Goal: Information Seeking & Learning: Learn about a topic

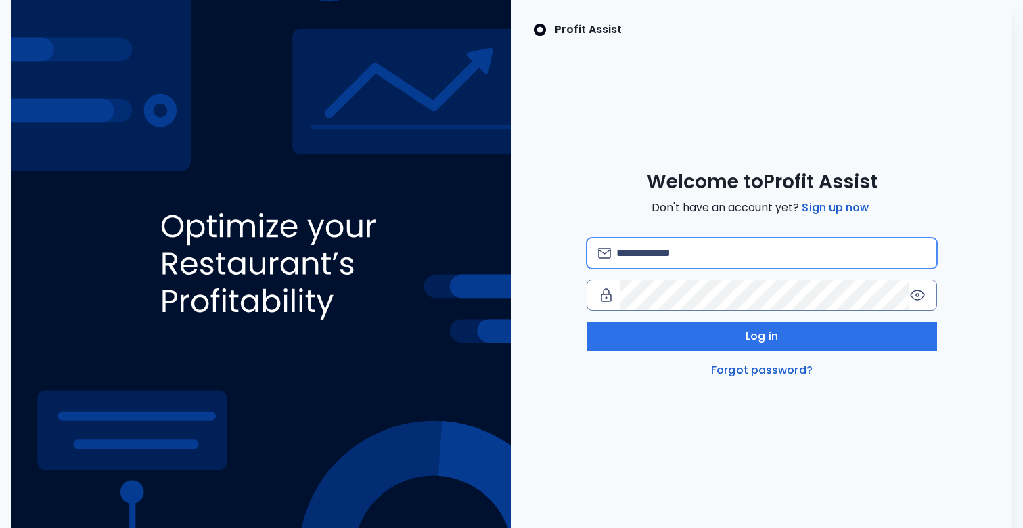
click at [687, 254] on input "email" at bounding box center [771, 253] width 309 height 30
type input "**********"
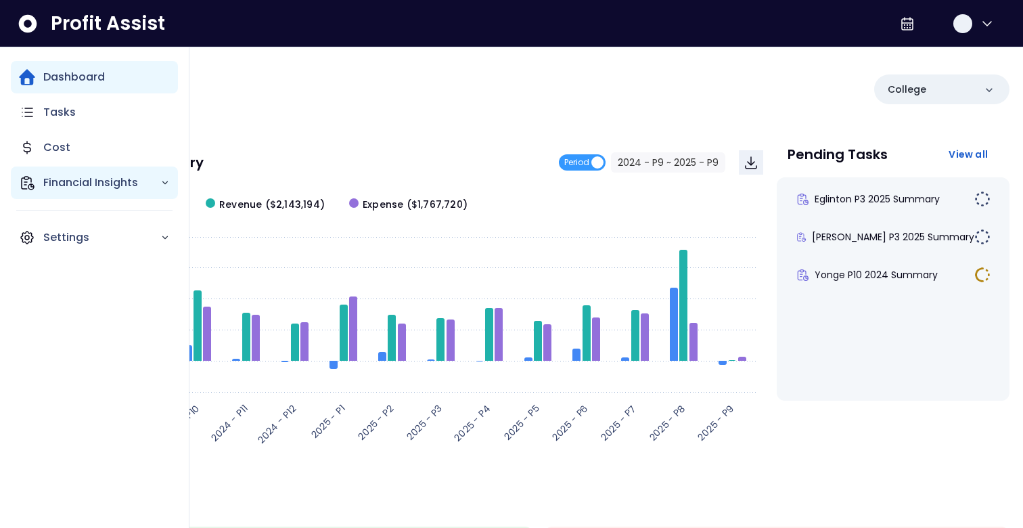
click at [44, 185] on p "Financial Insights" at bounding box center [101, 183] width 117 height 16
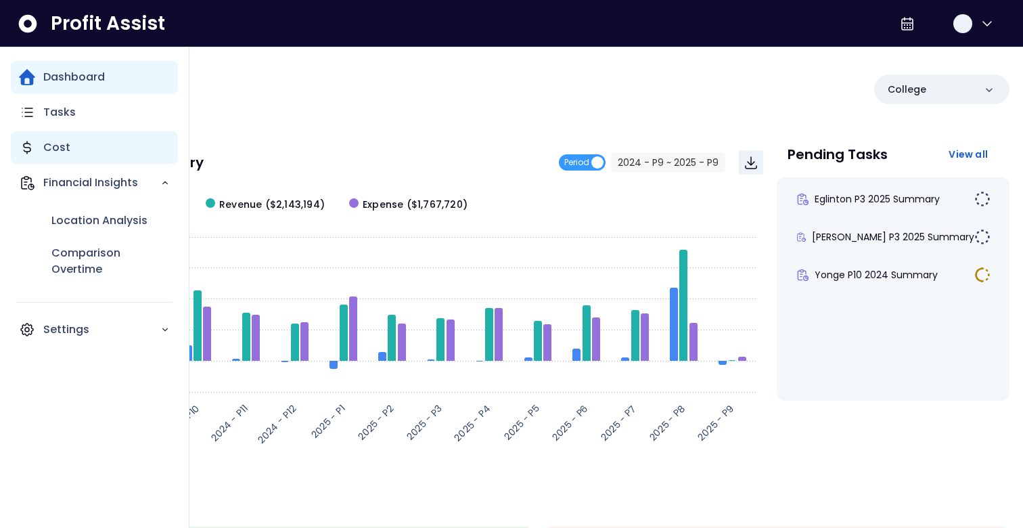
click at [93, 149] on div "Cost" at bounding box center [94, 147] width 167 height 32
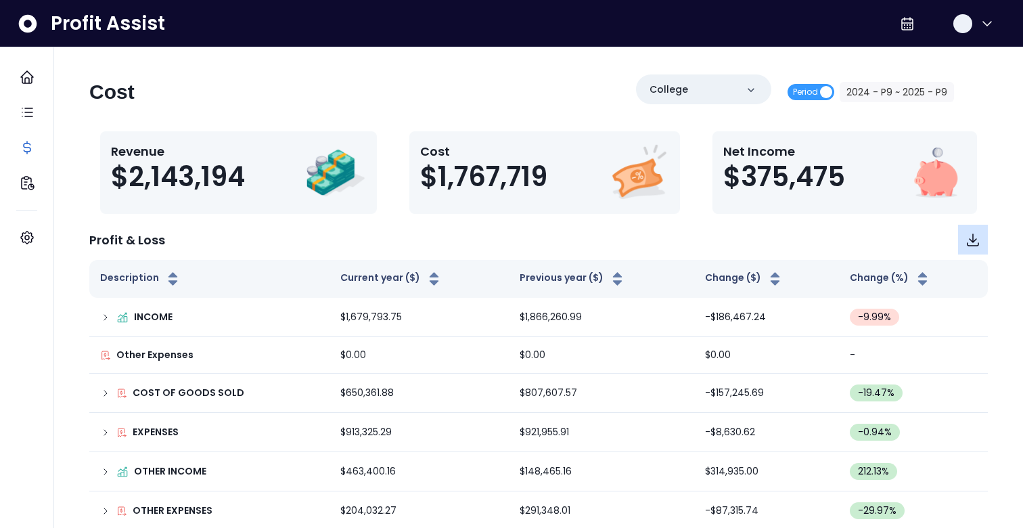
click at [967, 242] on icon "Download" at bounding box center [973, 239] width 16 height 16
click at [711, 83] on div "College" at bounding box center [703, 89] width 135 height 30
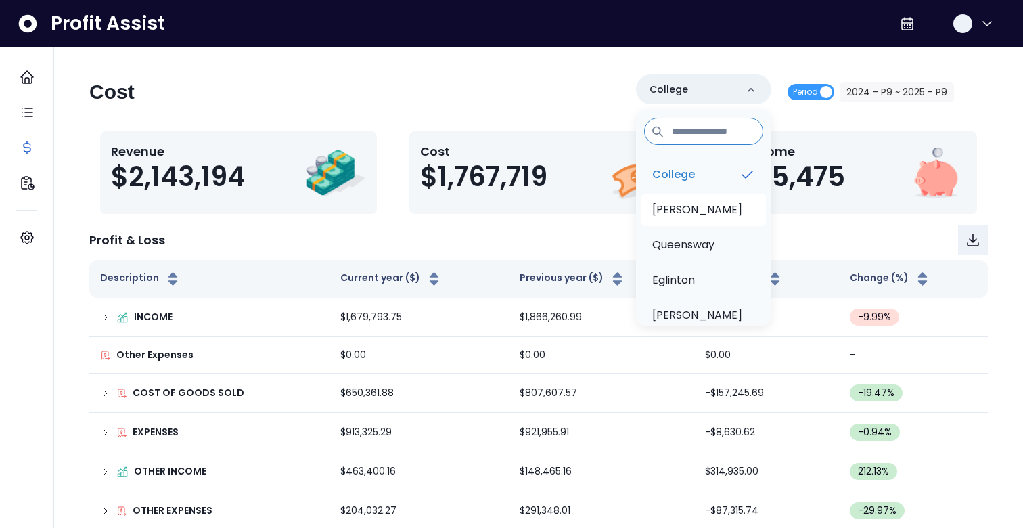
click at [693, 217] on p "Duncan" at bounding box center [697, 210] width 90 height 16
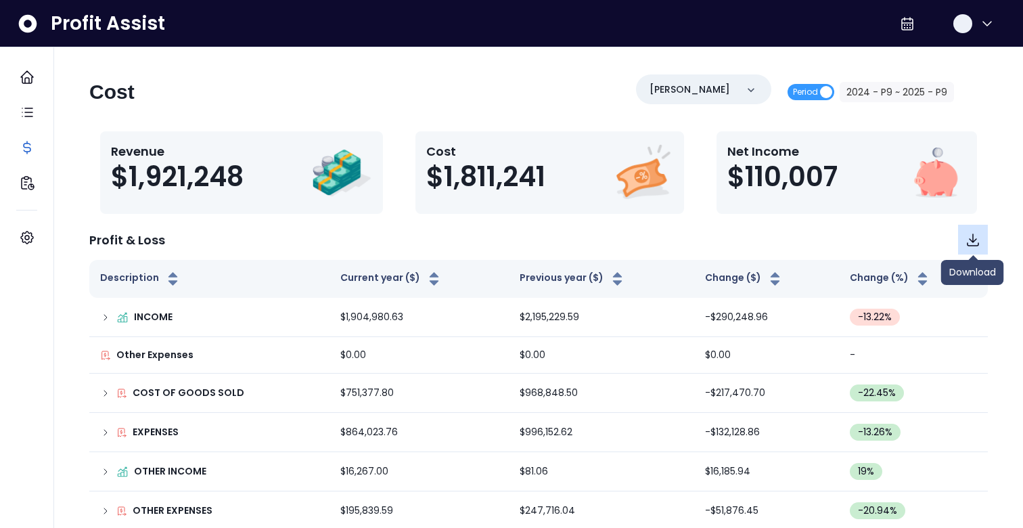
click at [978, 238] on icon "Download" at bounding box center [973, 239] width 16 height 16
click at [668, 91] on p "[PERSON_NAME]" at bounding box center [690, 90] width 81 height 14
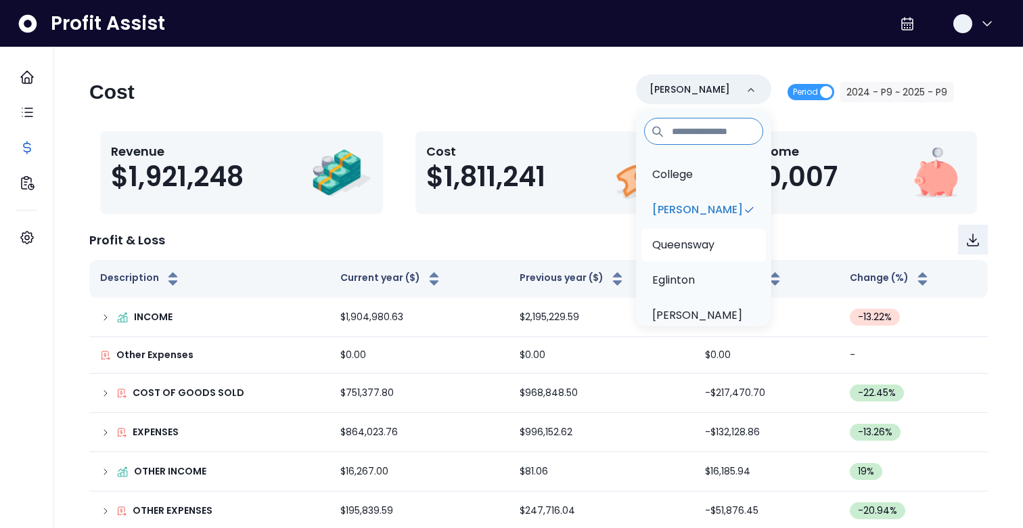
click at [689, 240] on p "Queensway" at bounding box center [683, 245] width 62 height 16
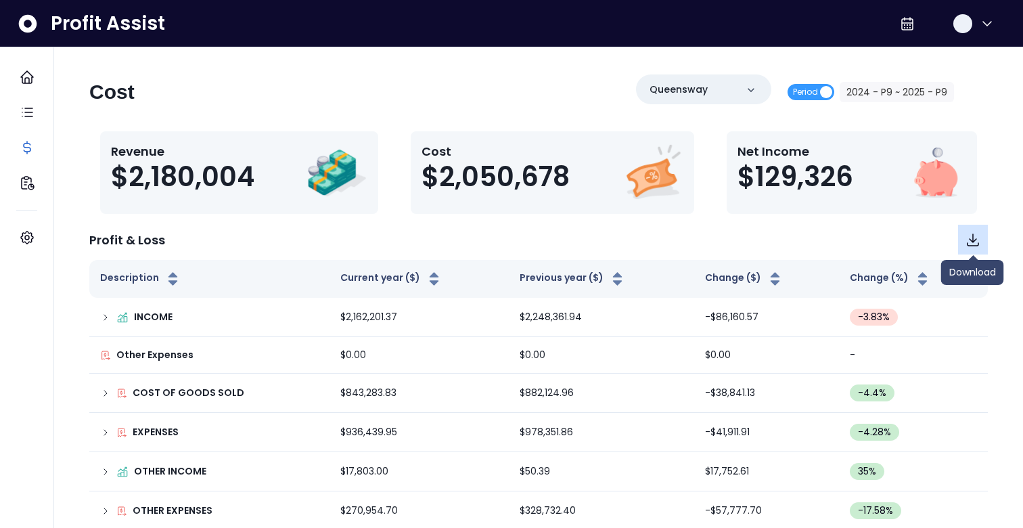
click at [975, 241] on icon "Download" at bounding box center [973, 239] width 16 height 16
click at [699, 85] on p "Queensway" at bounding box center [679, 90] width 58 height 14
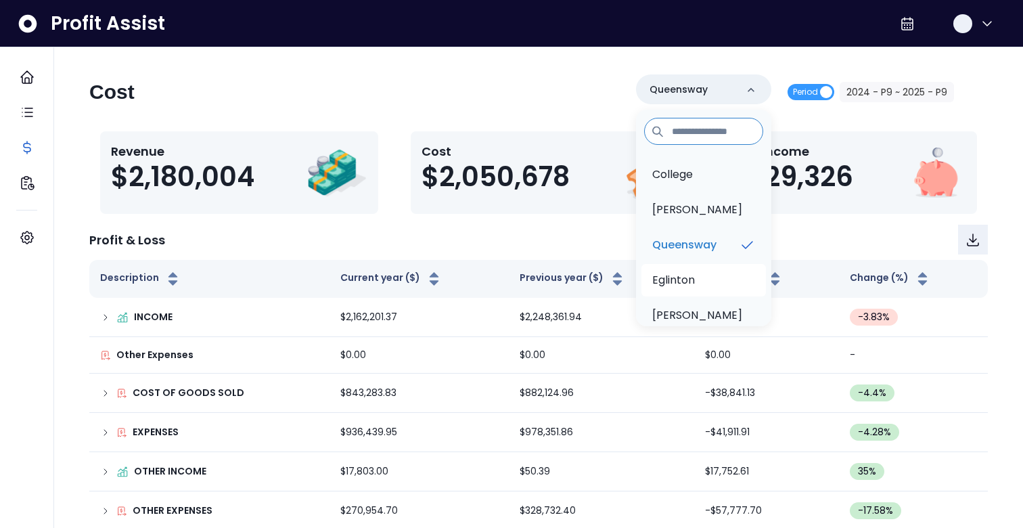
click at [691, 277] on p "Eglinton" at bounding box center [673, 280] width 43 height 16
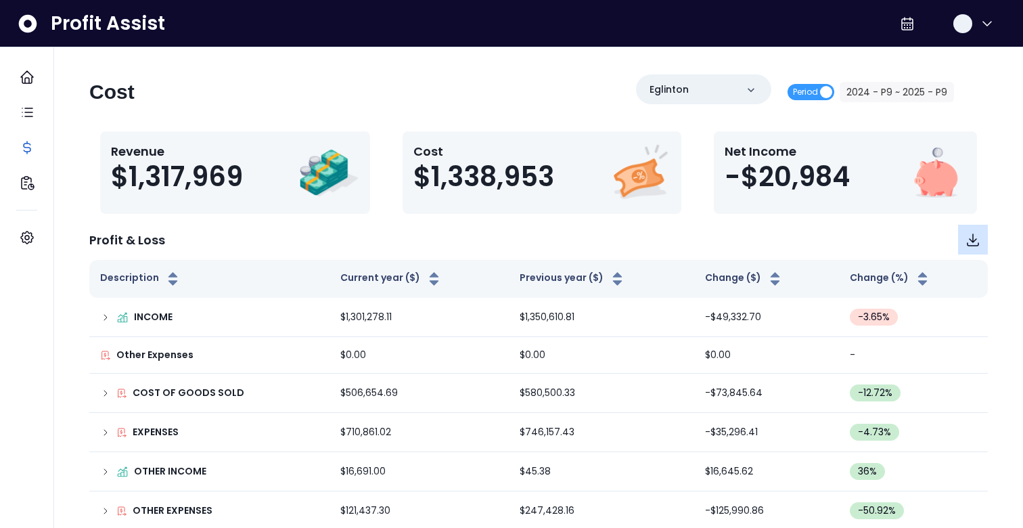
click at [969, 240] on icon "Download" at bounding box center [973, 239] width 16 height 16
click at [671, 91] on p "Eglinton" at bounding box center [669, 90] width 39 height 14
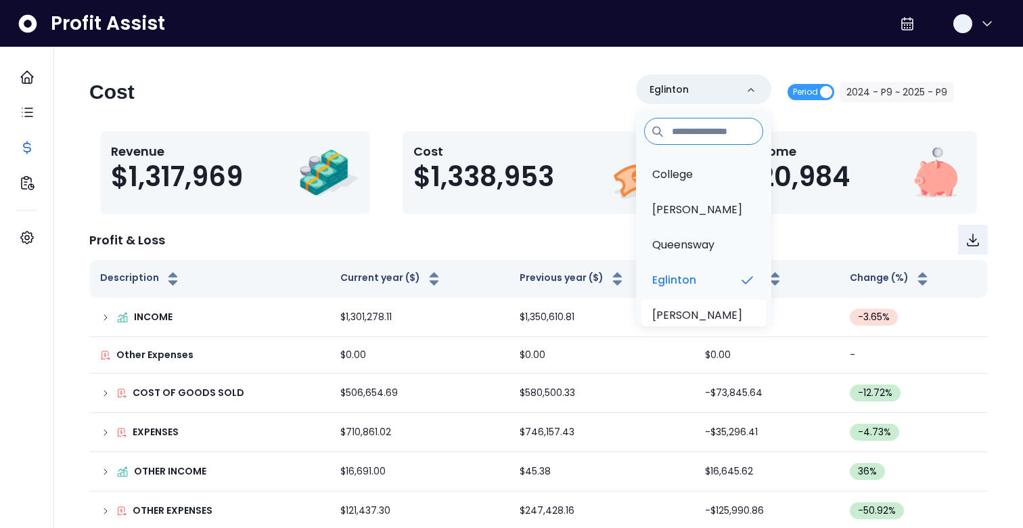
click at [680, 315] on p "[PERSON_NAME]" at bounding box center [697, 315] width 90 height 16
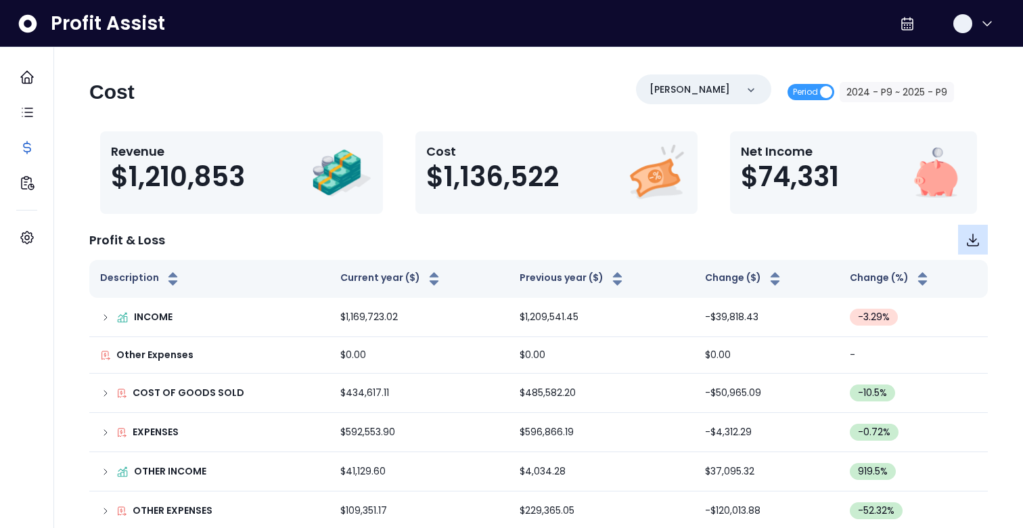
click at [969, 241] on icon "Download" at bounding box center [973, 239] width 16 height 16
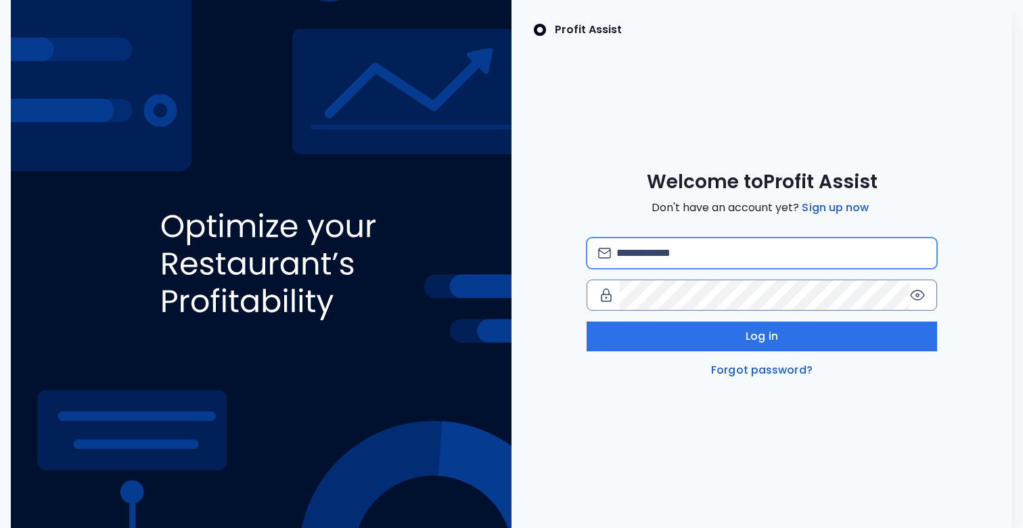
click at [687, 262] on input "email" at bounding box center [771, 253] width 309 height 30
type input "**********"
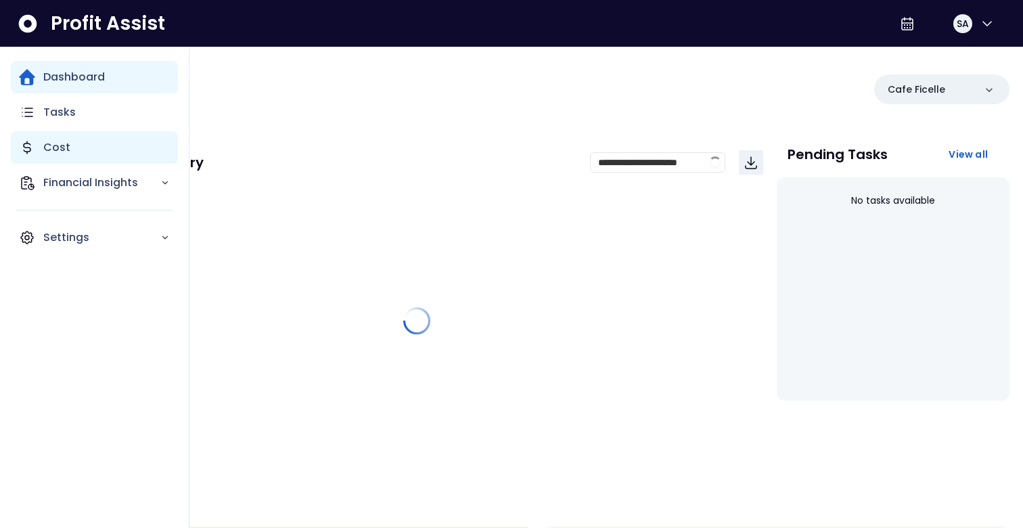
click at [34, 143] on icon "Main navigation" at bounding box center [27, 147] width 16 height 16
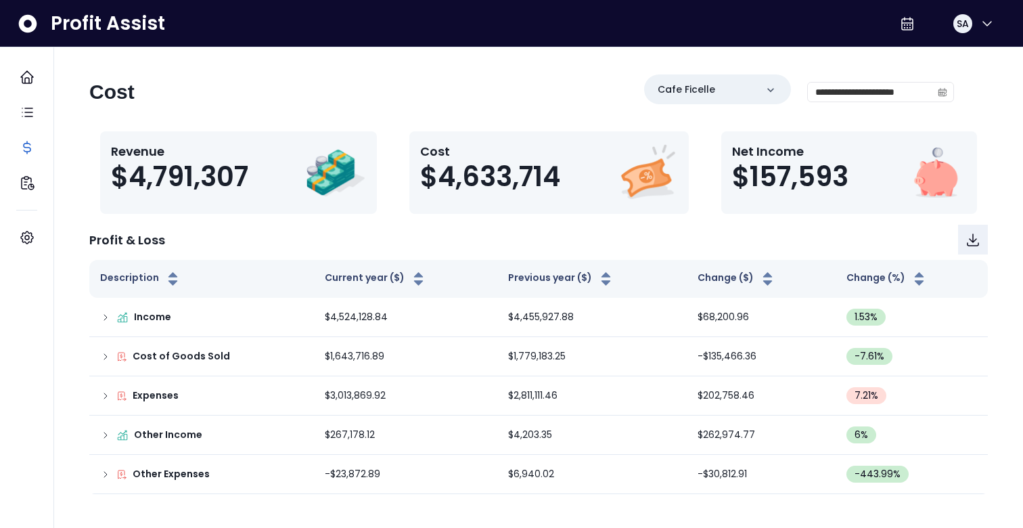
click at [788, 81] on div "Cafe Ficelle" at bounding box center [717, 89] width 147 height 30
click at [752, 83] on div "Cafe Ficelle" at bounding box center [717, 89] width 147 height 30
click at [728, 85] on div "Cafe Ficelle" at bounding box center [717, 89] width 147 height 30
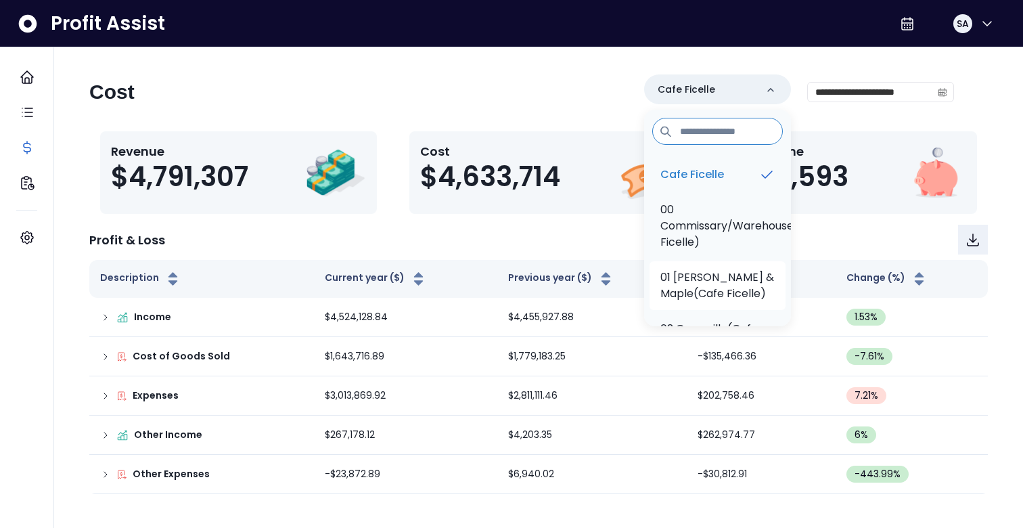
click at [706, 281] on p "01 Ventura - Mills & Maple(Cafe Ficelle)" at bounding box center [718, 285] width 114 height 32
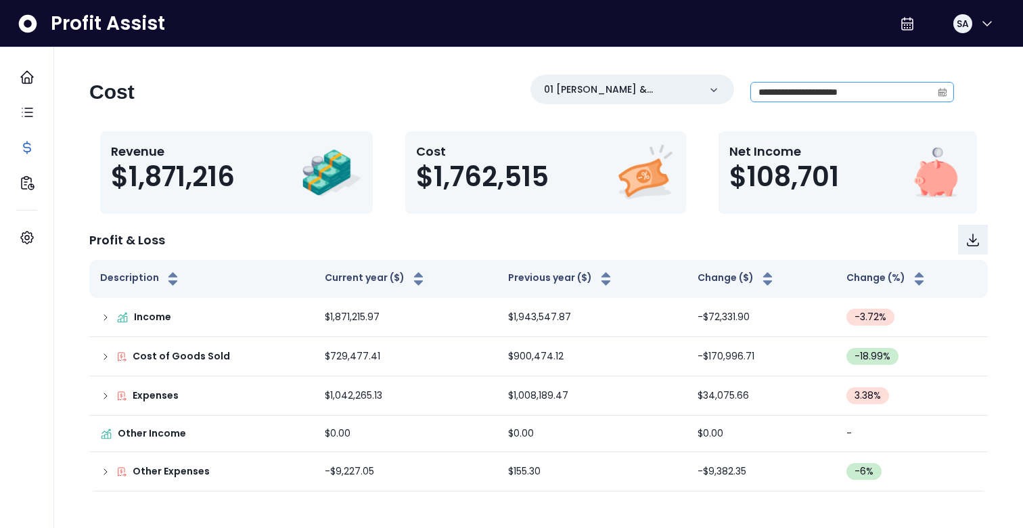
click at [942, 91] on icon "calendar" at bounding box center [942, 91] width 9 height 9
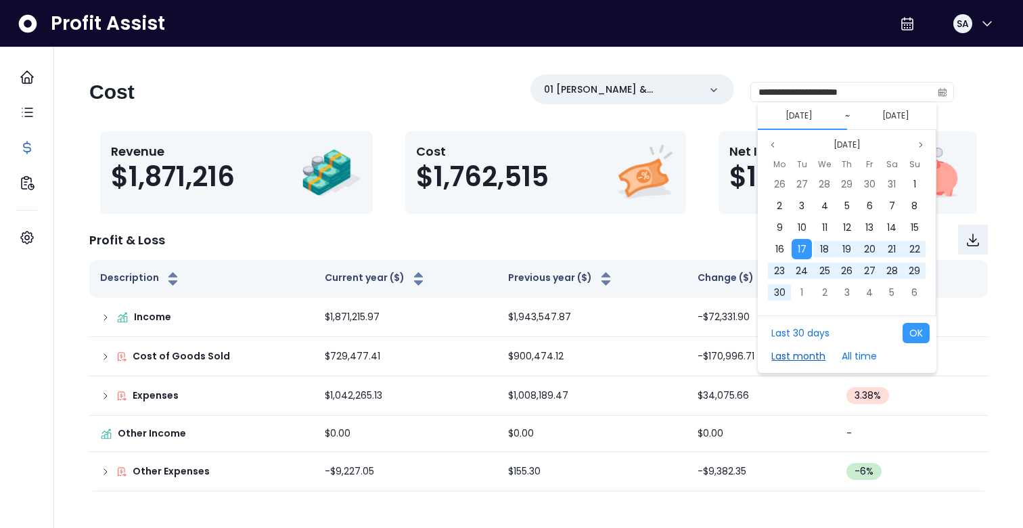
click at [794, 355] on button "Last month" at bounding box center [799, 356] width 68 height 20
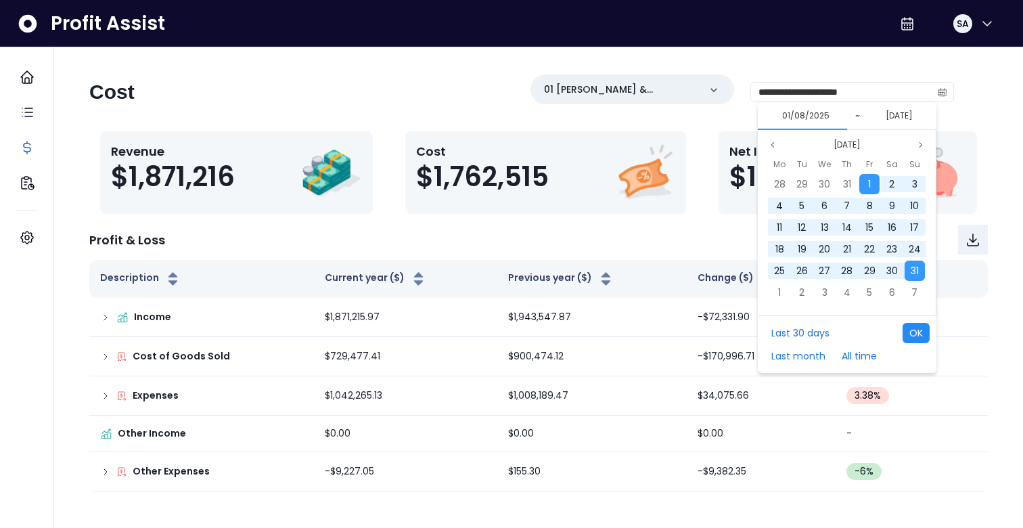
click at [912, 340] on button "OK" at bounding box center [916, 333] width 27 height 20
type input "**********"
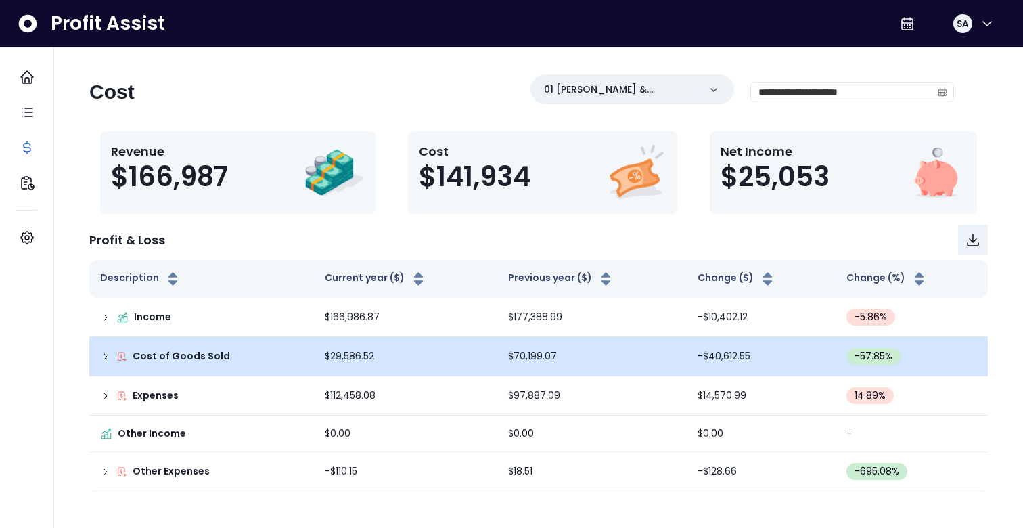
click at [103, 362] on div "Cost of Goods Sold" at bounding box center [201, 356] width 203 height 14
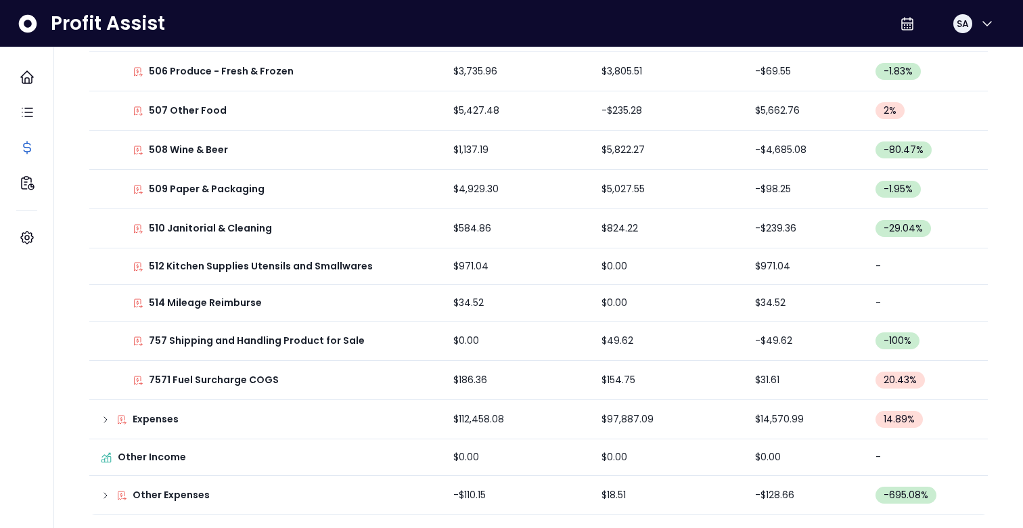
scroll to position [521, 0]
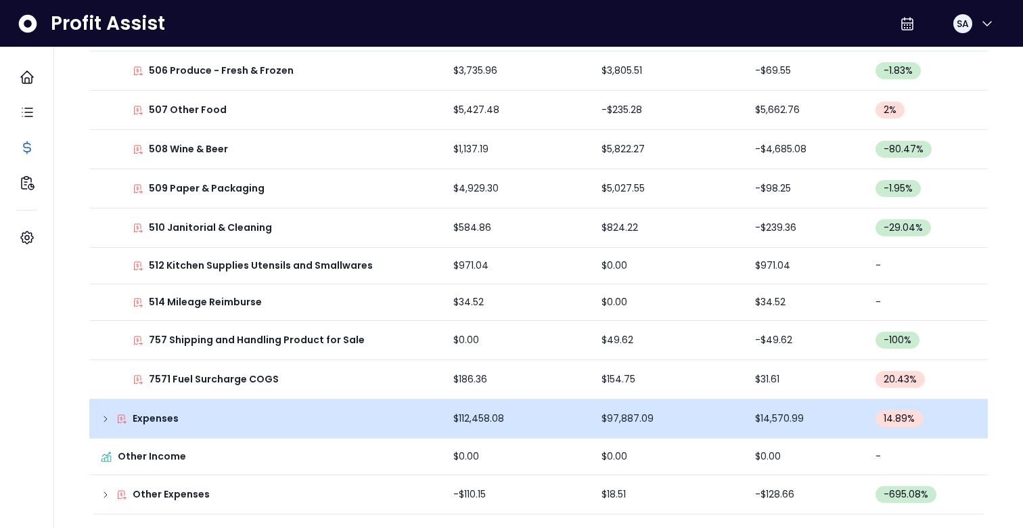
click at [100, 408] on td "Expenses" at bounding box center [265, 418] width 353 height 39
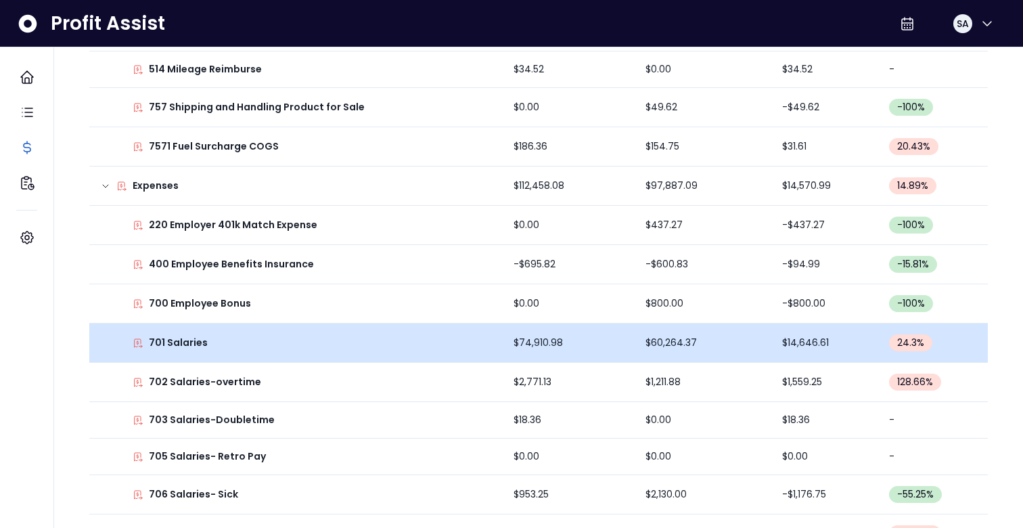
scroll to position [759, 0]
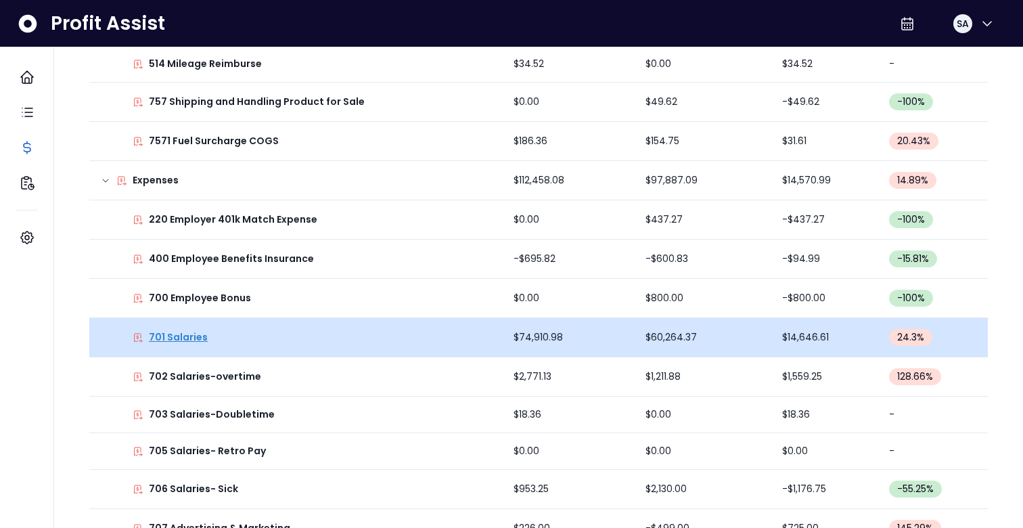
click at [187, 338] on p "701 Salaries" at bounding box center [178, 337] width 59 height 14
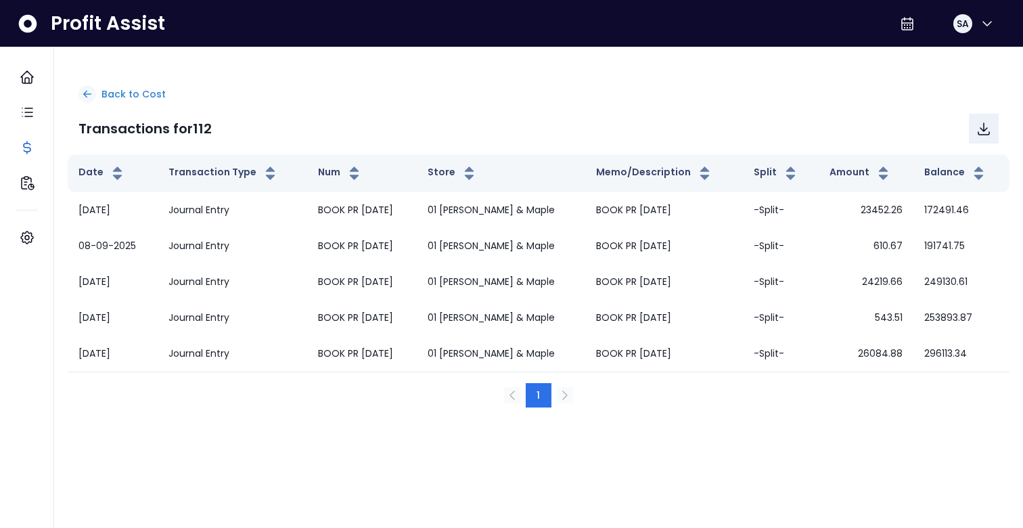
click at [129, 89] on p "Back to Cost" at bounding box center [134, 94] width 64 height 14
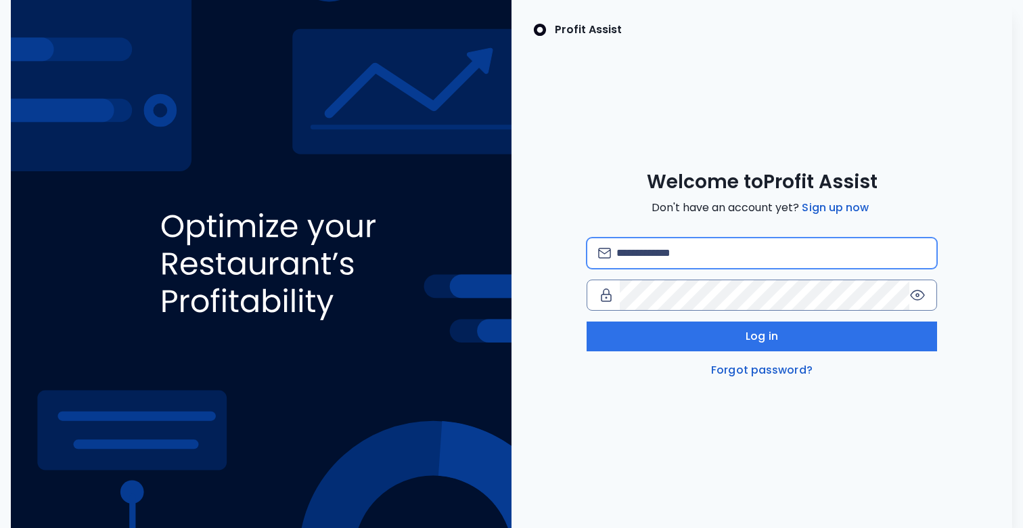
click at [662, 253] on input "email" at bounding box center [771, 253] width 309 height 30
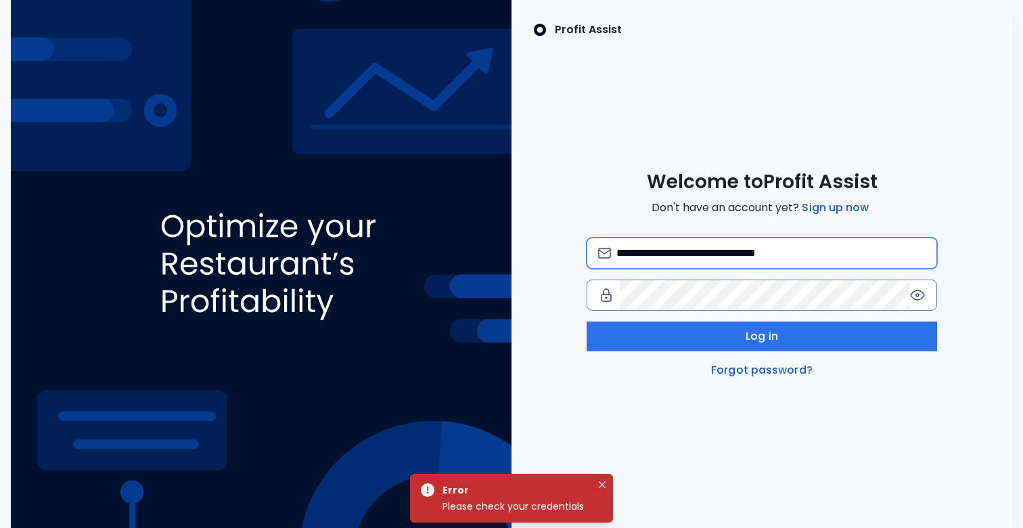
click at [763, 255] on input "**********" at bounding box center [771, 253] width 309 height 30
type input "**********"
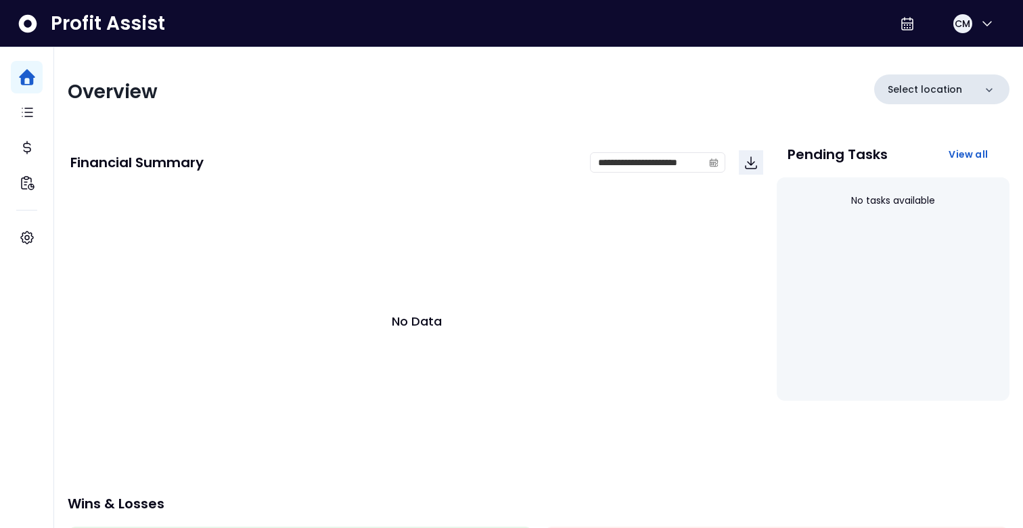
click at [901, 85] on p "Select location" at bounding box center [925, 90] width 74 height 14
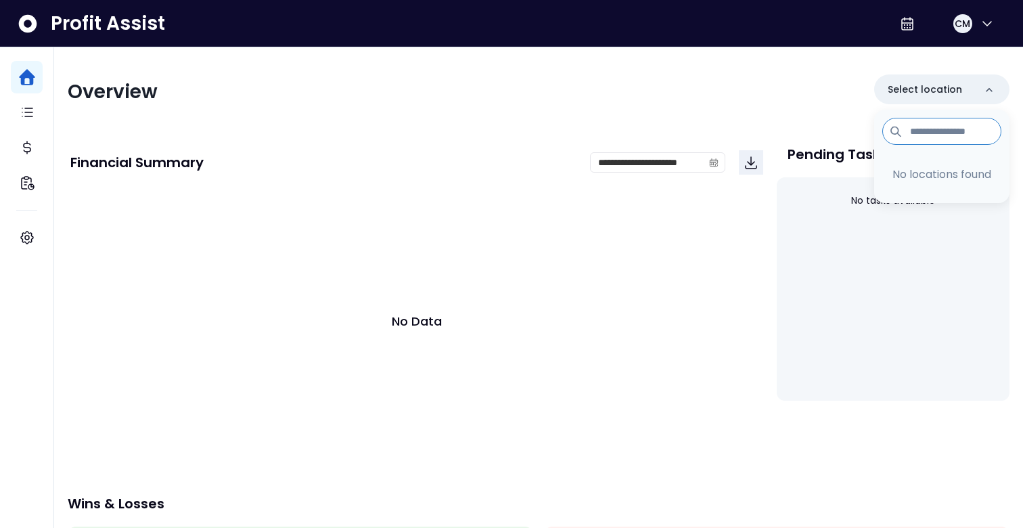
click at [918, 183] on li "No locations found" at bounding box center [942, 174] width 125 height 32
click at [658, 110] on div "**********" at bounding box center [538, 391] width 969 height 688
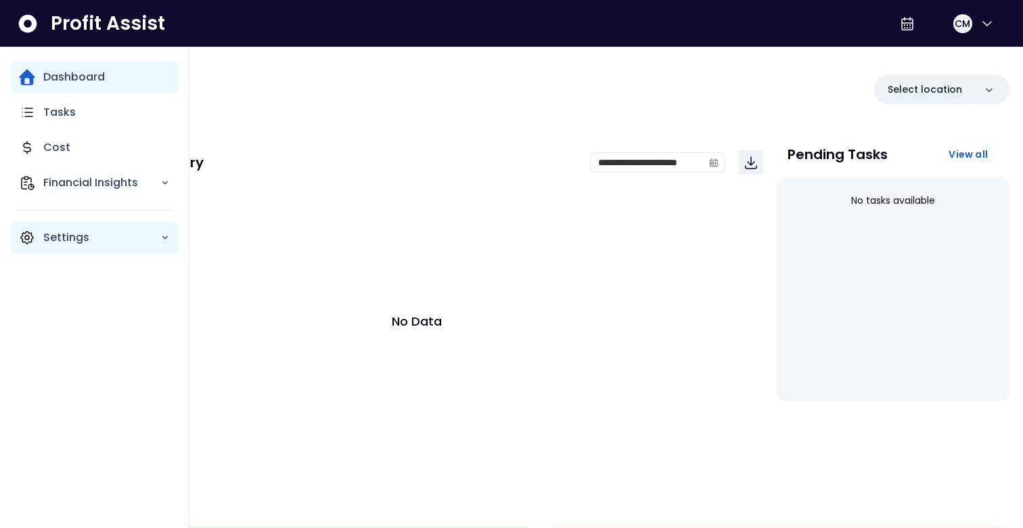
click at [72, 230] on p "Settings" at bounding box center [101, 237] width 117 height 16
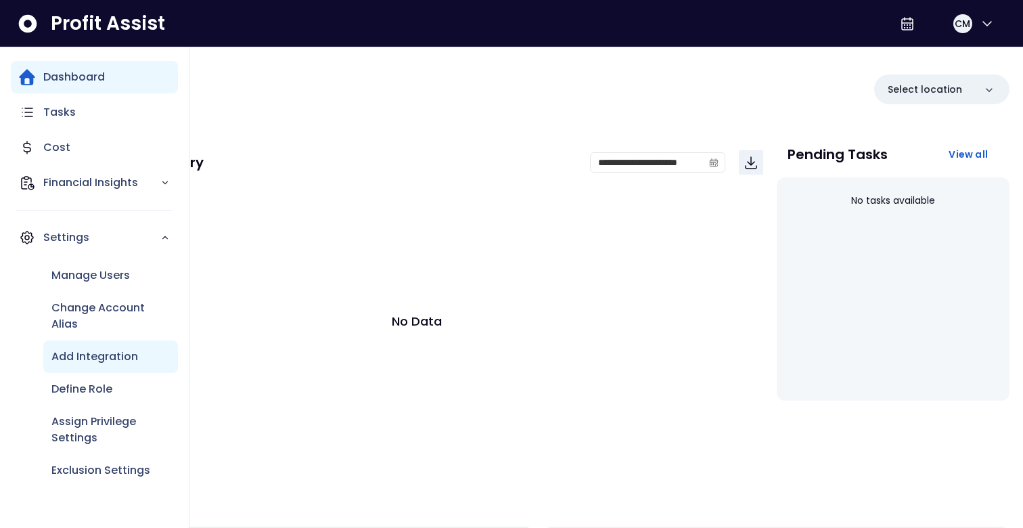
click at [98, 357] on p "Add Integration" at bounding box center [94, 357] width 87 height 16
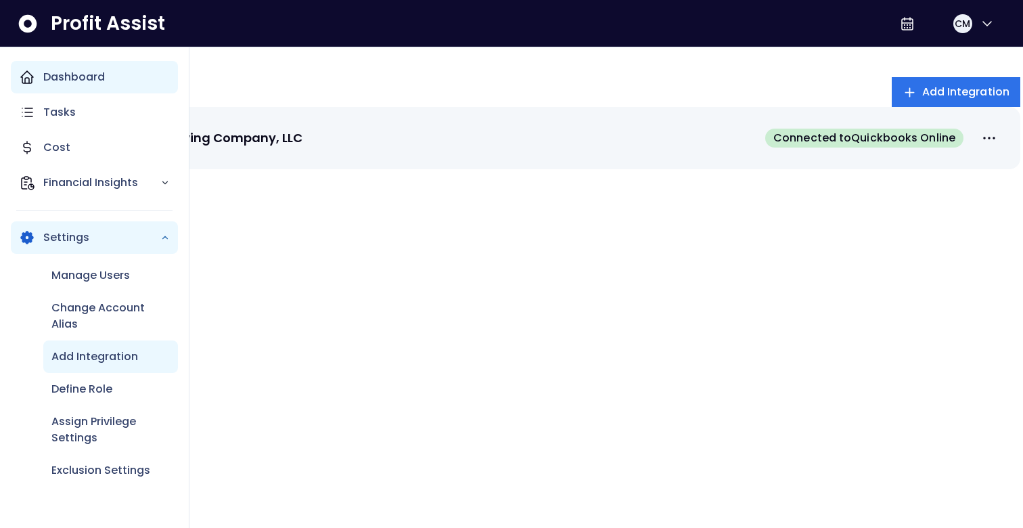
click at [34, 74] on icon "Main navigation" at bounding box center [27, 77] width 16 height 16
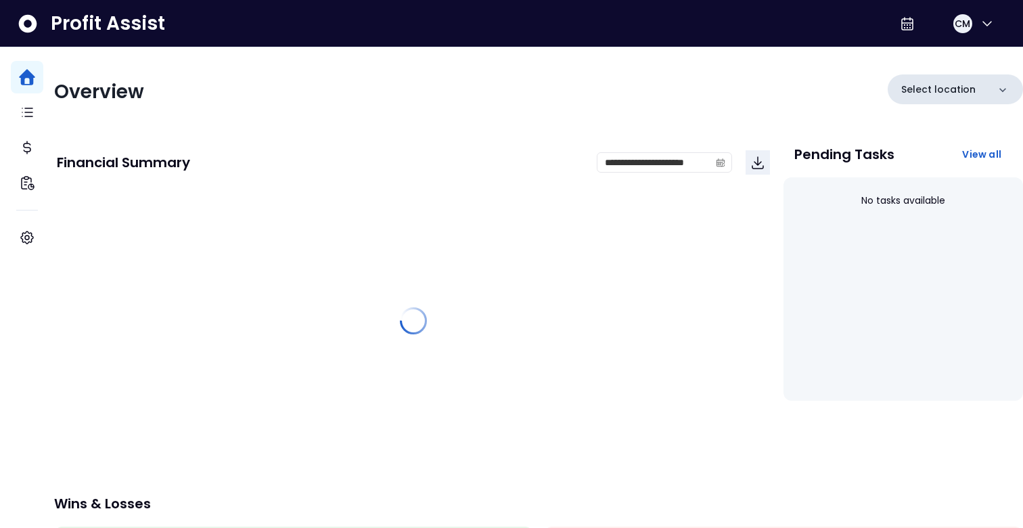
click at [917, 87] on p "Select location" at bounding box center [939, 90] width 74 height 14
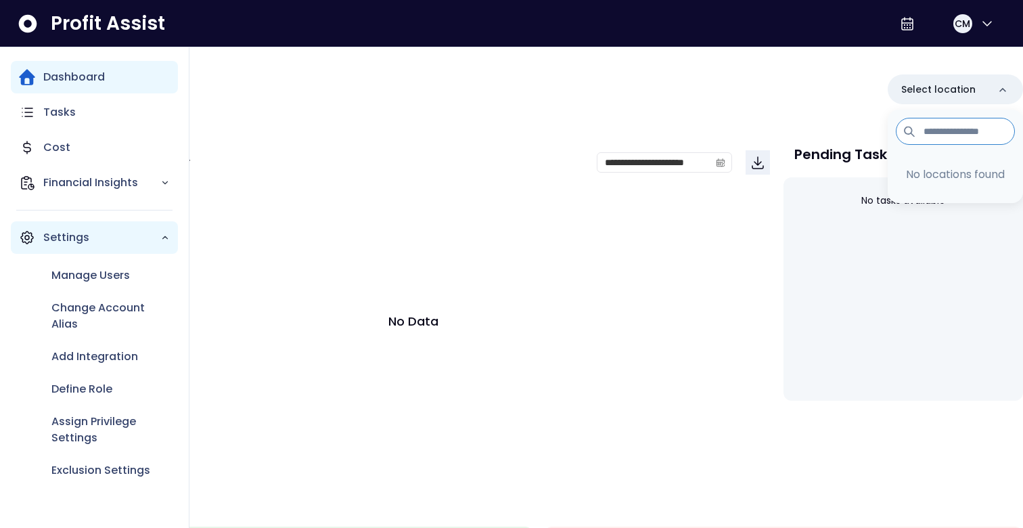
click at [28, 236] on icon "Main navigation" at bounding box center [27, 238] width 4 height 4
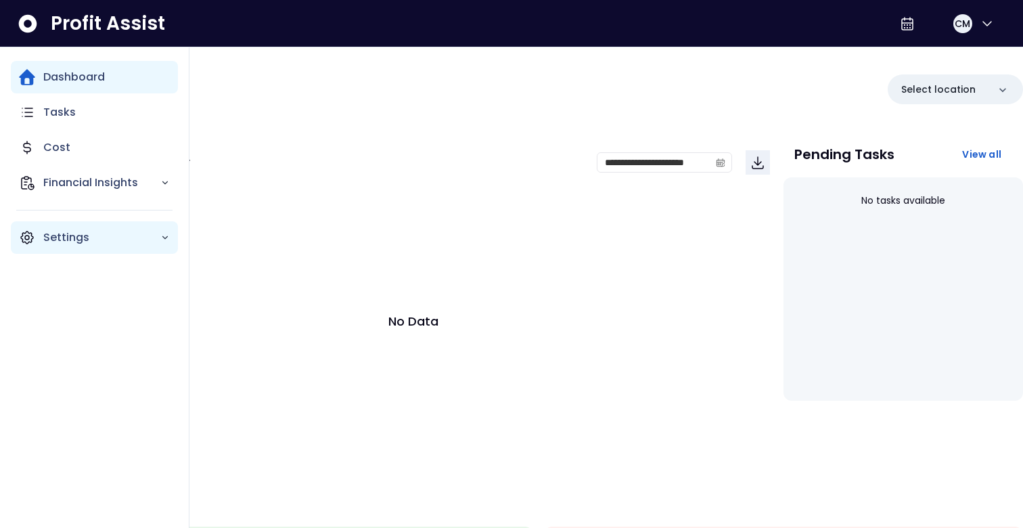
click at [62, 242] on p "Settings" at bounding box center [101, 237] width 117 height 16
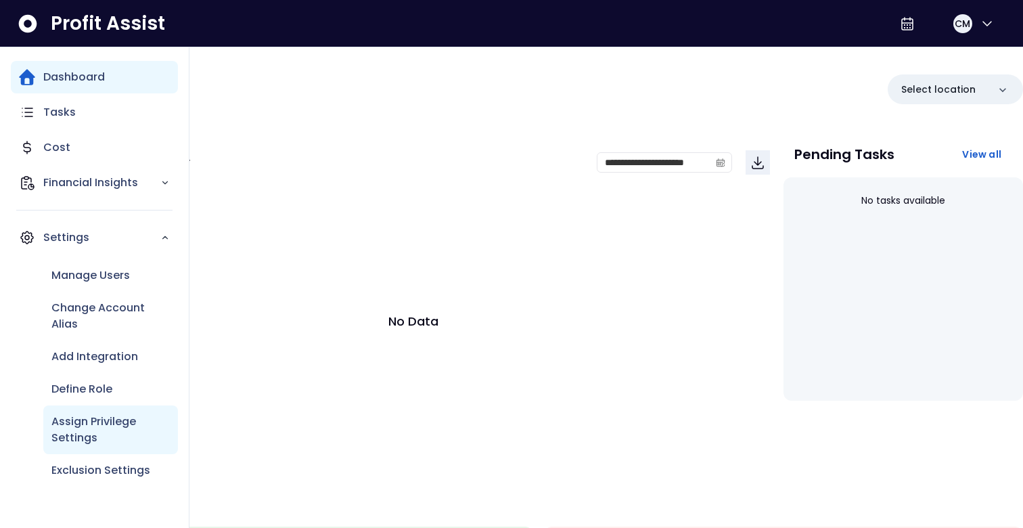
click at [91, 425] on p "Assign Privilege Settings" at bounding box center [110, 430] width 118 height 32
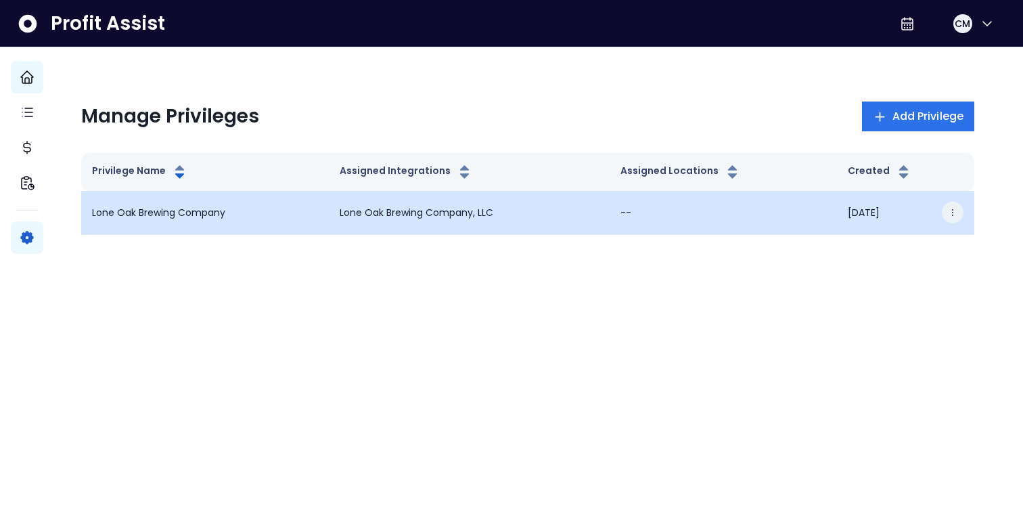
click at [948, 212] on icon "button" at bounding box center [952, 212] width 9 height 9
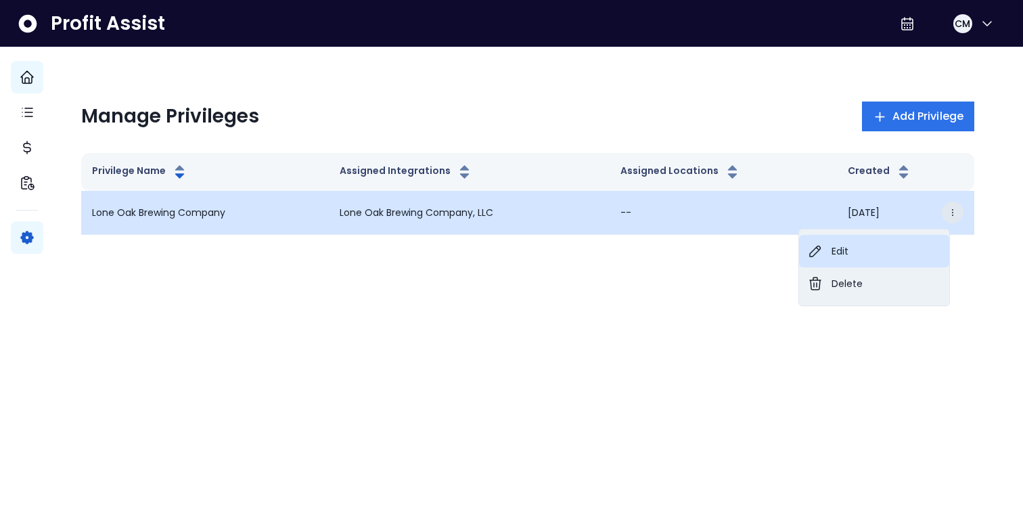
click at [889, 245] on button "Edit" at bounding box center [874, 251] width 150 height 32
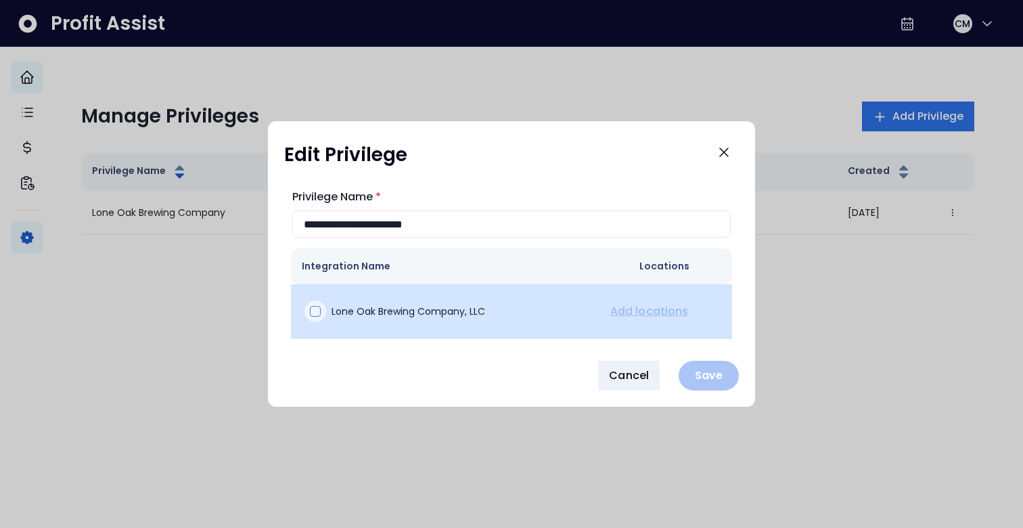
click at [319, 313] on span at bounding box center [315, 311] width 11 height 11
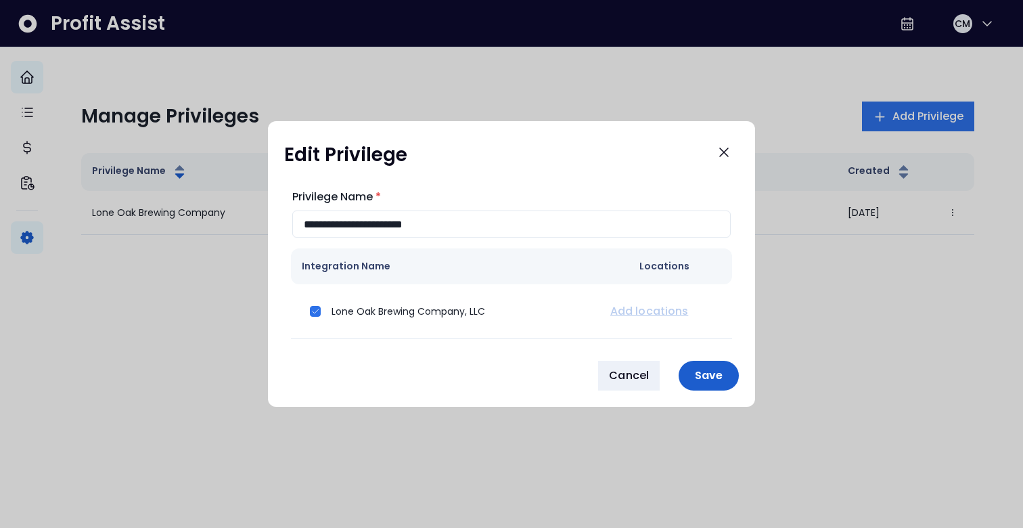
click at [725, 372] on p "Save" at bounding box center [709, 375] width 44 height 13
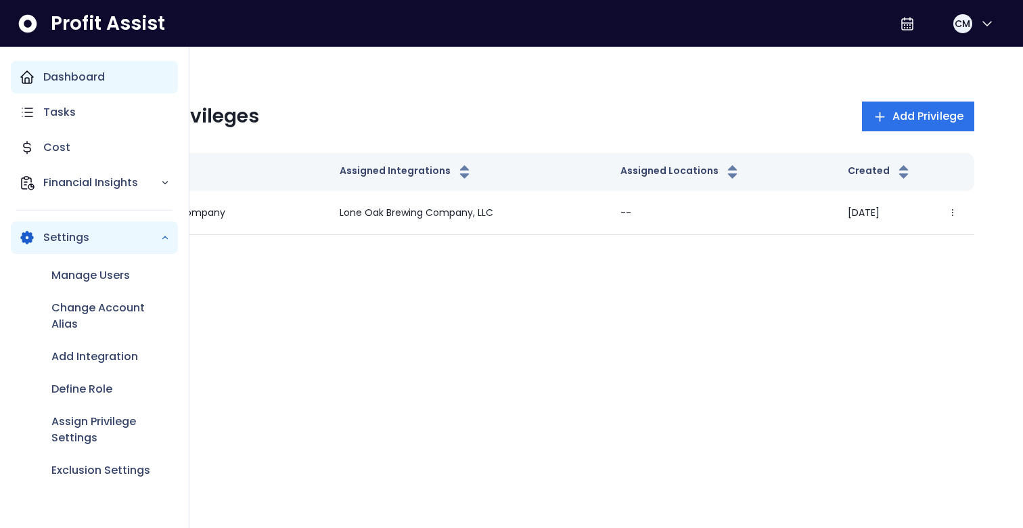
click at [37, 75] on div "Dashboard" at bounding box center [94, 77] width 167 height 32
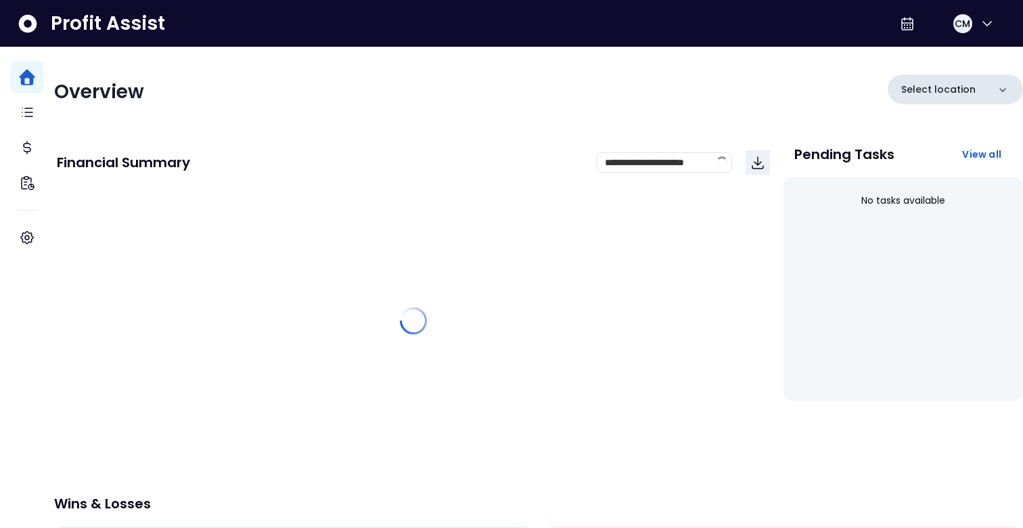
click at [923, 90] on p "Select location" at bounding box center [939, 90] width 74 height 14
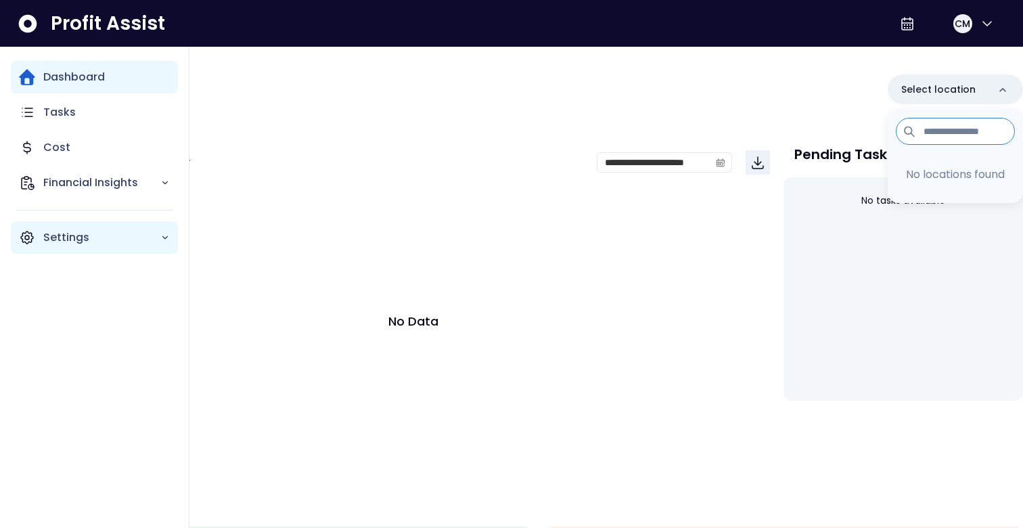
click at [28, 237] on icon "Main navigation" at bounding box center [27, 237] width 16 height 16
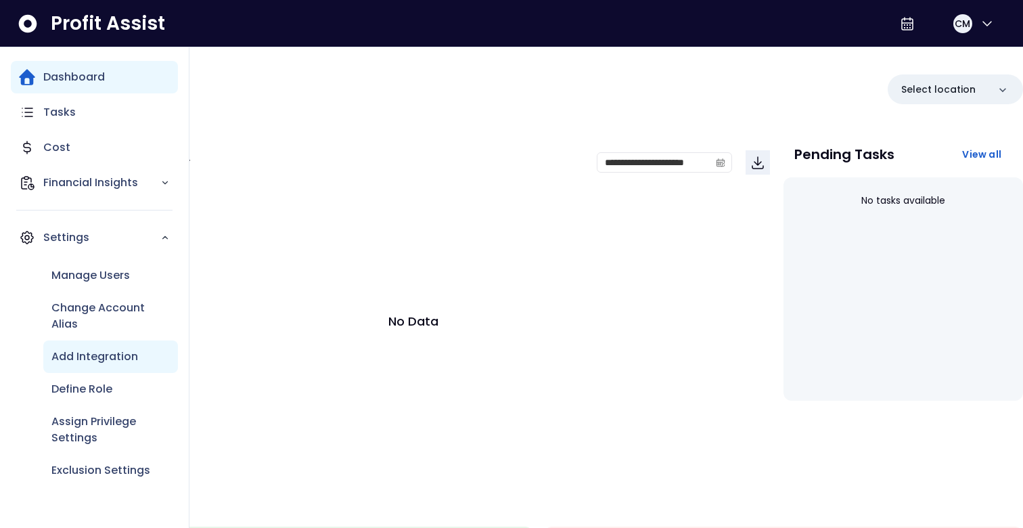
click at [85, 349] on p "Add Integration" at bounding box center [94, 357] width 87 height 16
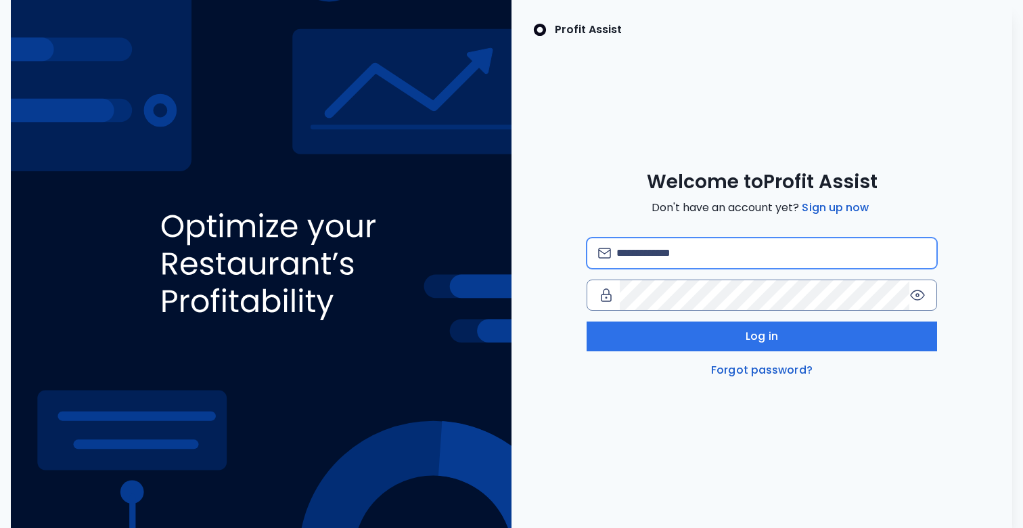
click at [635, 253] on input "email" at bounding box center [771, 253] width 309 height 30
click at [747, 257] on input "**********" at bounding box center [771, 253] width 309 height 30
type input "**********"
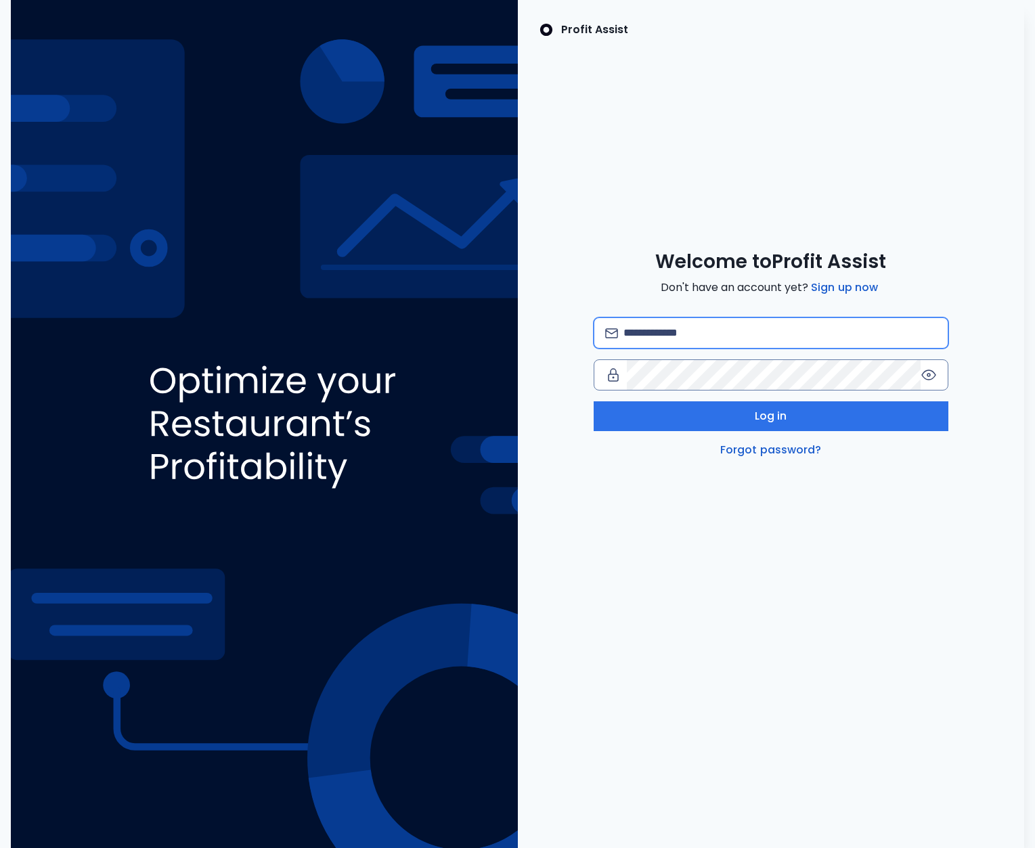
click at [718, 347] on input "email" at bounding box center [779, 333] width 313 height 30
type input "**********"
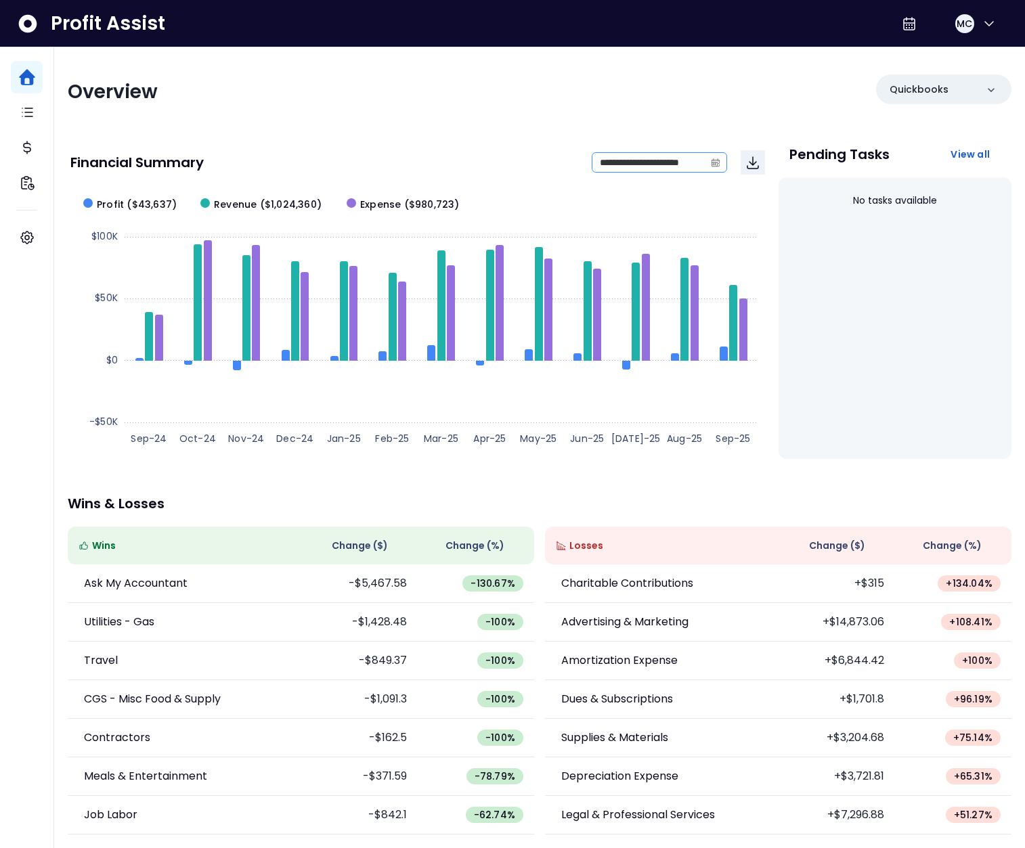
click at [711, 162] on icon "calendar" at bounding box center [715, 162] width 9 height 9
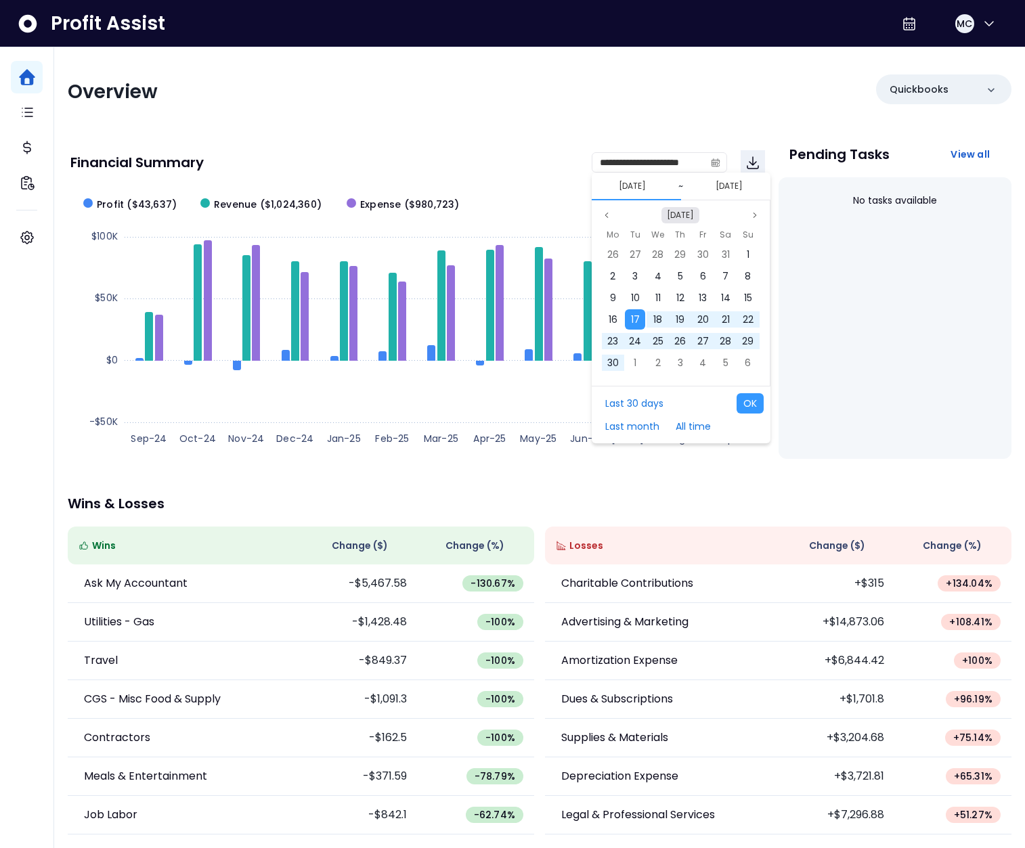
click at [684, 214] on button "[DATE]" at bounding box center [680, 215] width 38 height 16
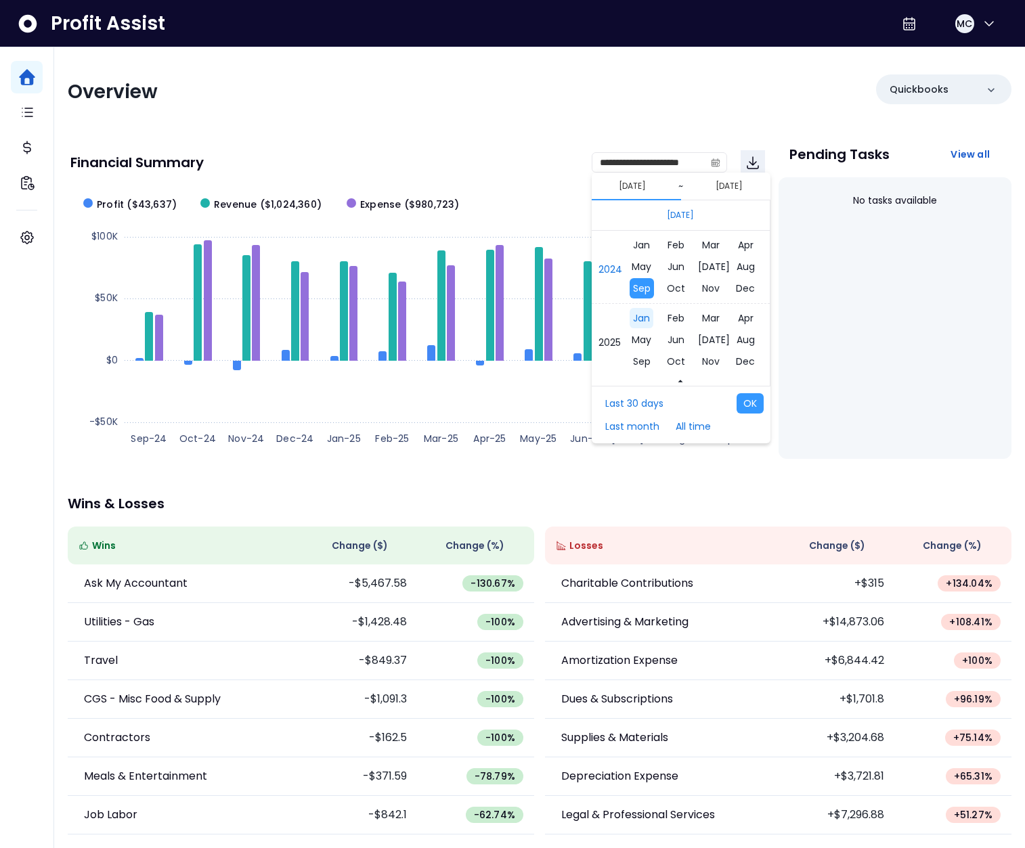
click at [643, 316] on span "Jan" at bounding box center [641, 318] width 24 height 20
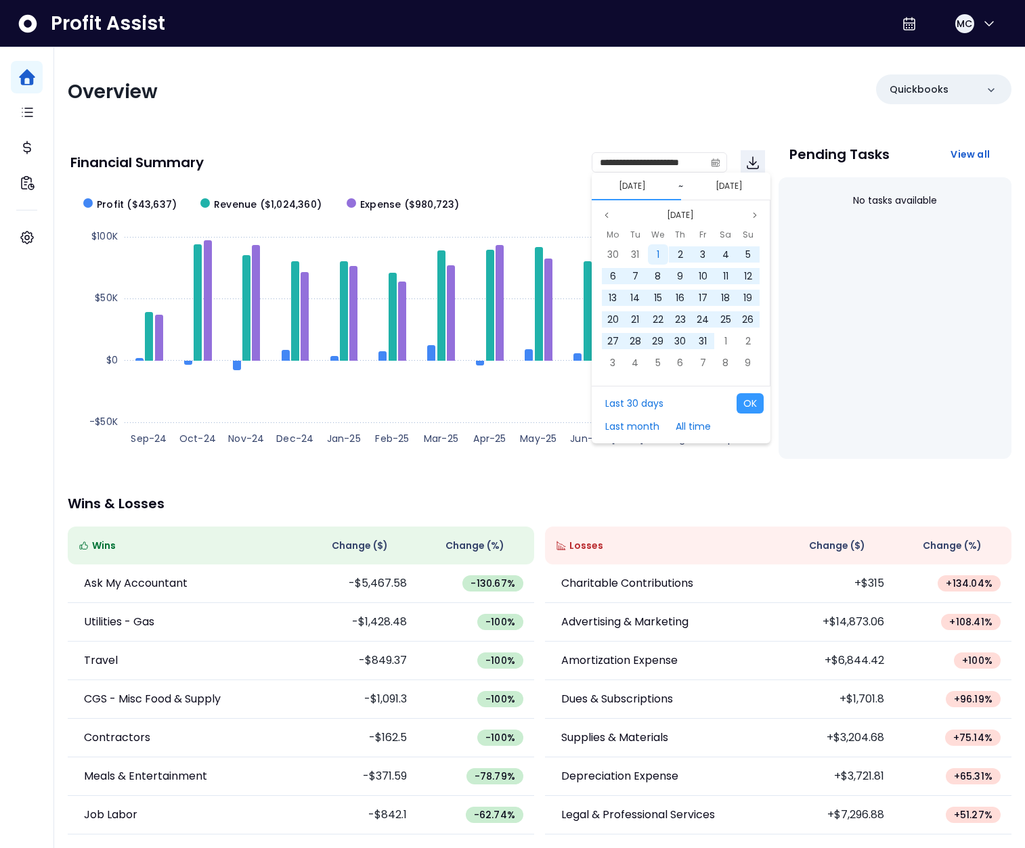
click at [659, 257] on span "1" at bounding box center [658, 255] width 3 height 14
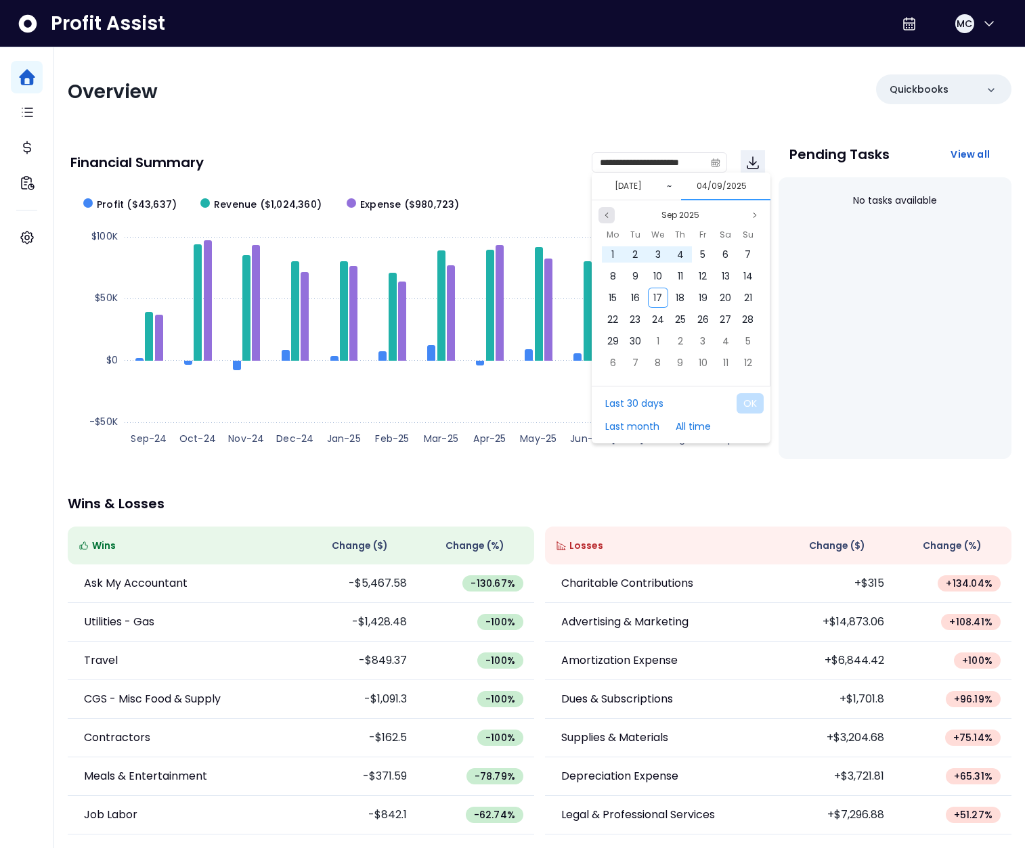
click at [612, 213] on button "Previous month" at bounding box center [606, 215] width 16 height 16
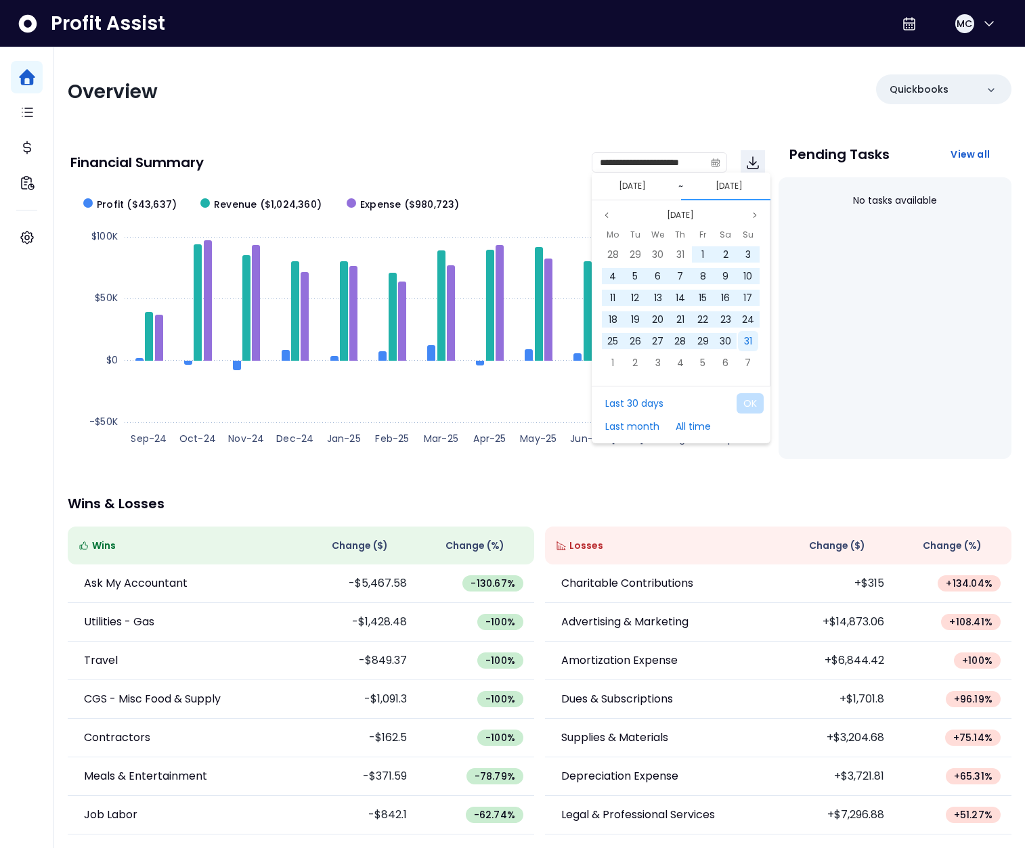
click at [742, 338] on div "31" at bounding box center [748, 341] width 20 height 20
click at [747, 403] on button "OK" at bounding box center [749, 403] width 27 height 20
type input "**********"
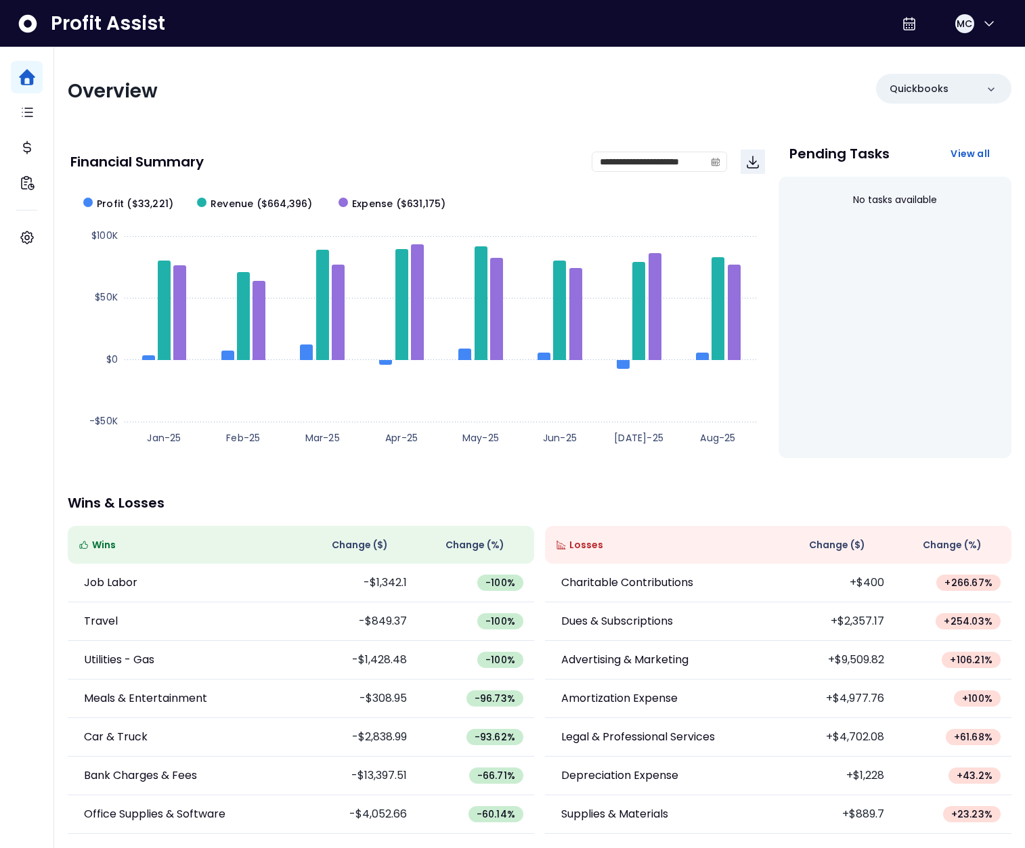
scroll to position [0, 0]
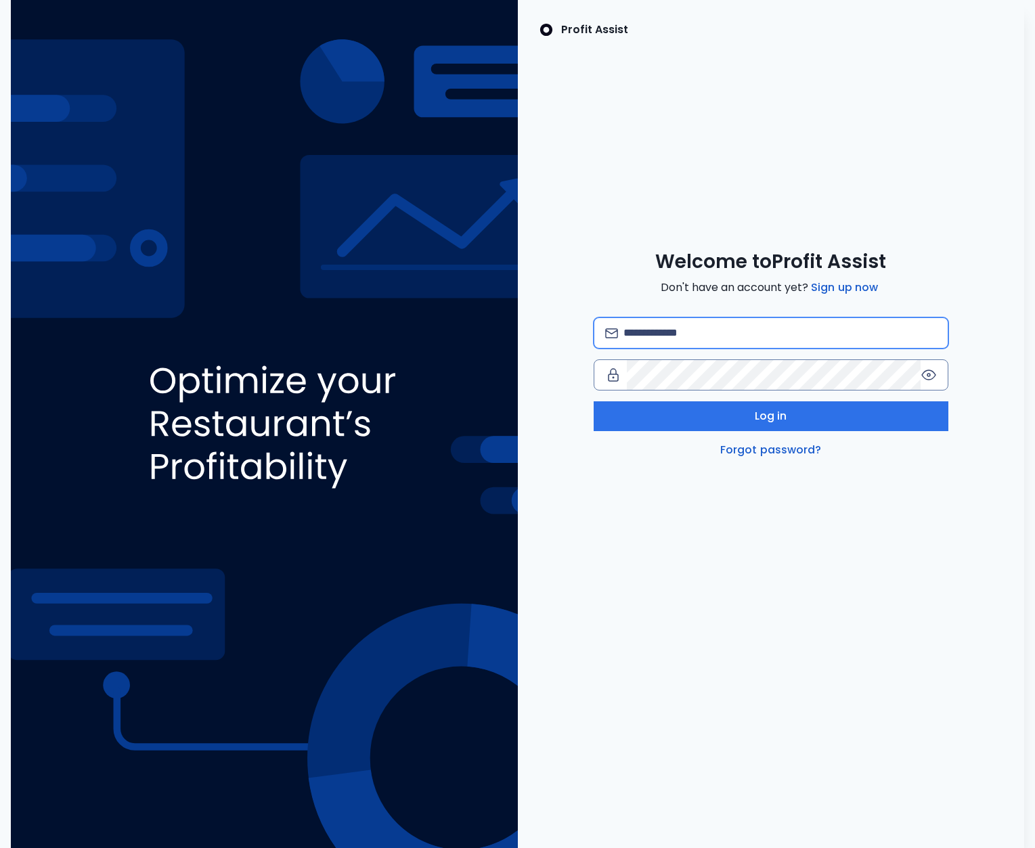
click at [719, 338] on input "email" at bounding box center [779, 333] width 313 height 30
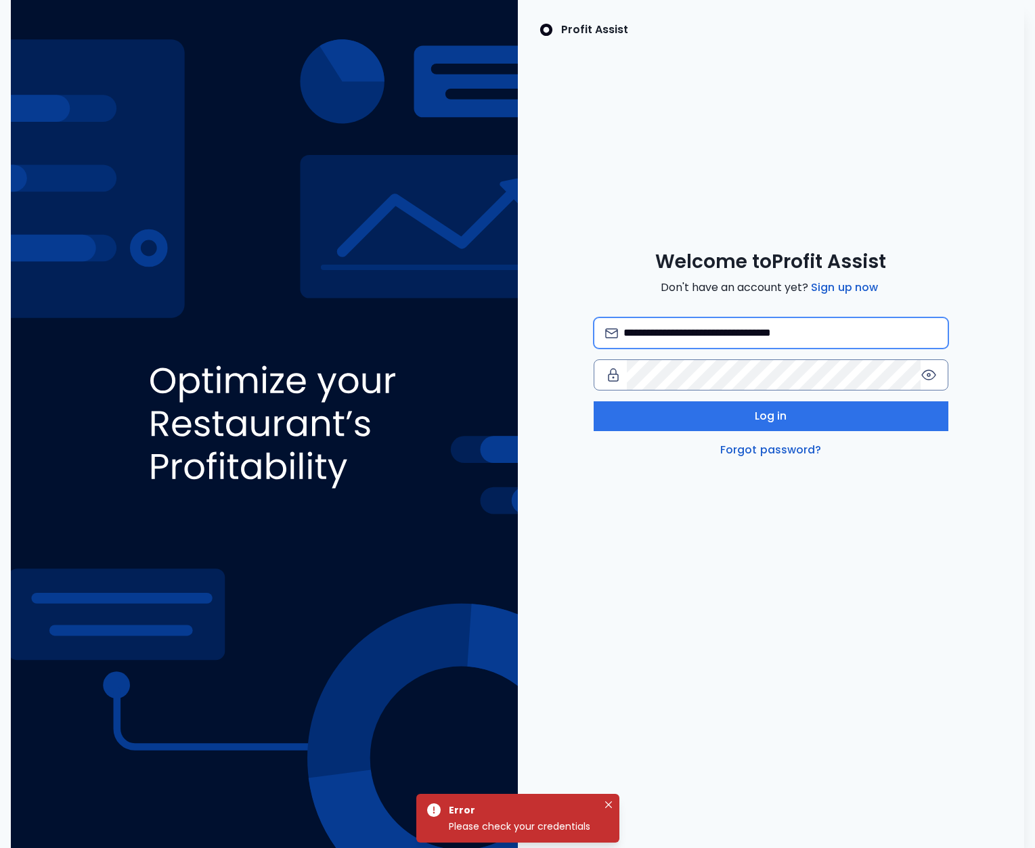
click at [769, 333] on input "**********" at bounding box center [779, 333] width 313 height 30
click at [926, 373] on icon at bounding box center [928, 375] width 16 height 16
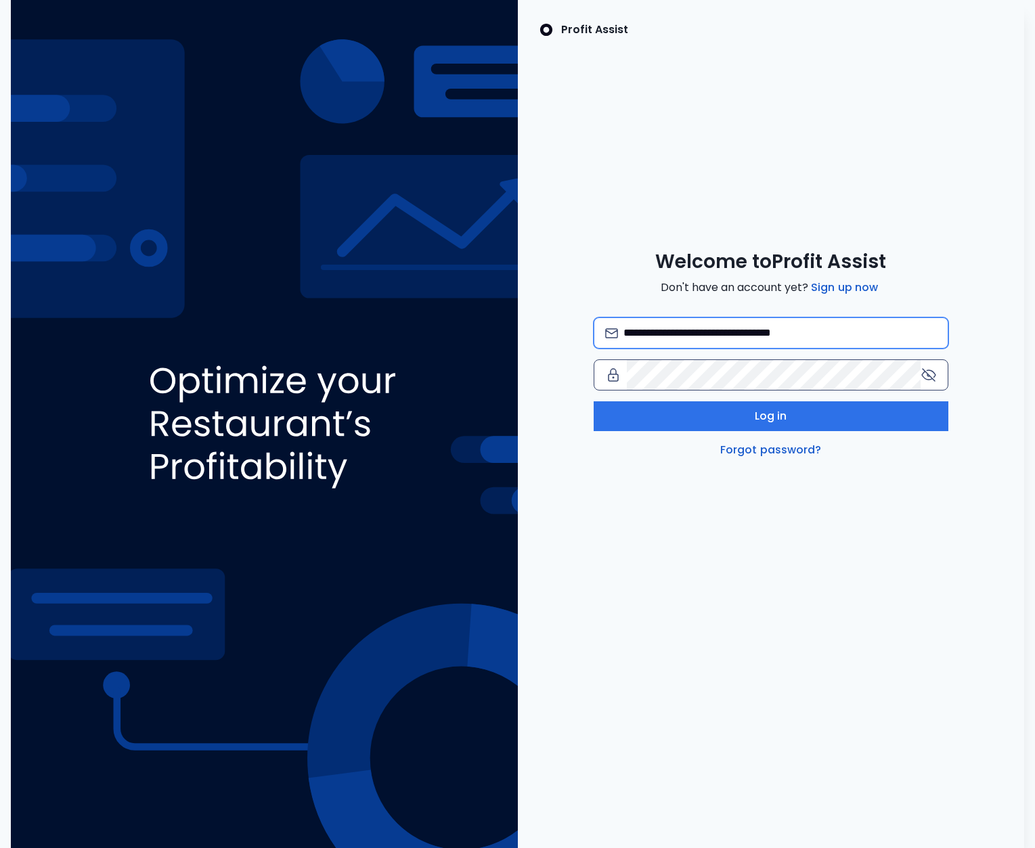
click at [667, 334] on input "**********" at bounding box center [779, 333] width 313 height 30
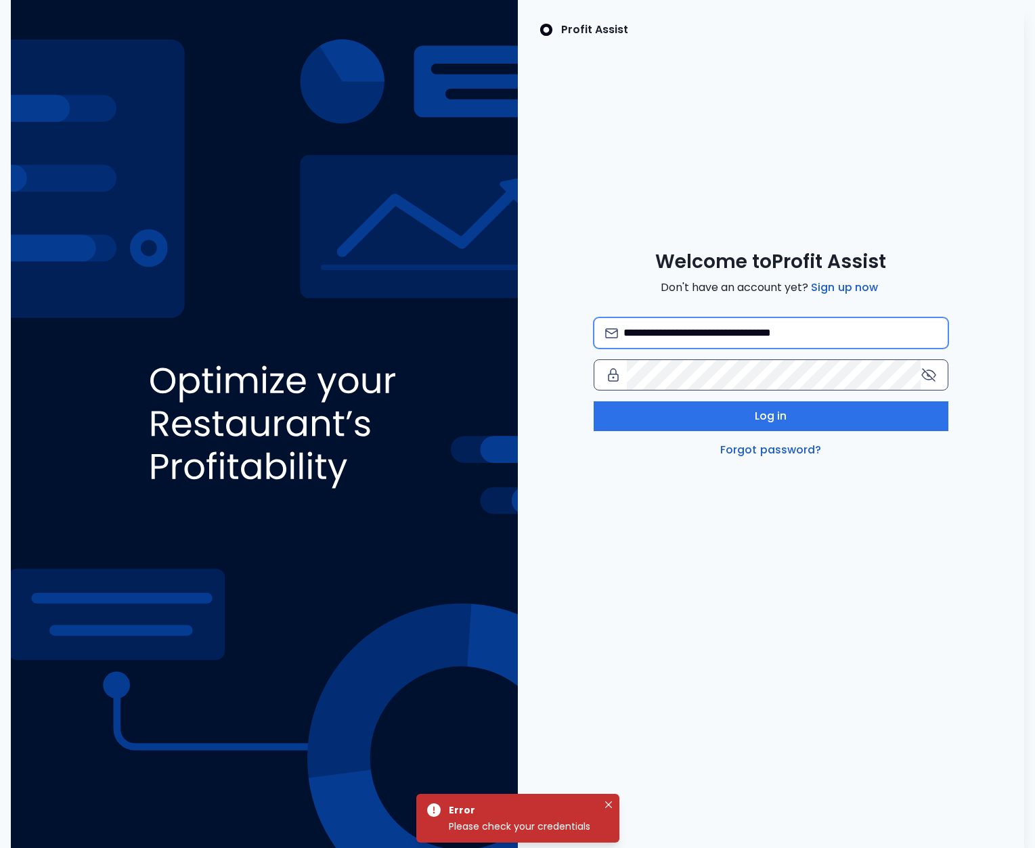
click at [782, 333] on input "**********" at bounding box center [779, 333] width 313 height 30
type input "**********"
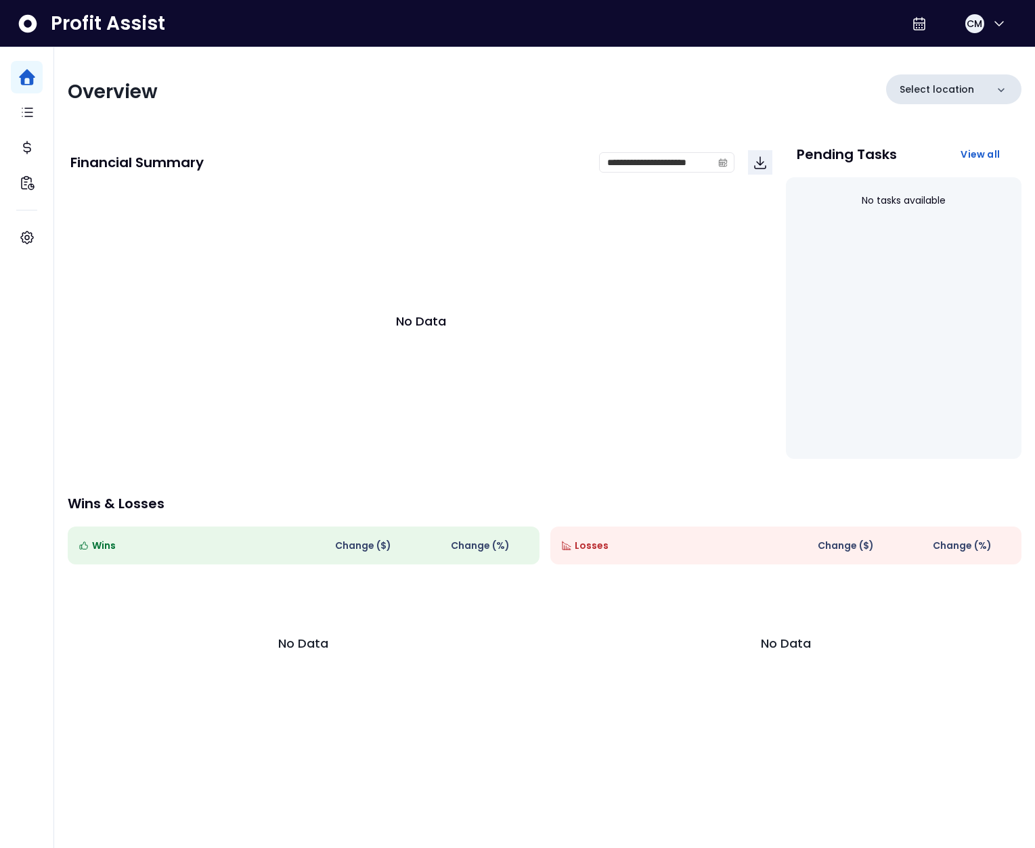
click at [918, 93] on p "Select location" at bounding box center [936, 90] width 74 height 14
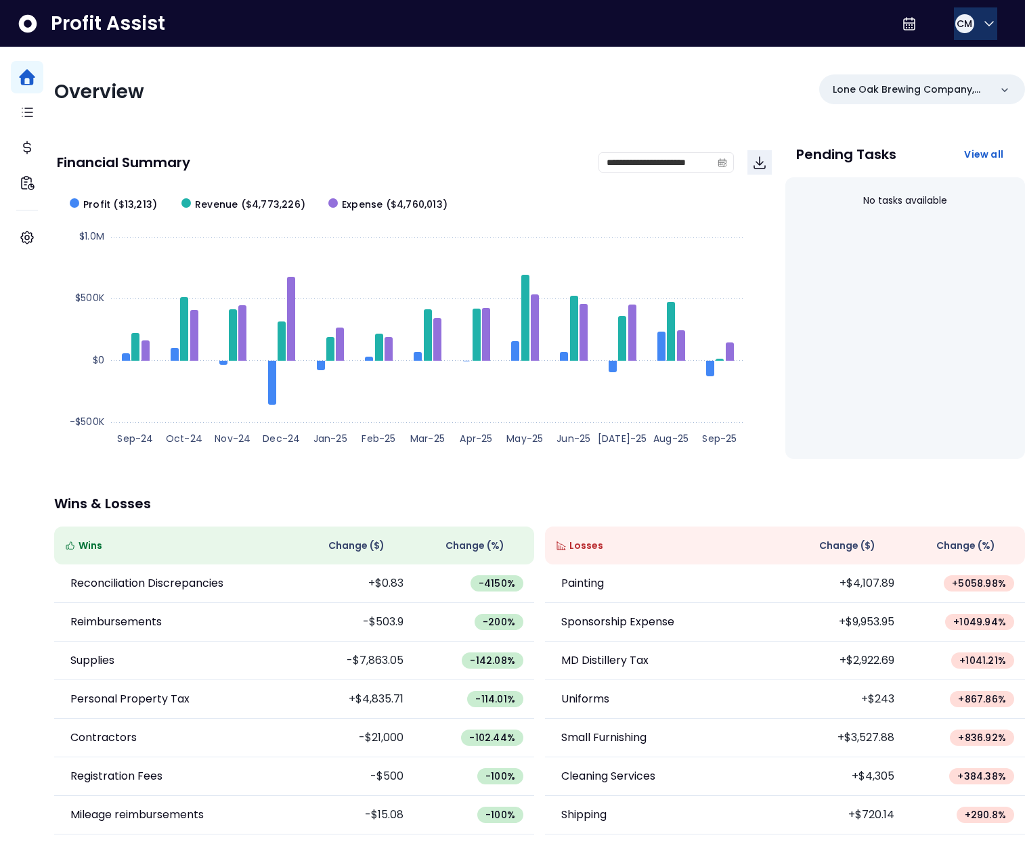
click at [964, 39] on button "CM" at bounding box center [975, 23] width 43 height 32
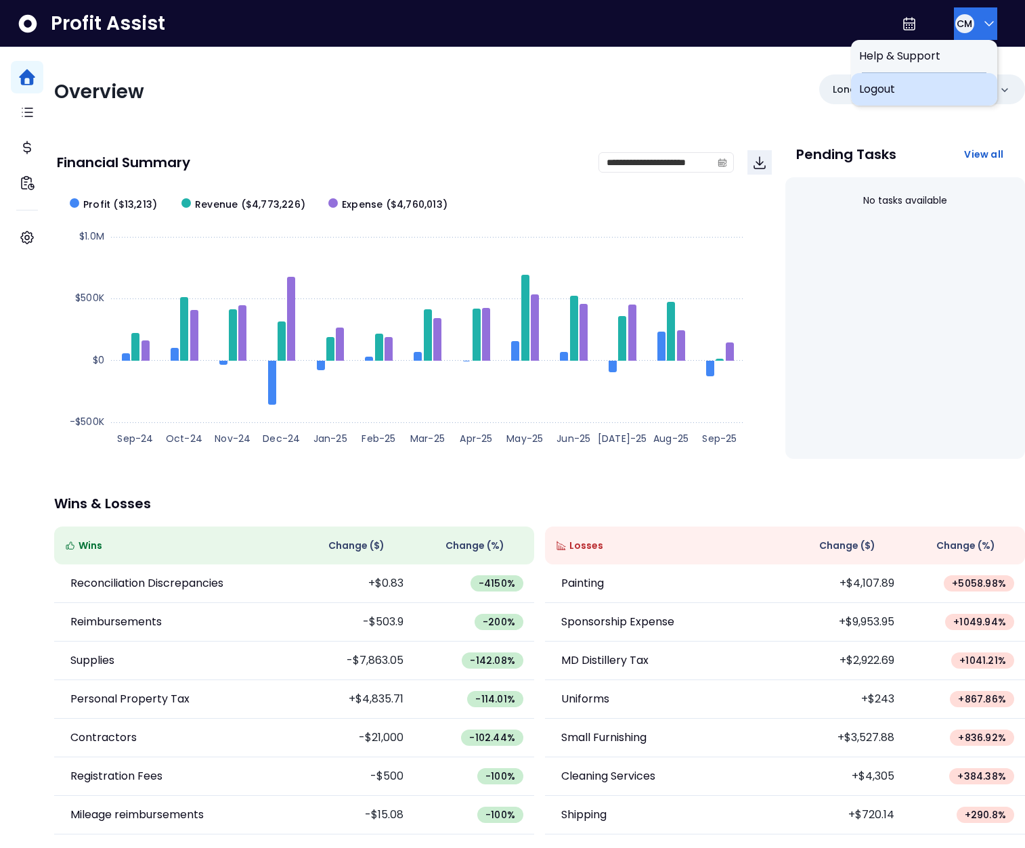
click at [939, 81] on span "Logout" at bounding box center [924, 89] width 130 height 16
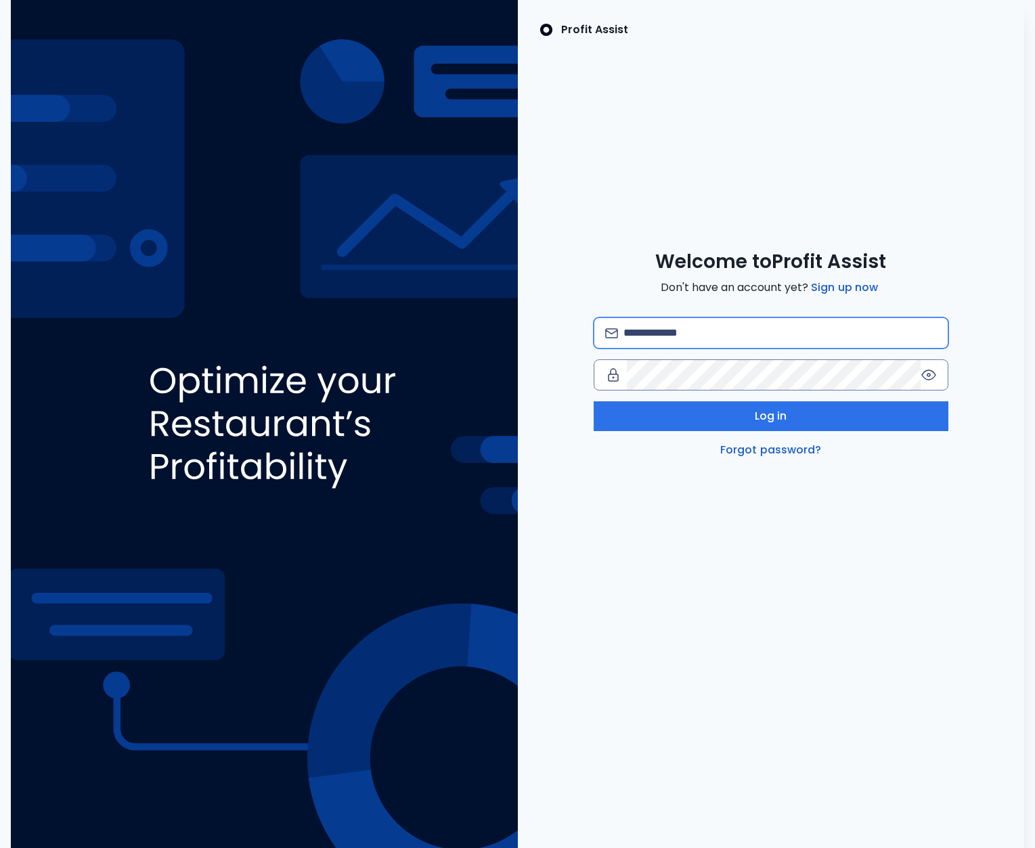
click at [684, 338] on input "email" at bounding box center [779, 333] width 313 height 30
type input "*"
type input "**********"
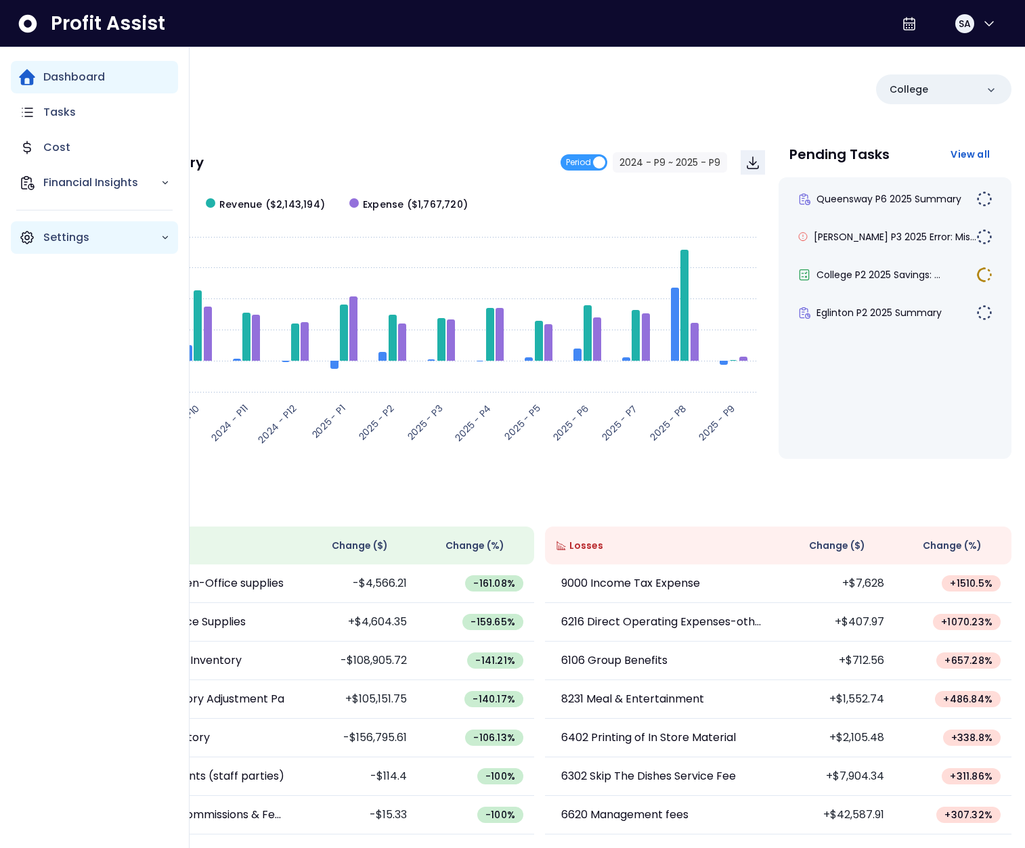
click at [45, 233] on p "Settings" at bounding box center [101, 237] width 117 height 16
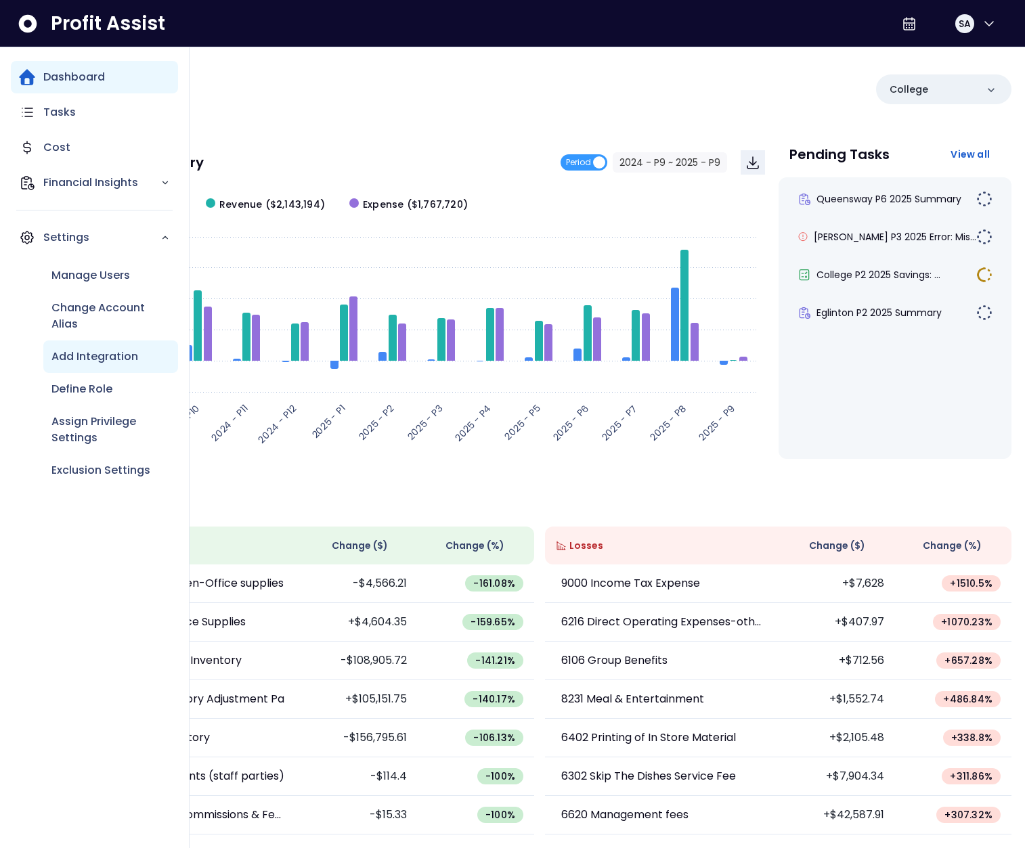
click at [96, 355] on p "Add Integration" at bounding box center [94, 357] width 87 height 16
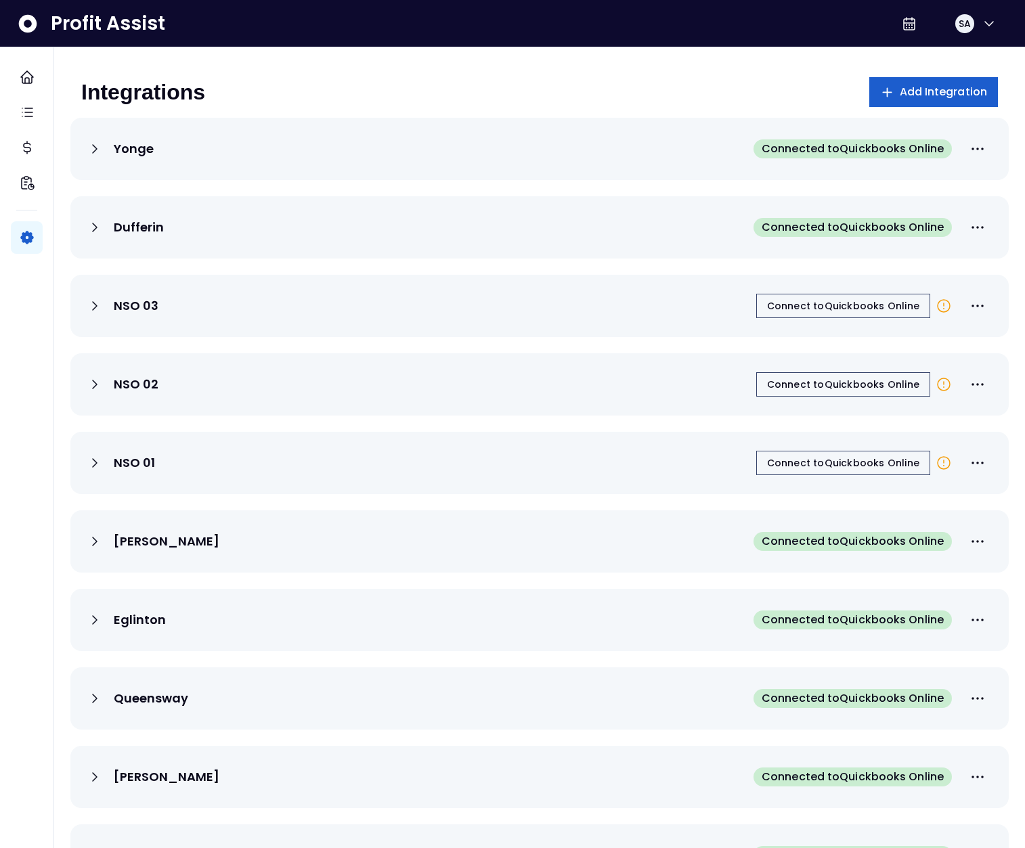
click at [933, 94] on span "Add Integration" at bounding box center [943, 92] width 88 height 16
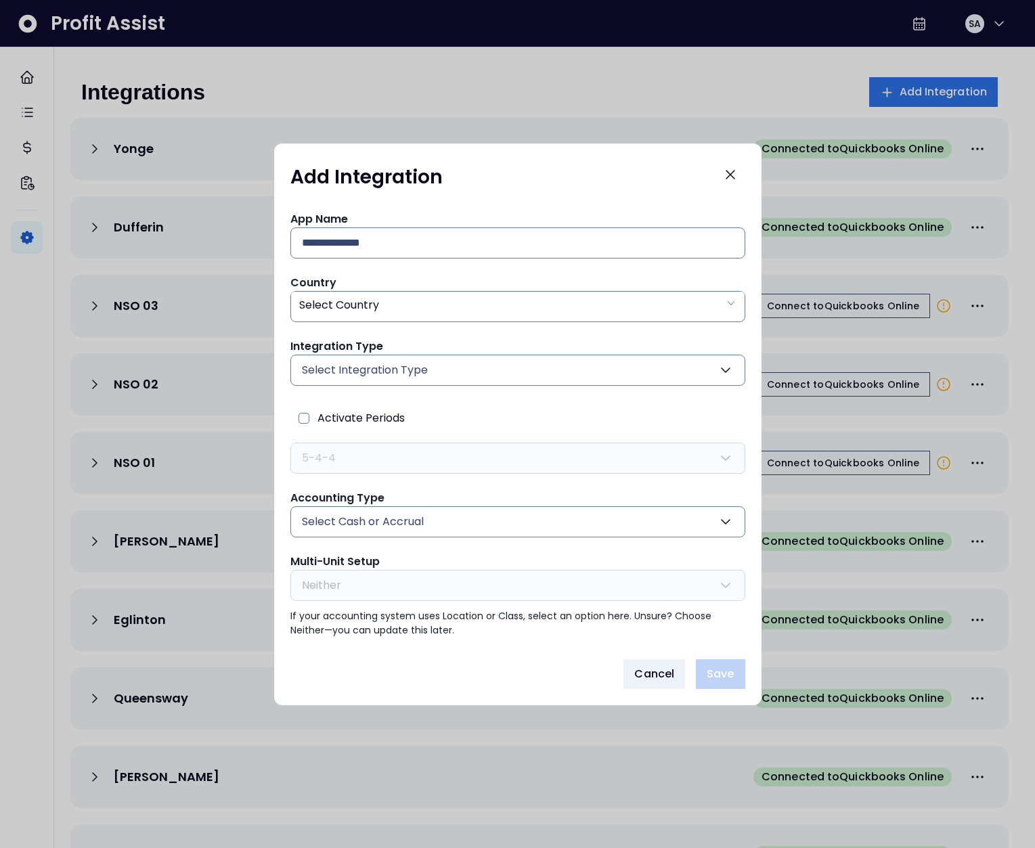
click at [393, 360] on button "Select Integration Type" at bounding box center [517, 370] width 455 height 31
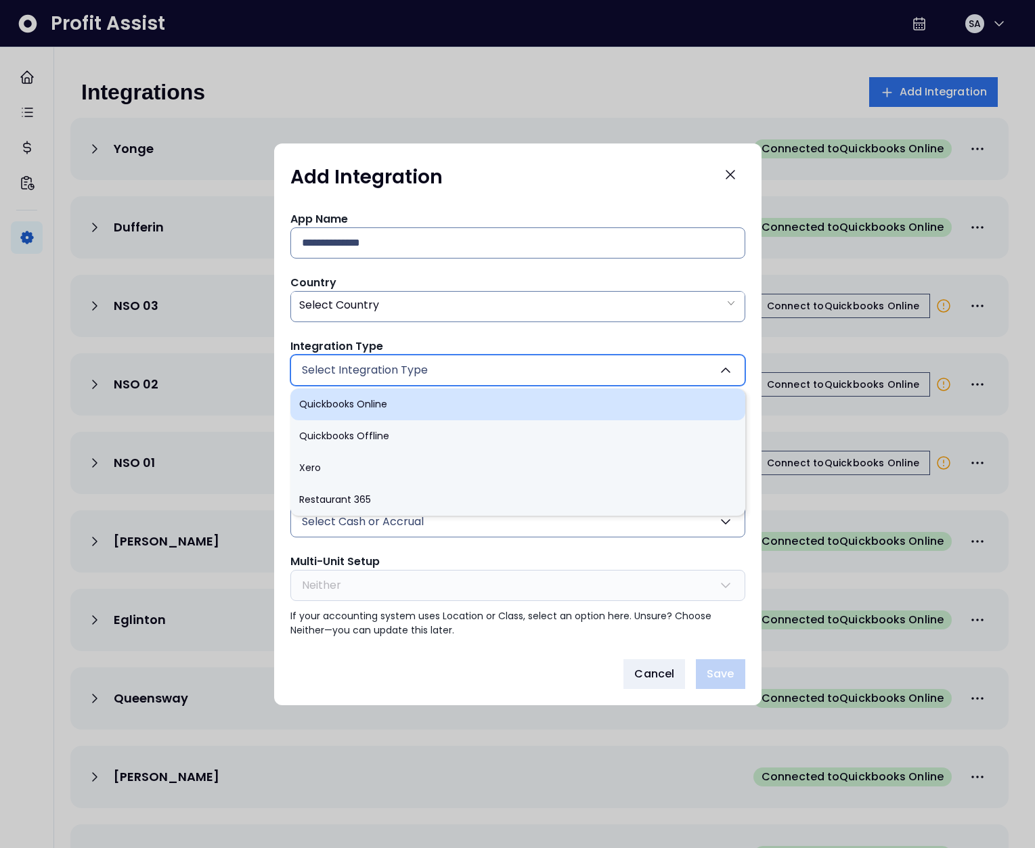
click at [381, 408] on li "Quickbooks Online" at bounding box center [517, 404] width 455 height 32
type input "******"
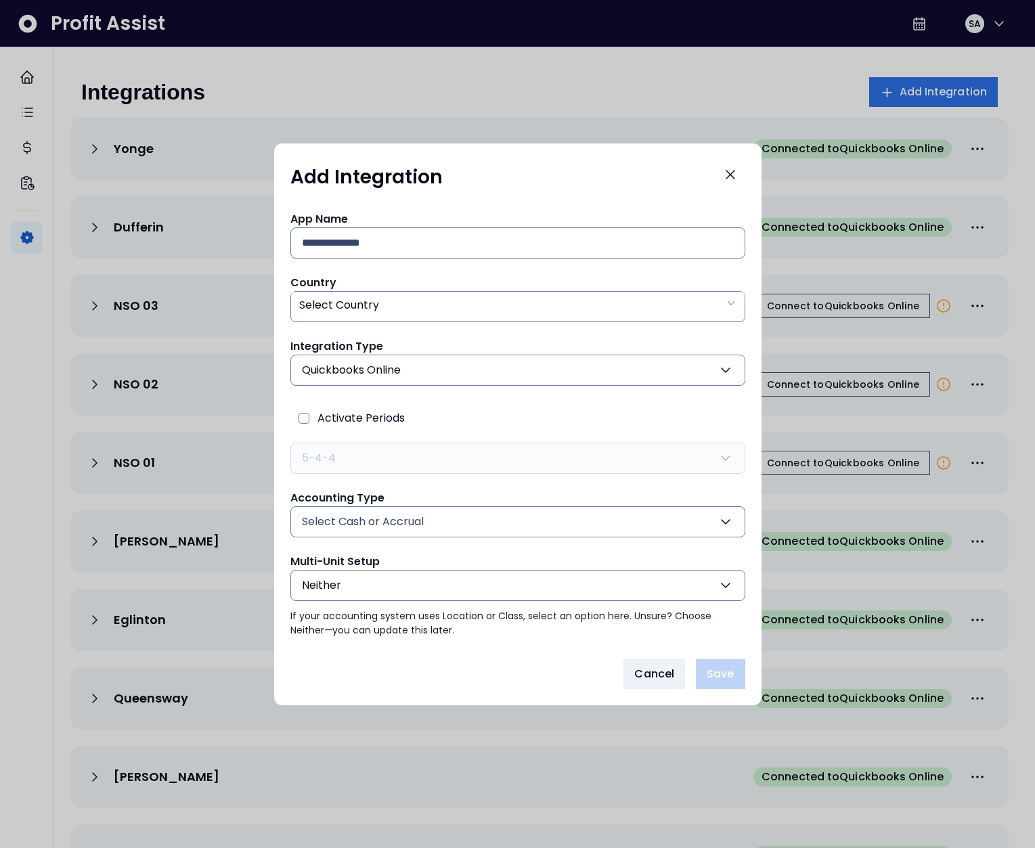
click at [382, 579] on button "Neither" at bounding box center [517, 585] width 455 height 31
click at [735, 171] on icon "Close" at bounding box center [730, 174] width 16 height 16
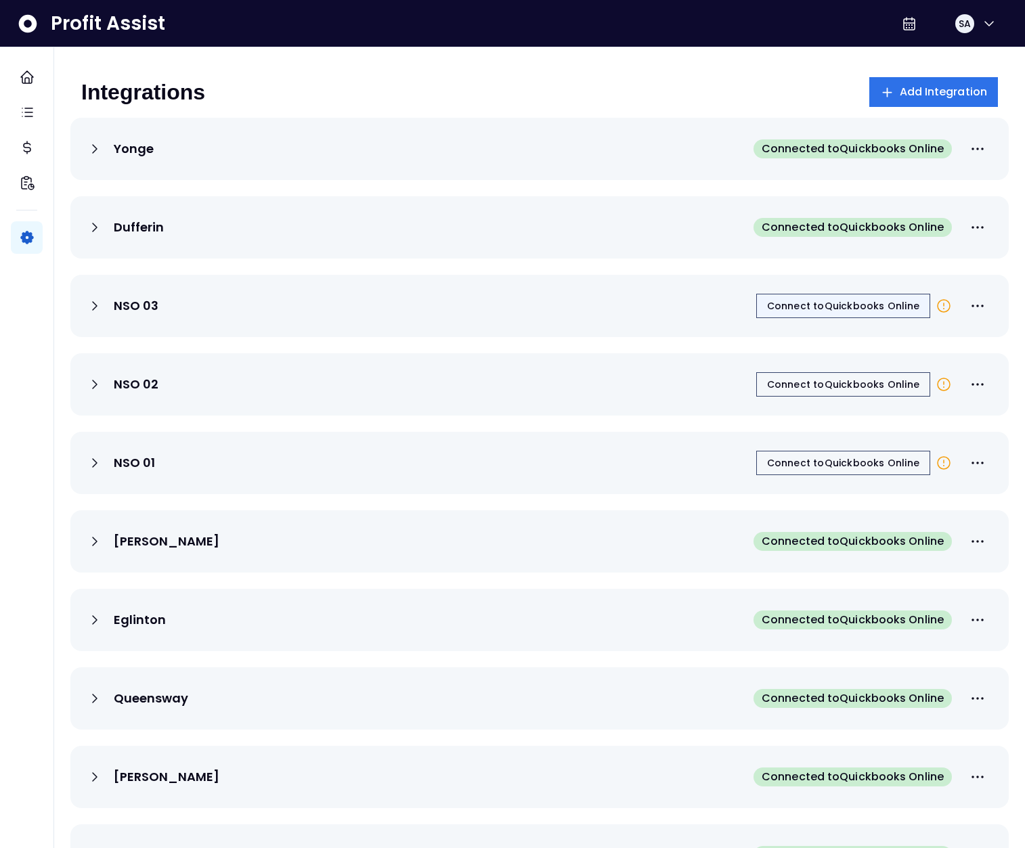
click at [844, 311] on span "Connect to Quickbooks Online" at bounding box center [843, 306] width 152 height 14
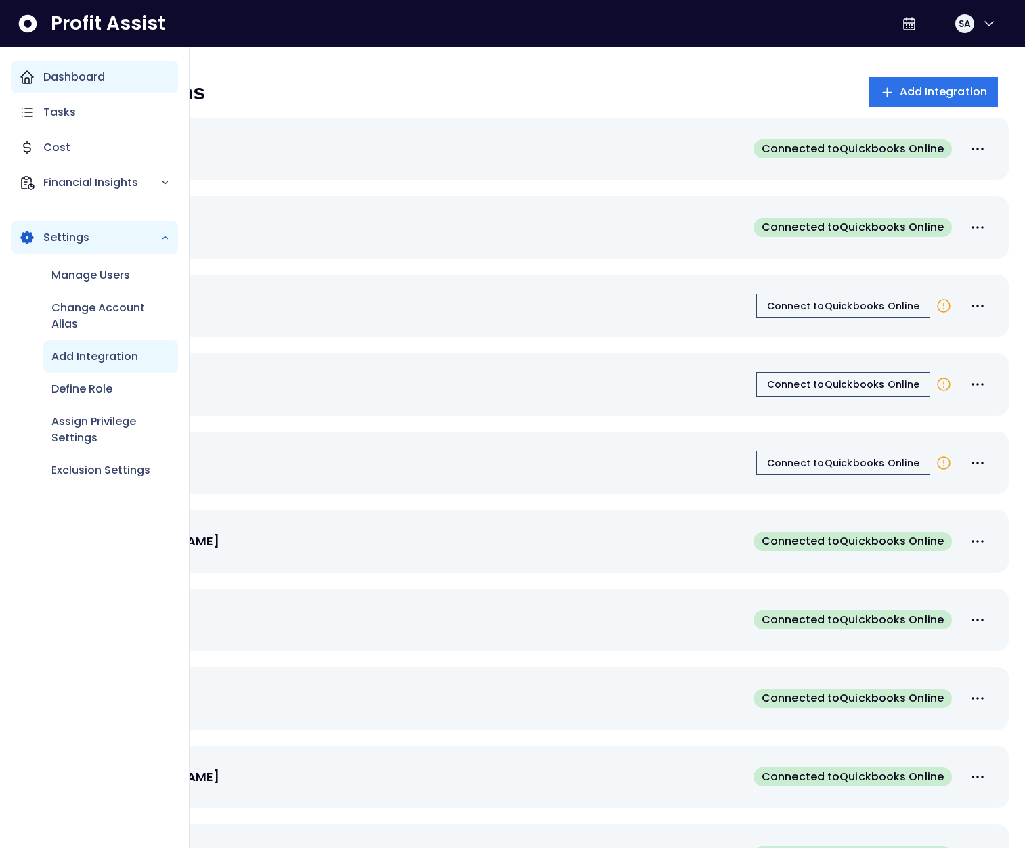
click at [36, 83] on div "Dashboard" at bounding box center [94, 77] width 167 height 32
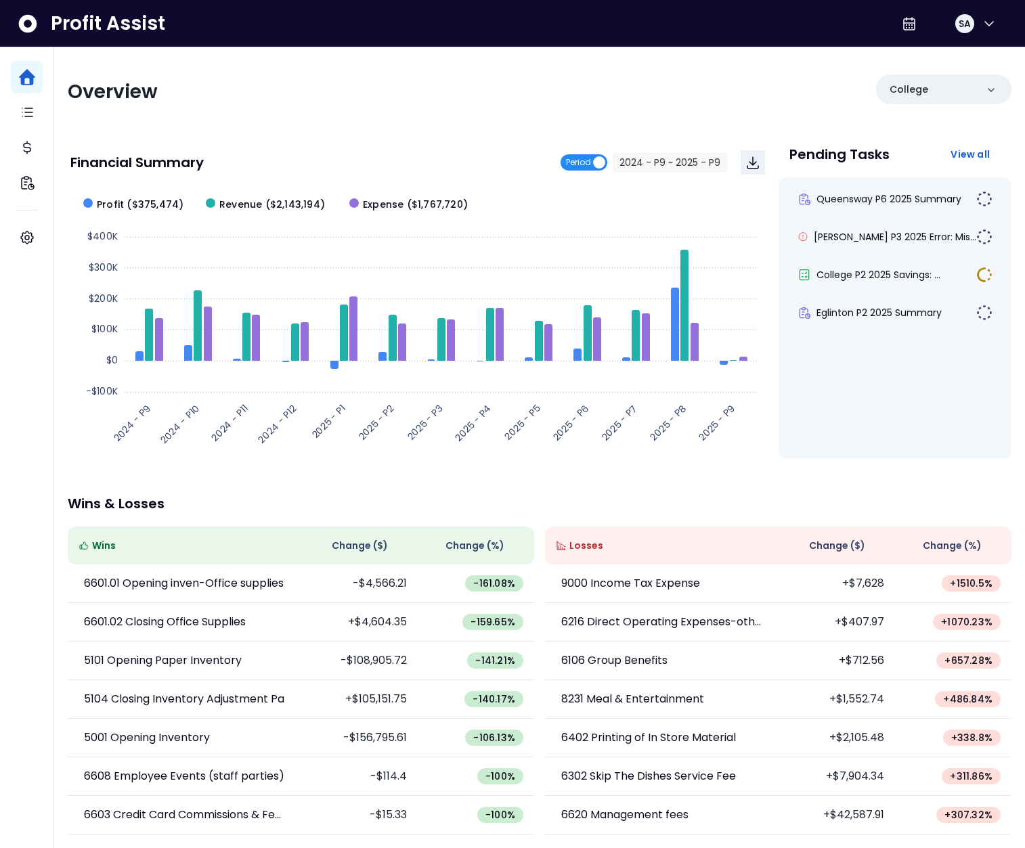
click at [584, 163] on span "Period" at bounding box center [578, 162] width 25 height 16
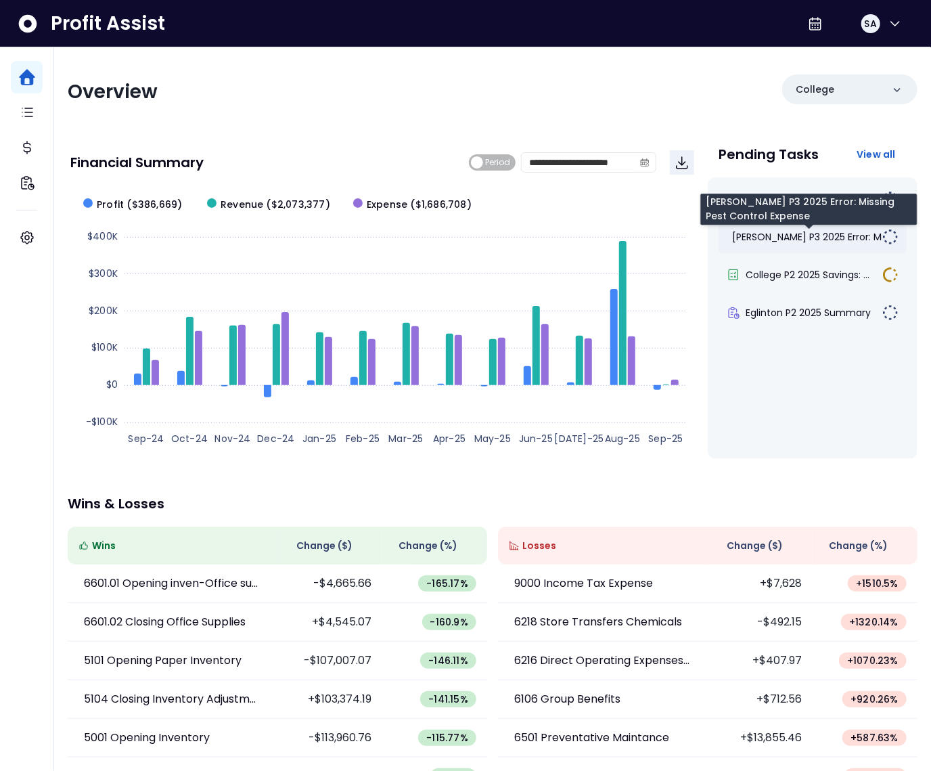
click at [825, 231] on span "[PERSON_NAME] P3 2025 Error: Mis..." at bounding box center [813, 237] width 162 height 14
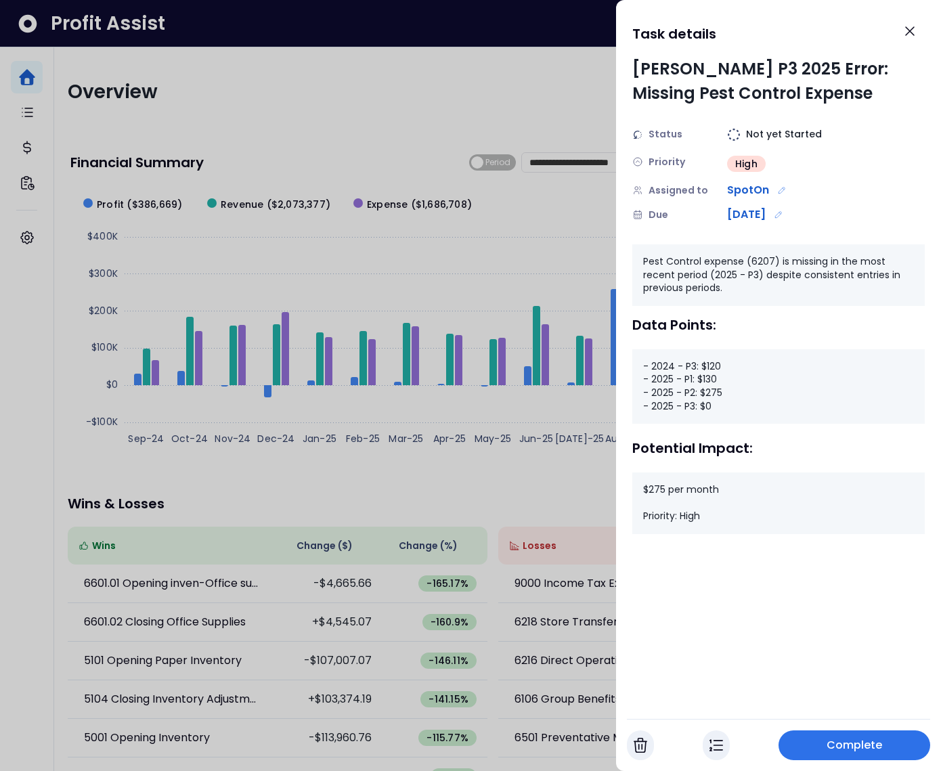
click at [654, 67] on div "[PERSON_NAME] P3 2025 Error: Missing Pest Control Expense" at bounding box center [778, 81] width 292 height 49
drag, startPoint x: 817, startPoint y: 71, endPoint x: 831, endPoint y: 89, distance: 23.2
click at [831, 89] on div "[PERSON_NAME] P3 2025 Error: Missing Pest Control Expense" at bounding box center [778, 81] width 292 height 49
click at [708, 362] on div "- 2024 - P3: $120 - 2025 - P1: $130 - 2025 - P2: $275 - 2025 - P3: $0" at bounding box center [778, 386] width 292 height 74
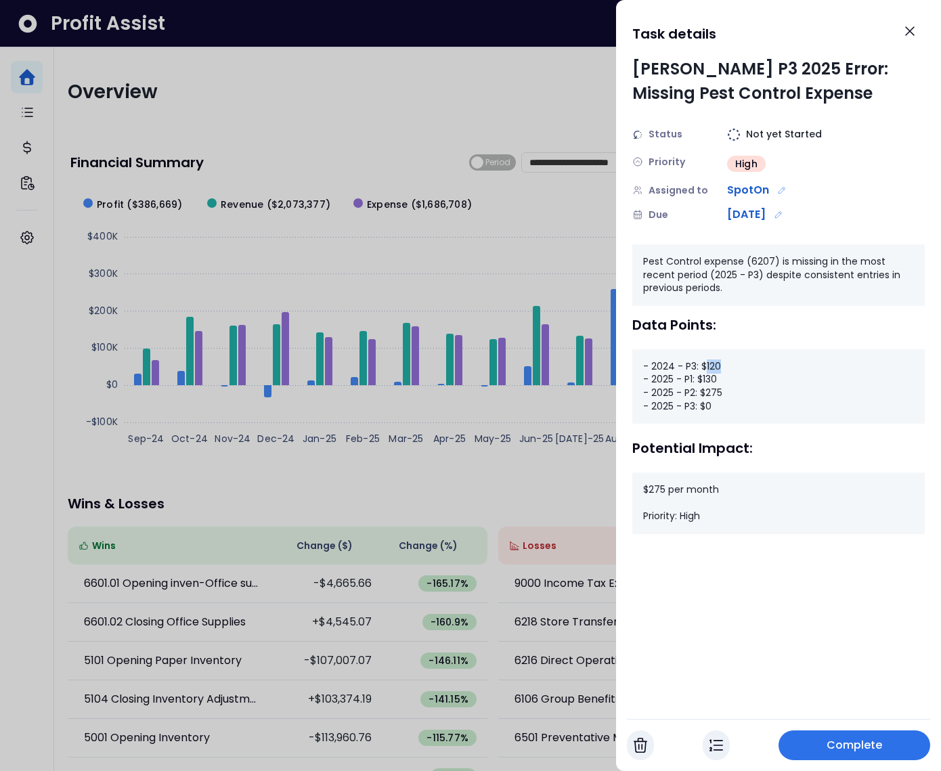
click at [708, 362] on div "- 2024 - P3: $120 - 2025 - P1: $130 - 2025 - P2: $275 - 2025 - P3: $0" at bounding box center [778, 386] width 292 height 74
click at [698, 375] on div "- 2024 - P3: $120 - 2025 - P1: $130 - 2025 - P2: $275 - 2025 - P3: $0" at bounding box center [778, 386] width 292 height 74
click at [704, 395] on div "- 2024 - P3: $120 - 2025 - P1: $130 - 2025 - P2: $275 - 2025 - P3: $0" at bounding box center [778, 386] width 292 height 74
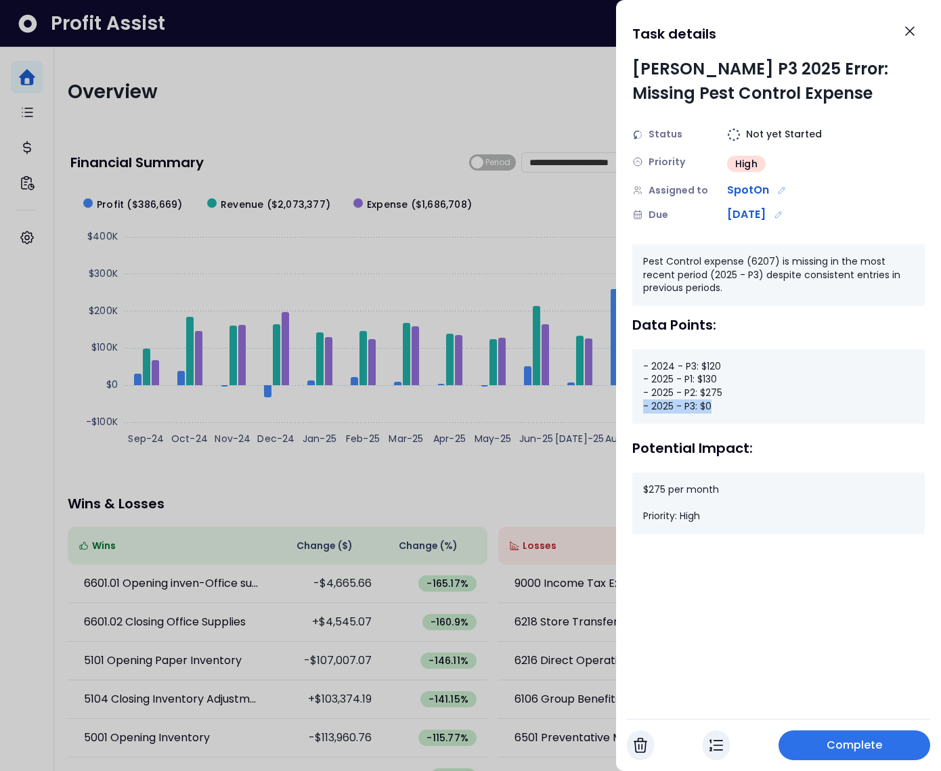
drag, startPoint x: 724, startPoint y: 407, endPoint x: 643, endPoint y: 405, distance: 80.6
click at [643, 405] on div "- 2024 - P3: $120 - 2025 - P1: $130 - 2025 - P2: $275 - 2025 - P3: $0" at bounding box center [778, 386] width 292 height 74
click at [905, 32] on icon "Close" at bounding box center [910, 31] width 16 height 16
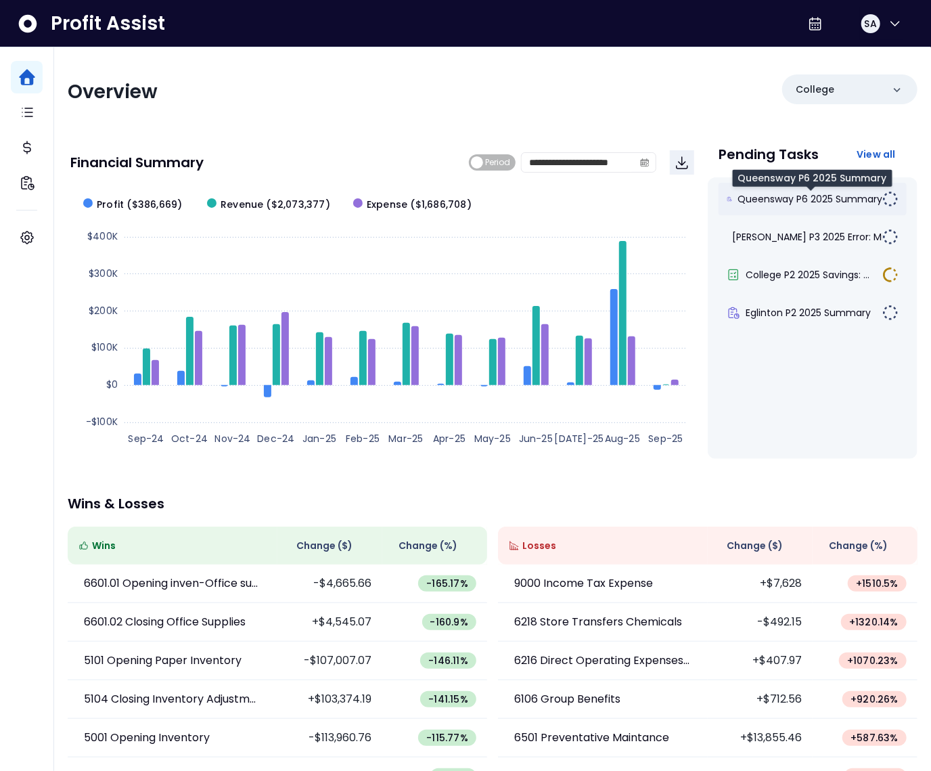
click at [791, 200] on span "Queensway P6 2025 Summary" at bounding box center [810, 199] width 145 height 14
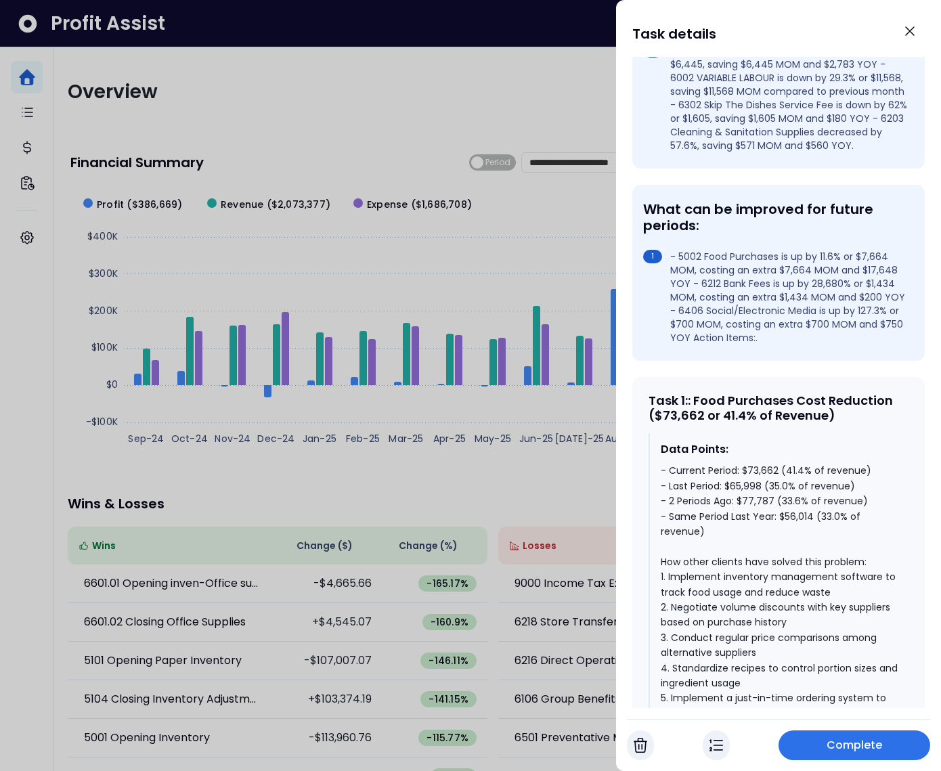
scroll to position [443, 0]
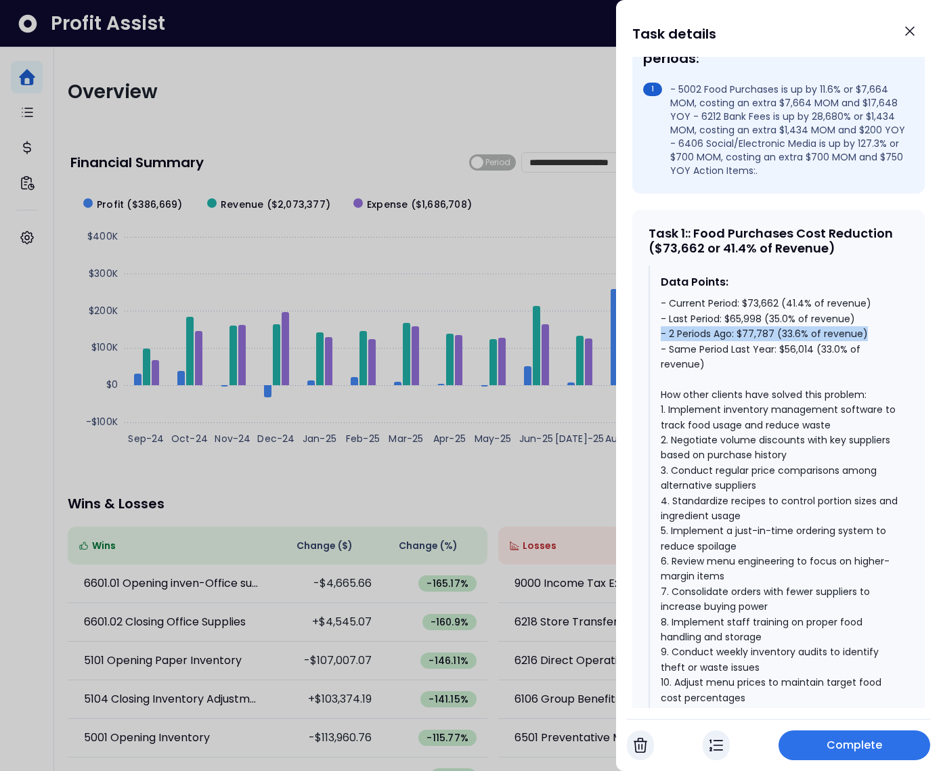
drag, startPoint x: 865, startPoint y: 350, endPoint x: 657, endPoint y: 346, distance: 208.5
click at [657, 346] on div "Data Points: - Current Period: $73,662 (41.4% of revenue) - Last Period: $65,99…" at bounding box center [778, 489] width 260 height 447
drag, startPoint x: 855, startPoint y: 331, endPoint x: 655, endPoint y: 334, distance: 199.7
click at [655, 334] on div "Data Points: - Current Period: $73,662 (41.4% of revenue) - Last Period: $65,99…" at bounding box center [778, 489] width 260 height 447
drag, startPoint x: 784, startPoint y: 315, endPoint x: 658, endPoint y: 315, distance: 126.6
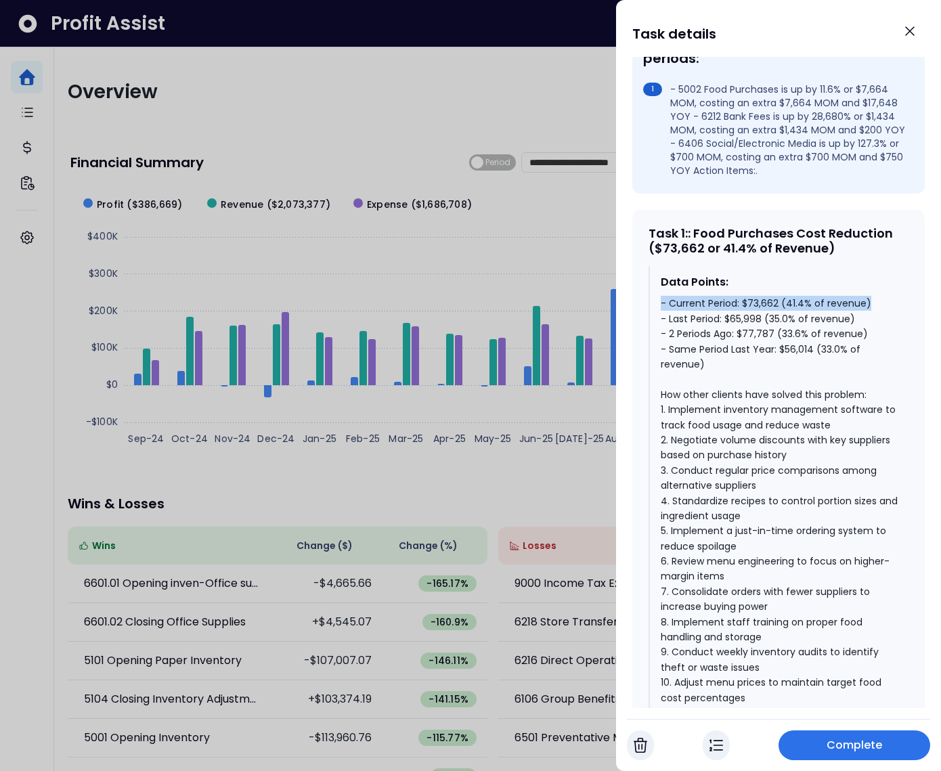
click at [658, 315] on div "Data Points: - Current Period: $73,662 (41.4% of revenue) - Last Period: $65,99…" at bounding box center [778, 489] width 260 height 447
click at [692, 317] on div "- Current Period: $73,662 (41.4% of revenue) - Last Period: $65,998 (35.0% of r…" at bounding box center [779, 500] width 237 height 409
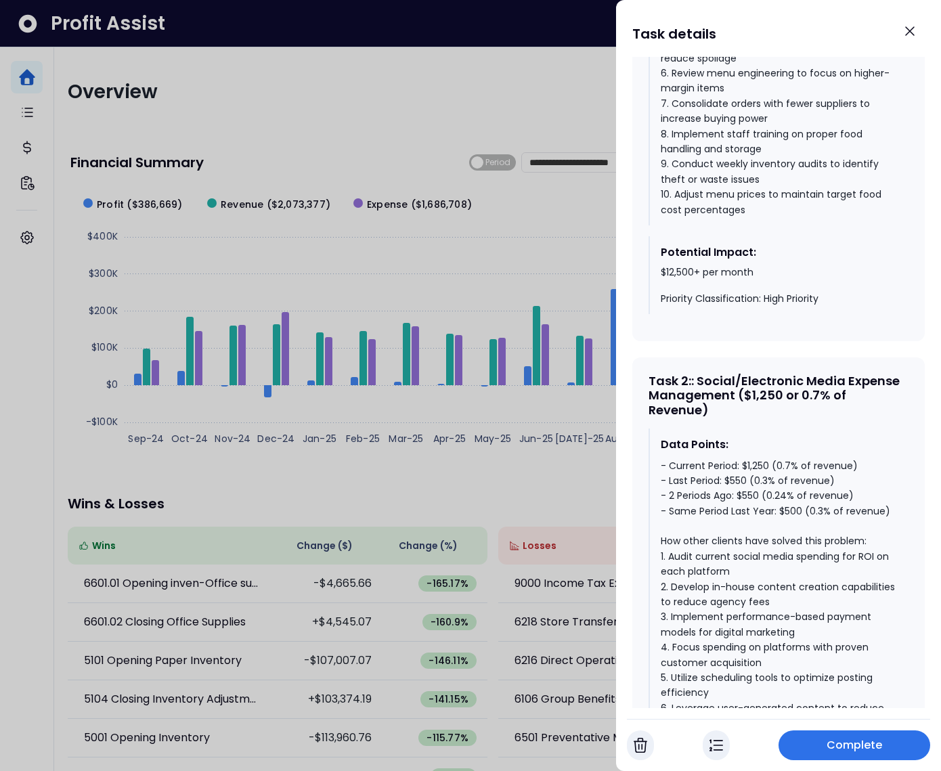
scroll to position [941, 0]
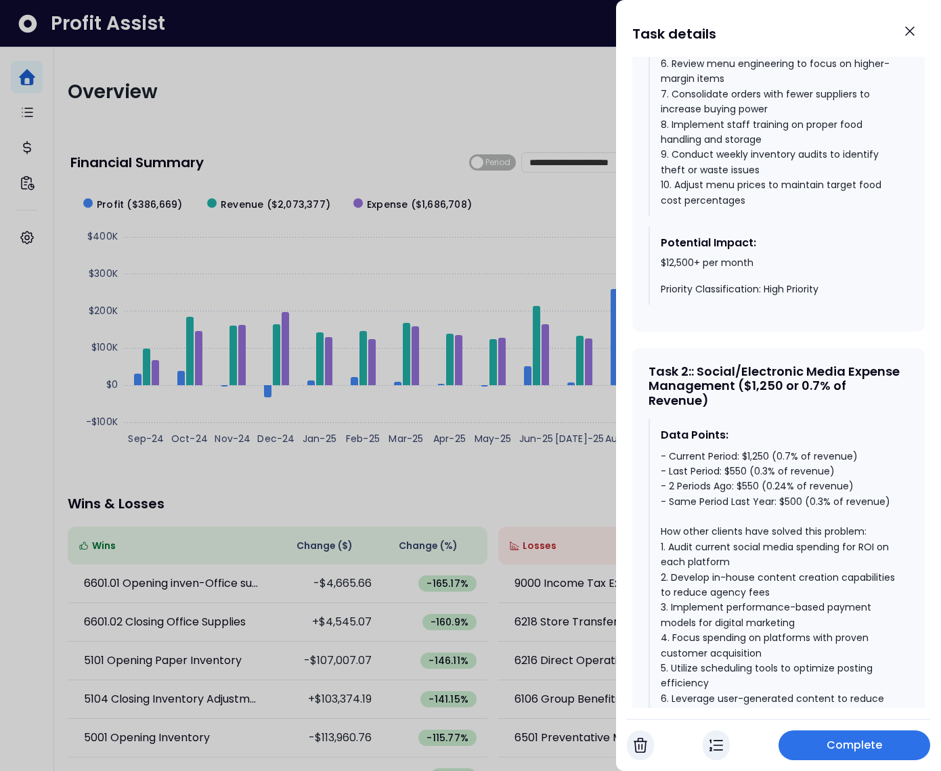
click at [786, 512] on div "- Current Period: $1,250 (0.7% of revenue) - Last Period: $550 (0.3% of revenue…" at bounding box center [779, 638] width 237 height 379
click at [751, 498] on div "- Current Period: $1,250 (0.7% of revenue) - Last Period: $550 (0.3% of revenue…" at bounding box center [779, 638] width 237 height 379
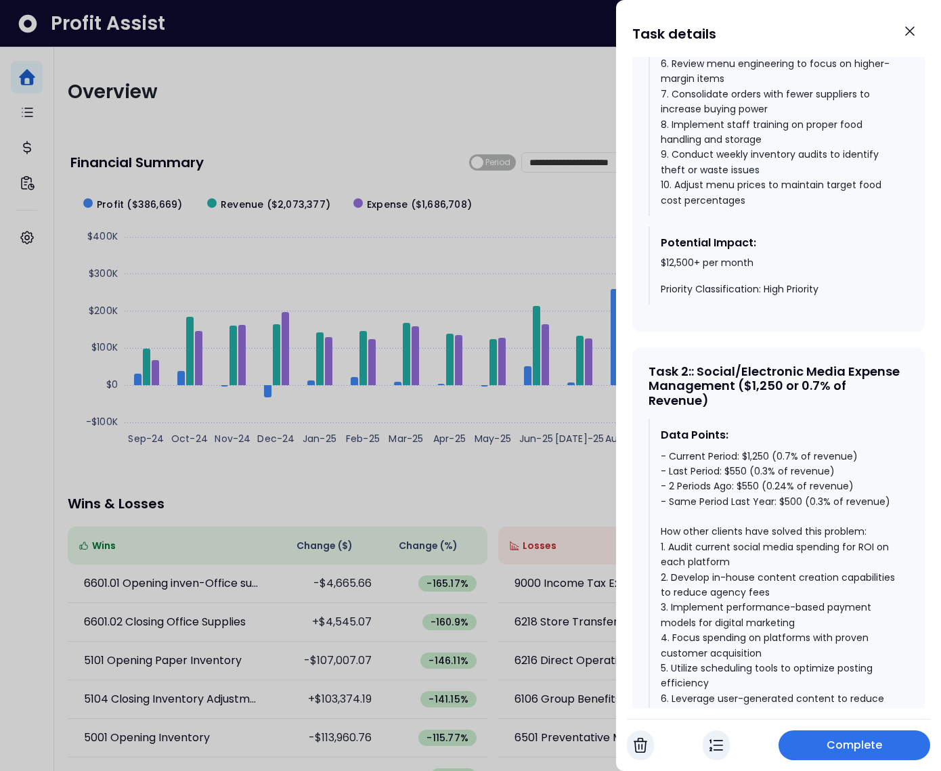
click at [751, 470] on div "- Current Period: $1,250 (0.7% of revenue) - Last Period: $550 (0.3% of revenue…" at bounding box center [779, 638] width 237 height 379
click at [725, 464] on div "- Current Period: $1,250 (0.7% of revenue) - Last Period: $550 (0.3% of revenue…" at bounding box center [779, 638] width 237 height 379
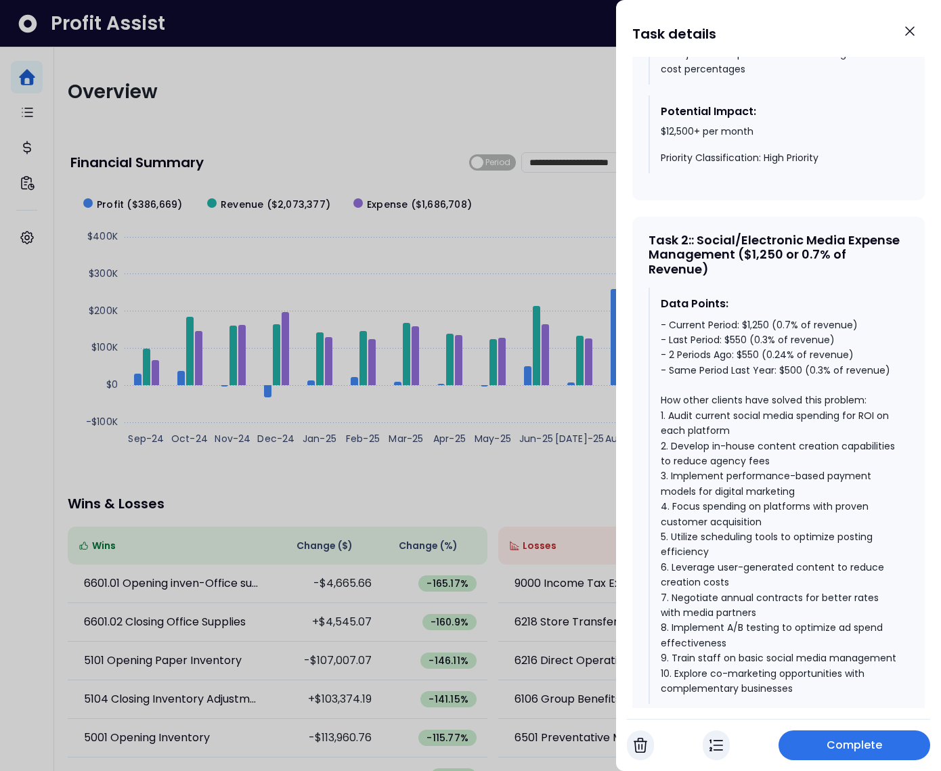
scroll to position [1113, 0]
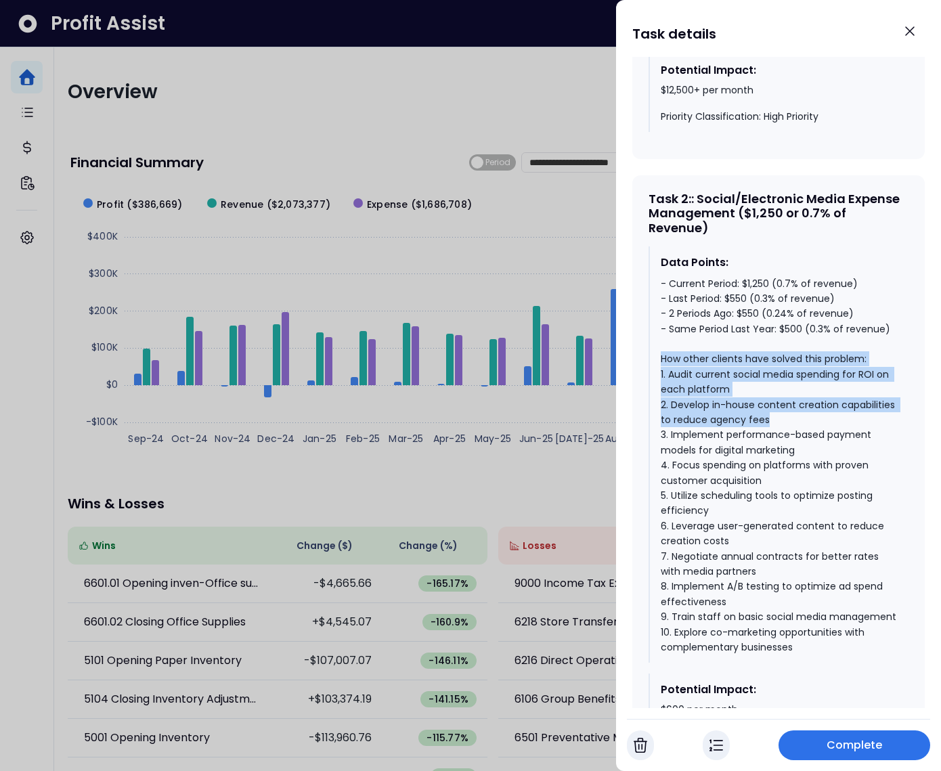
drag, startPoint x: 663, startPoint y: 376, endPoint x: 835, endPoint y: 437, distance: 181.7
click at [835, 437] on div "- Current Period: $1,250 (0.7% of revenue) - Last Period: $550 (0.3% of revenue…" at bounding box center [779, 465] width 237 height 379
click at [813, 436] on div "- Current Period: $1,250 (0.7% of revenue) - Last Period: $550 (0.3% of revenue…" at bounding box center [779, 465] width 237 height 379
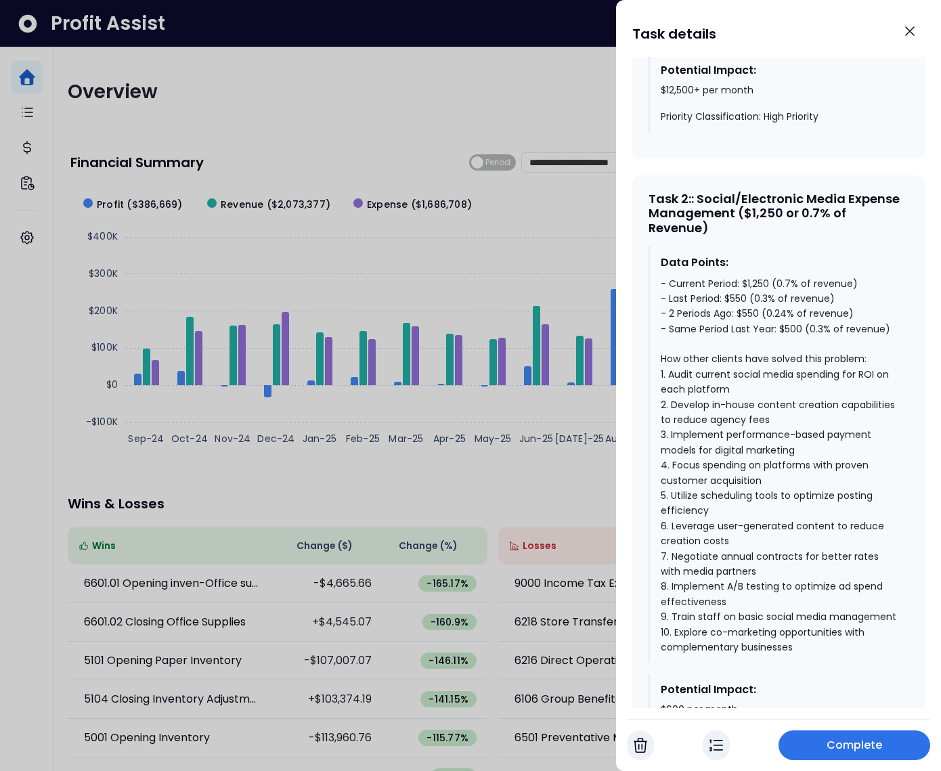
click at [584, 244] on div at bounding box center [470, 385] width 941 height 771
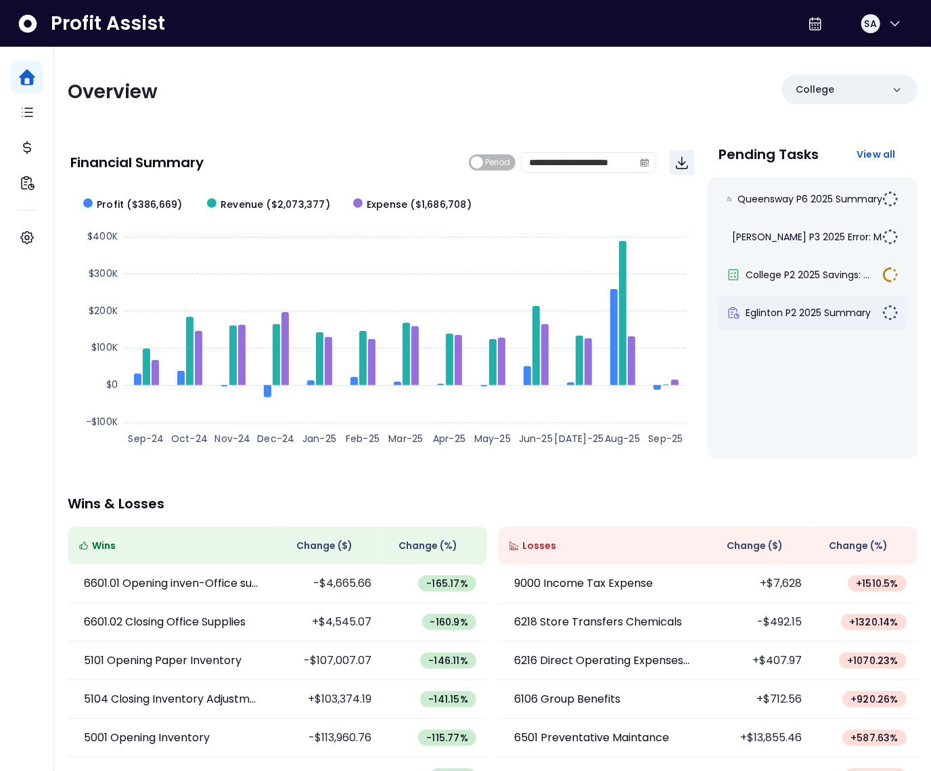
click at [780, 323] on div "Eglinton P2 2025 Summary" at bounding box center [813, 312] width 188 height 32
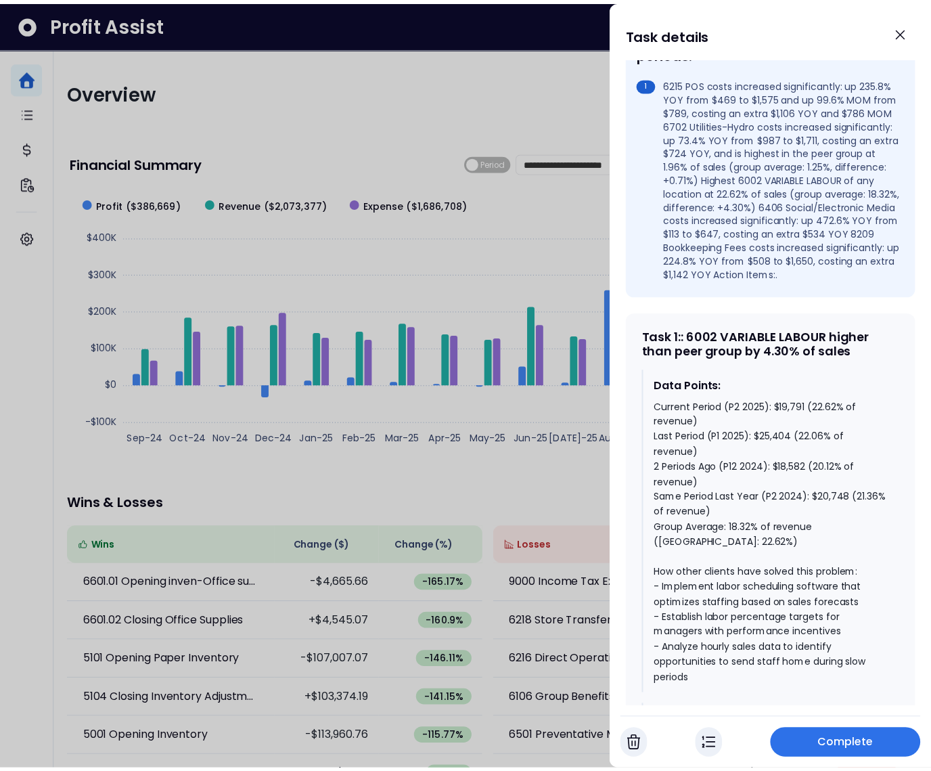
scroll to position [635, 0]
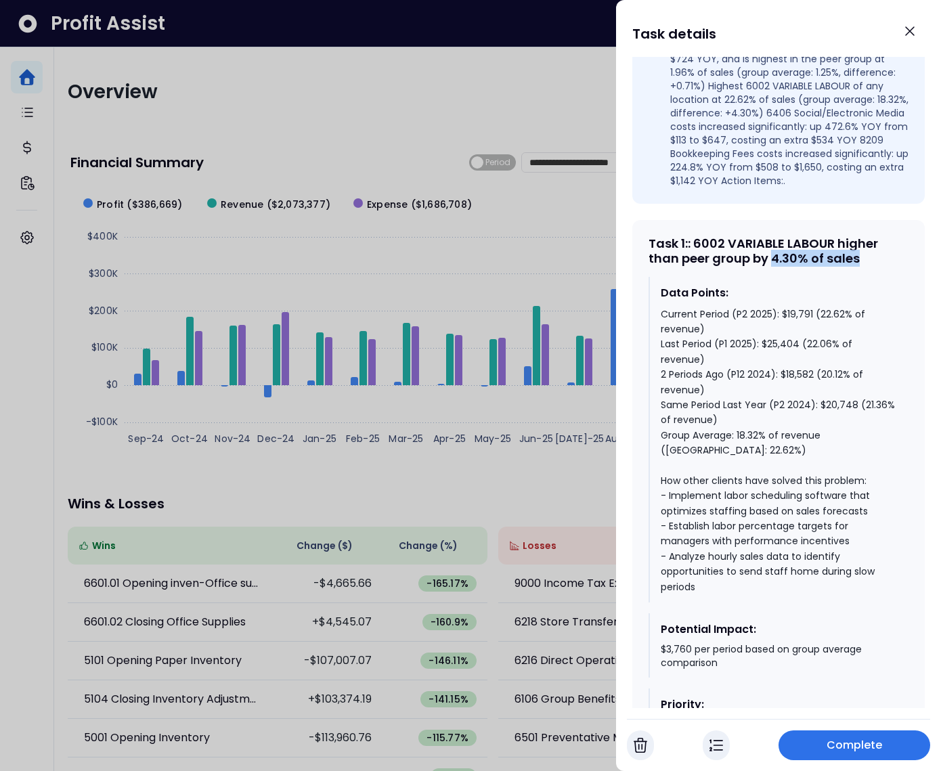
drag, startPoint x: 864, startPoint y: 288, endPoint x: 771, endPoint y: 286, distance: 93.4
click at [771, 265] on div "Task 1 : : 6002 VARIABLE LABOUR higher than peer group by 4.30% of sales" at bounding box center [778, 250] width 260 height 29
click at [774, 265] on div "Task 1 : : 6002 VARIABLE LABOUR higher than peer group by 4.30% of sales" at bounding box center [778, 250] width 260 height 29
click at [826, 401] on div "Current Period (P2 2025): $19,791 (22.62% of revenue) Last Period (P1 2025): $2…" at bounding box center [779, 451] width 237 height 288
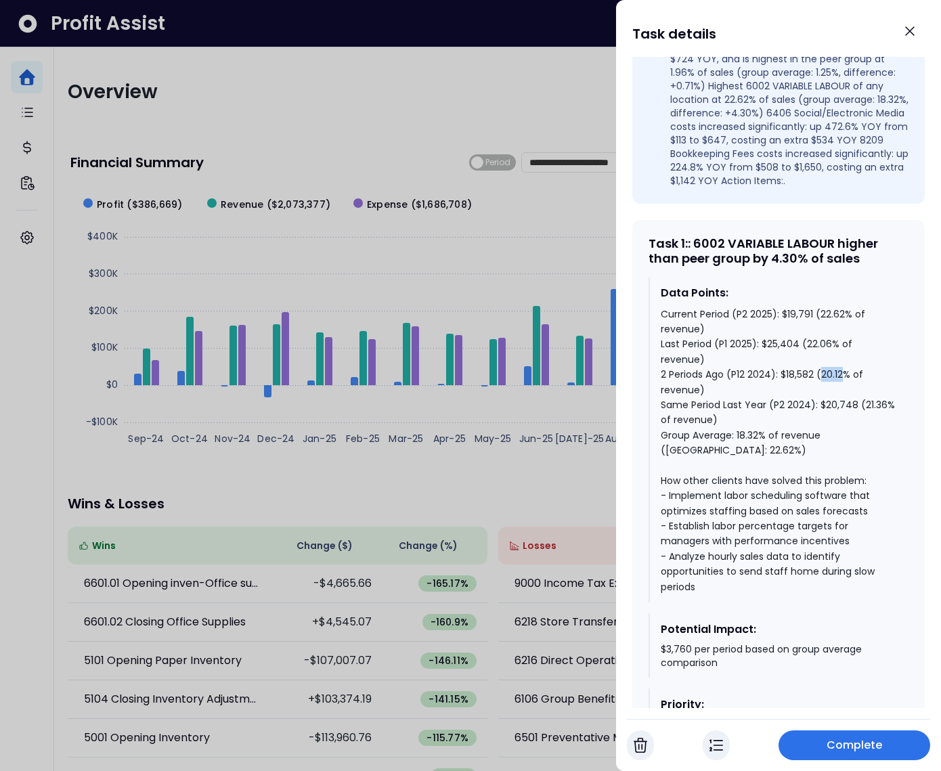
click at [828, 401] on div "Current Period (P2 2025): $19,791 (22.62% of revenue) Last Period (P1 2025): $2…" at bounding box center [779, 451] width 237 height 288
click at [810, 366] on div "Current Period (P2 2025): $19,791 (22.62% of revenue) Last Period (P1 2025): $2…" at bounding box center [779, 451] width 237 height 288
click at [828, 339] on div "Current Period (P2 2025): $19,791 (22.62% of revenue) Last Period (P1 2025): $2…" at bounding box center [779, 451] width 237 height 288
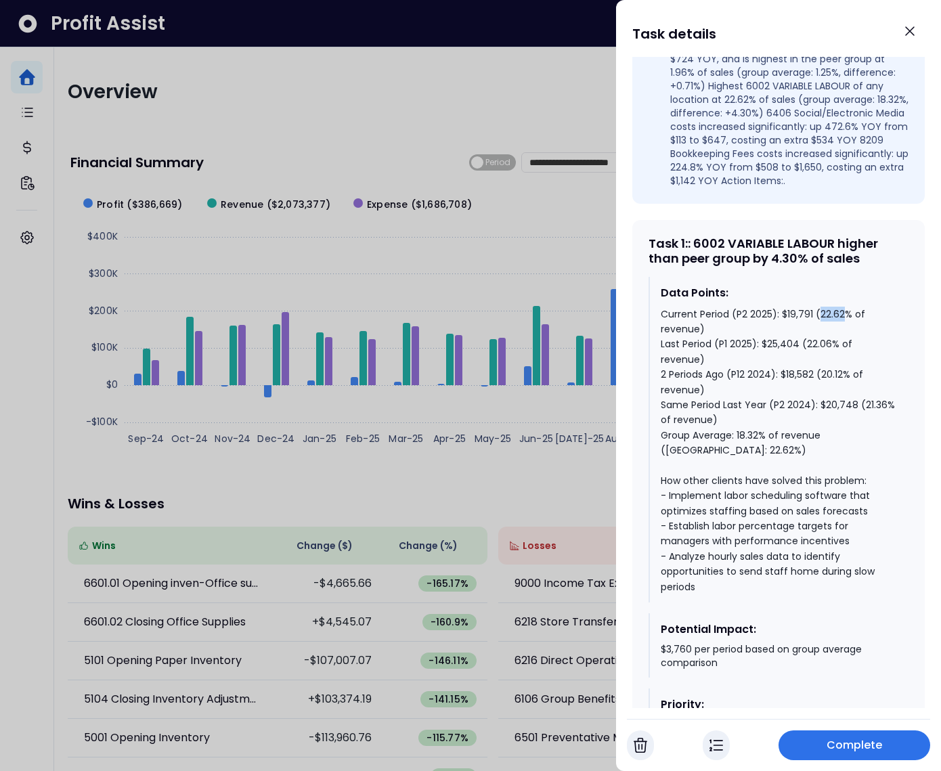
click at [827, 340] on div "Current Period (P2 2025): $19,791 (22.62% of revenue) Last Period (P1 2025): $2…" at bounding box center [779, 451] width 237 height 288
drag, startPoint x: 763, startPoint y: 464, endPoint x: 738, endPoint y: 464, distance: 25.1
click at [738, 464] on div "Current Period (P2 2025): $19,791 (22.62% of revenue) Last Period (P1 2025): $2…" at bounding box center [779, 451] width 237 height 288
click at [767, 366] on div "Current Period (P2 2025): $19,791 (22.62% of revenue) Last Period (P1 2025): $2…" at bounding box center [779, 451] width 237 height 288
click at [537, 362] on div at bounding box center [470, 385] width 941 height 771
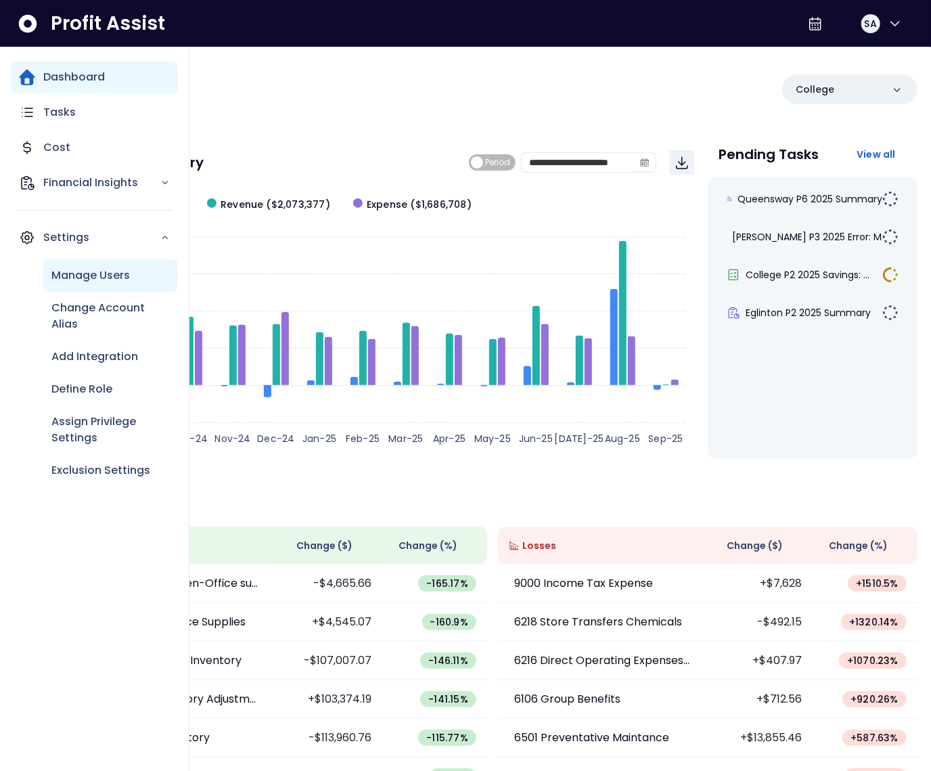
click at [63, 280] on p "Manage Users" at bounding box center [90, 275] width 79 height 16
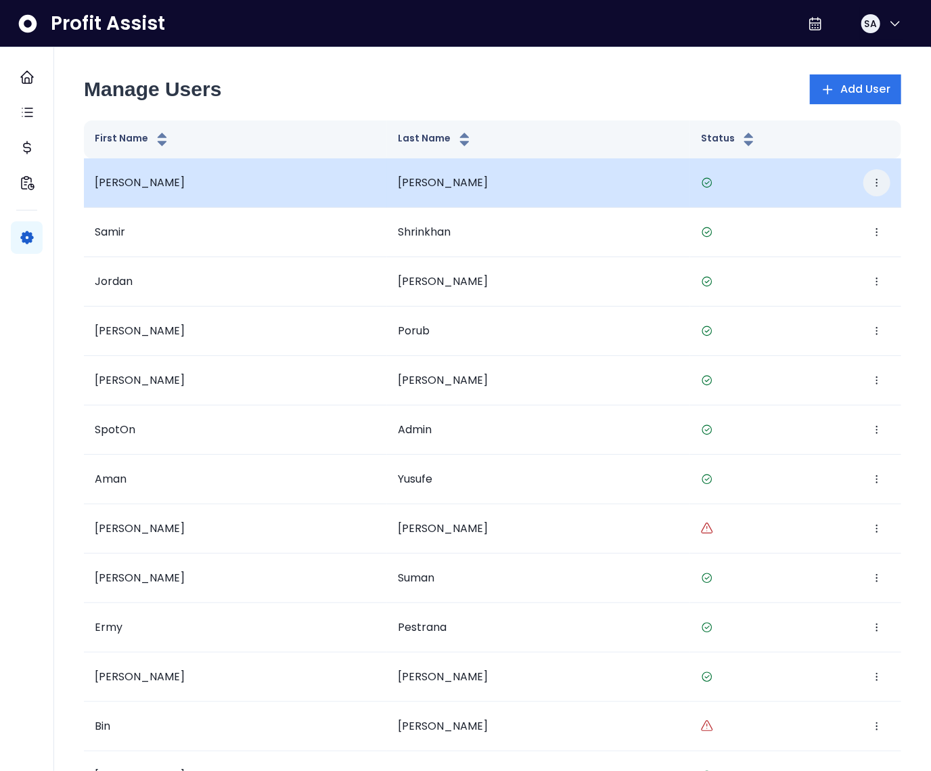
click at [879, 187] on icon "button" at bounding box center [877, 182] width 11 height 11
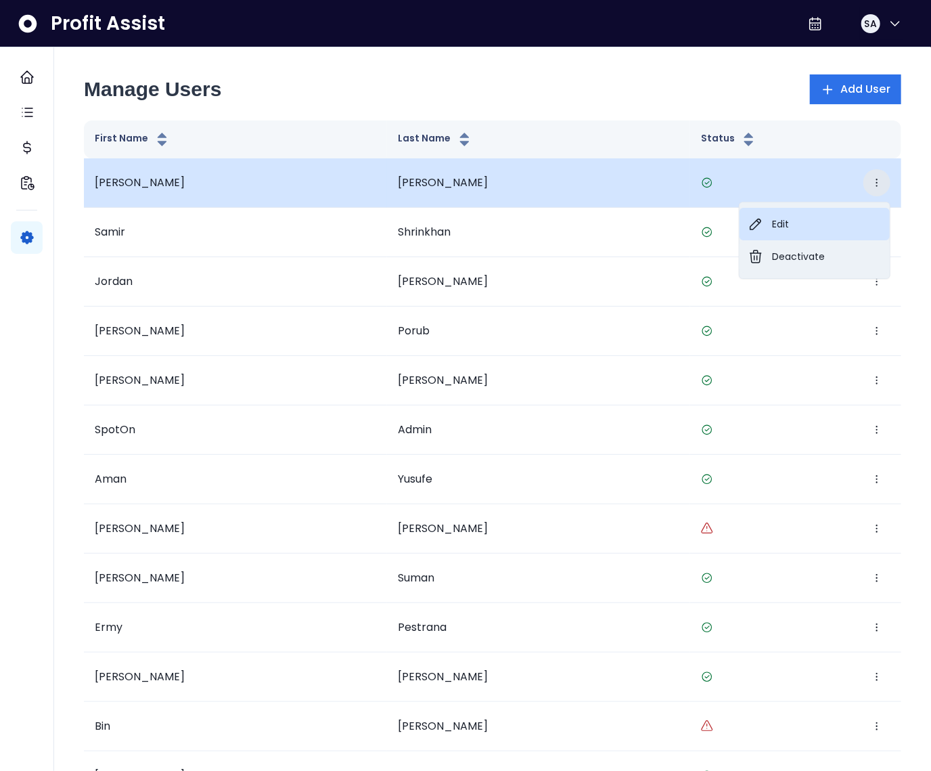
click at [797, 219] on button "Edit" at bounding box center [815, 224] width 150 height 32
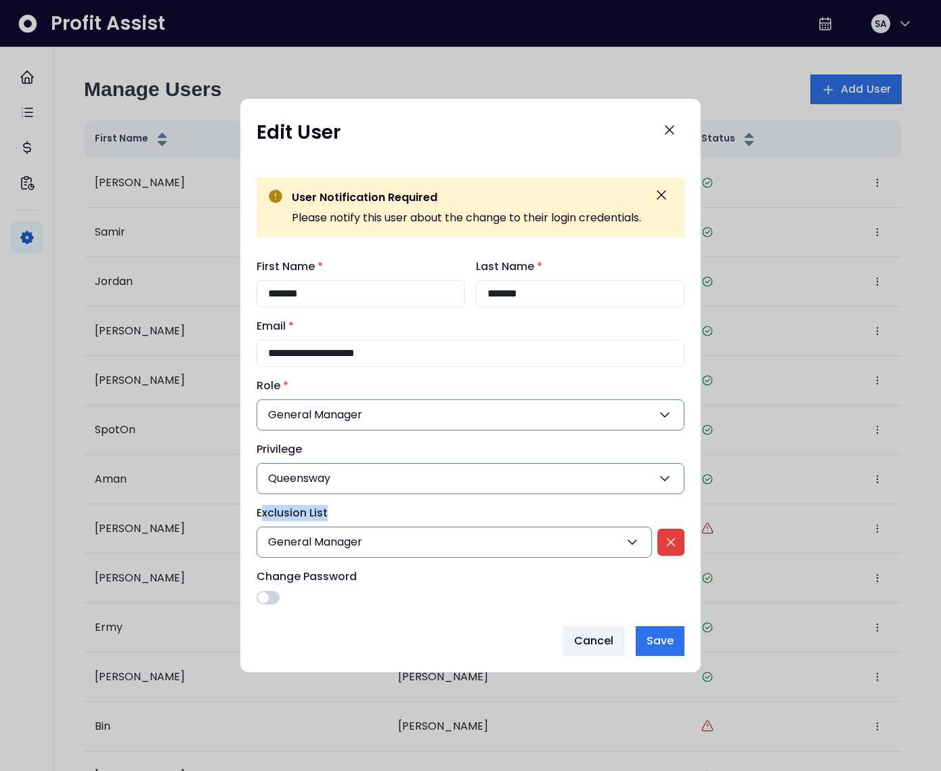
drag, startPoint x: 258, startPoint y: 510, endPoint x: 324, endPoint y: 511, distance: 66.3
click at [325, 511] on label "Exclusion List" at bounding box center [467, 513] width 420 height 16
click at [307, 514] on label "Exclusion List" at bounding box center [467, 513] width 420 height 16
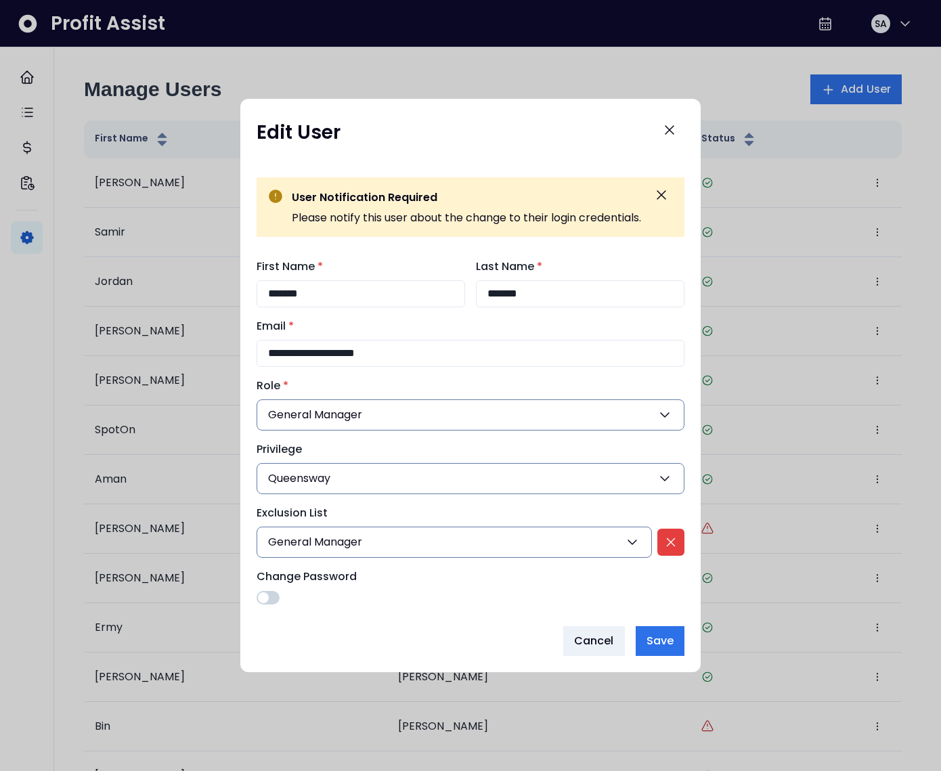
click at [285, 453] on label "Privilege" at bounding box center [467, 449] width 420 height 16
click at [596, 646] on span "Cancel" at bounding box center [594, 641] width 40 height 16
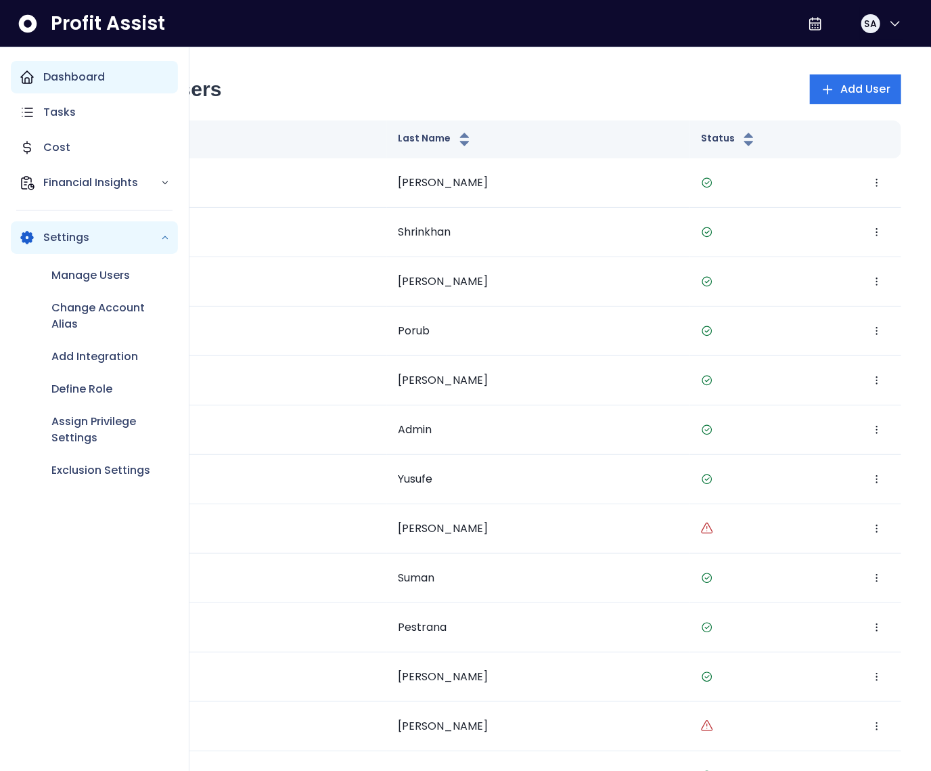
click at [55, 79] on p "Dashboard" at bounding box center [74, 77] width 62 height 16
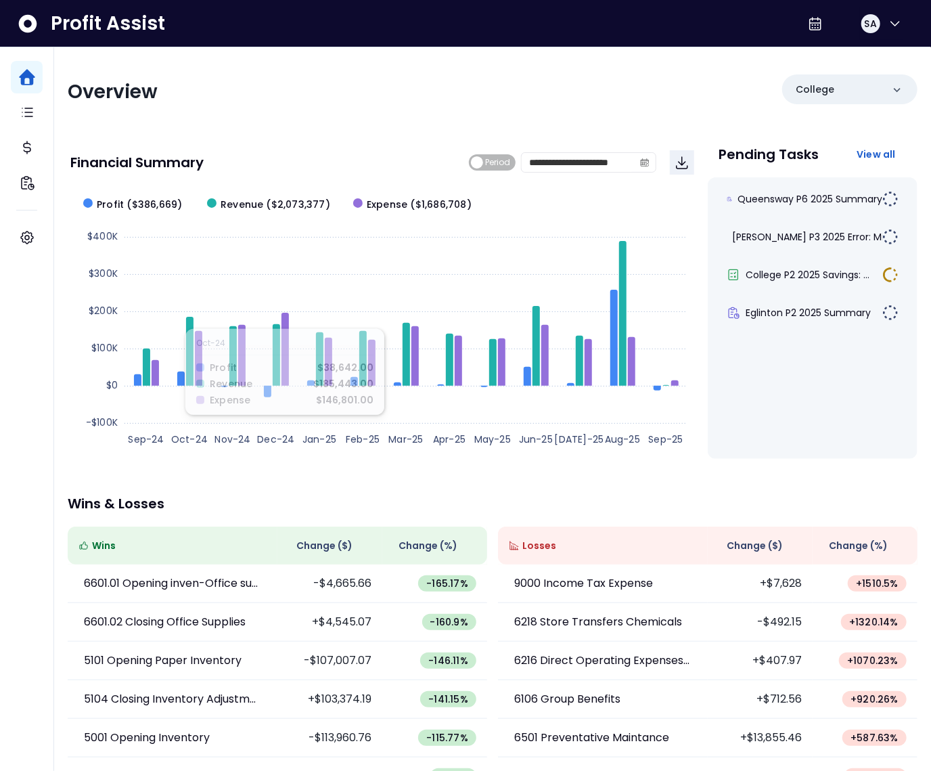
click at [247, 476] on div "**********" at bounding box center [492, 447] width 877 height 801
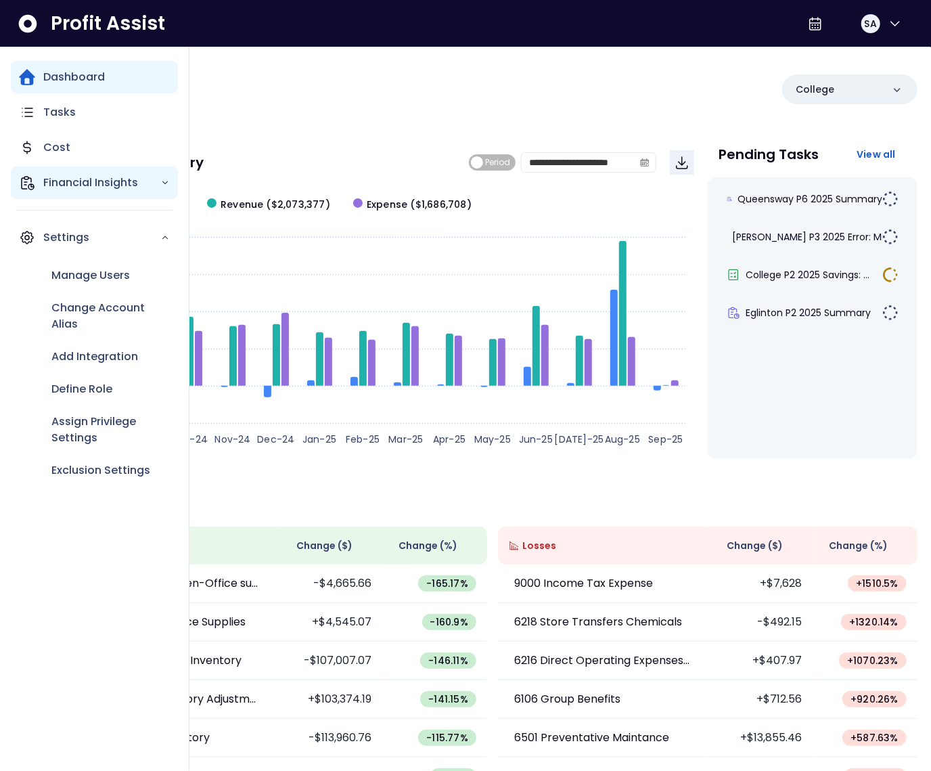
click at [41, 180] on div "Financial Insights" at bounding box center [94, 182] width 167 height 32
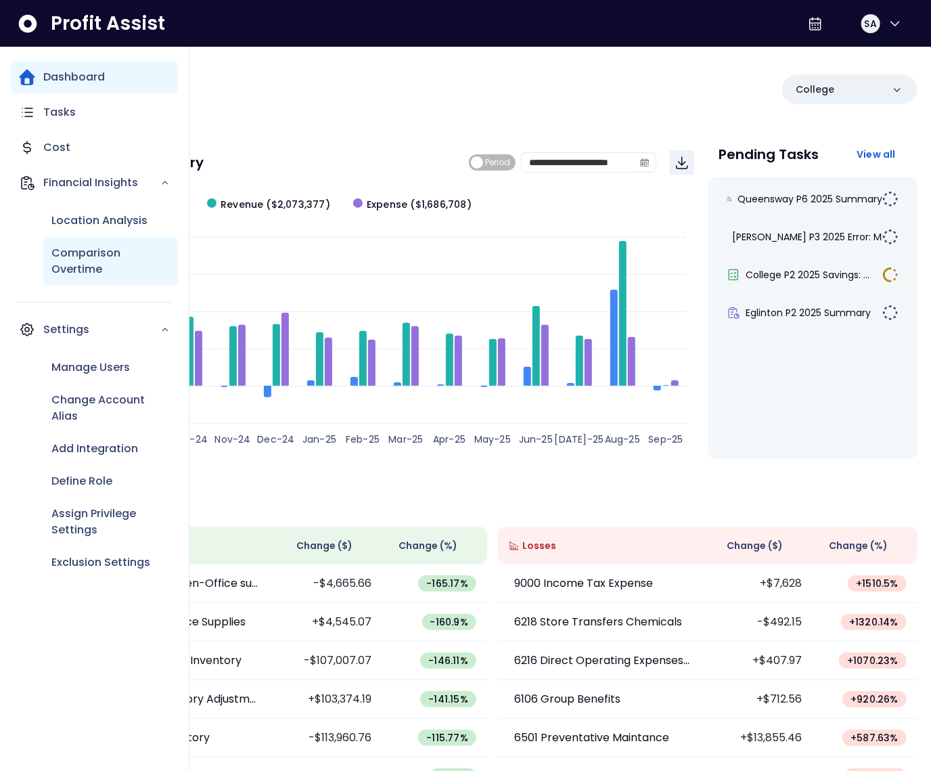
click at [69, 242] on div "Comparison Overtime" at bounding box center [110, 261] width 135 height 49
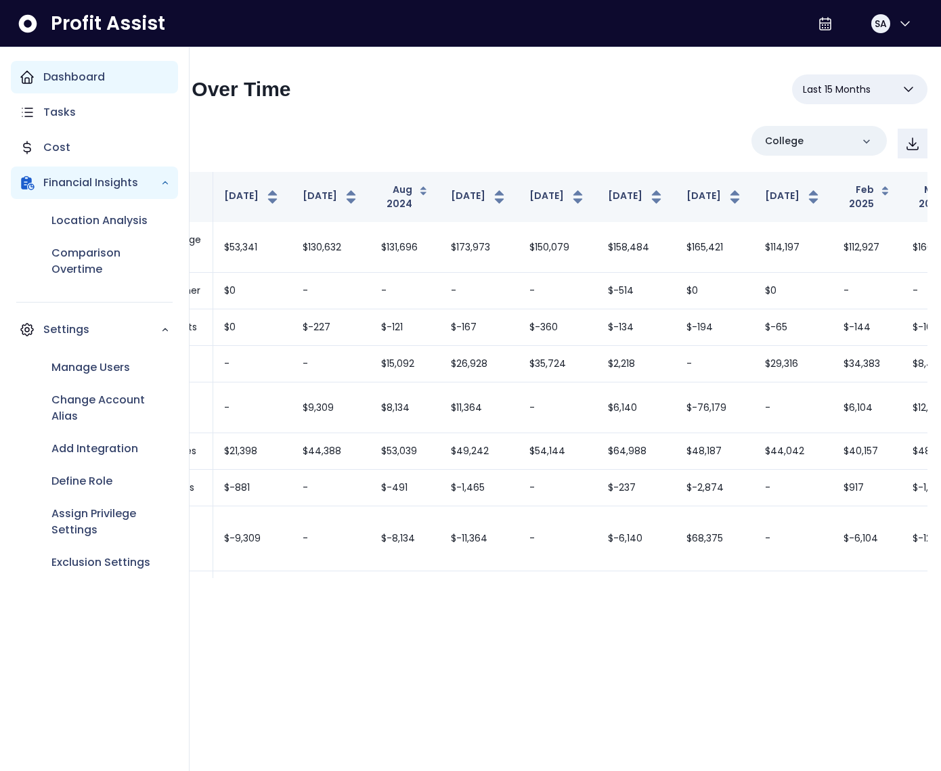
click at [37, 81] on div "Dashboard" at bounding box center [94, 77] width 167 height 32
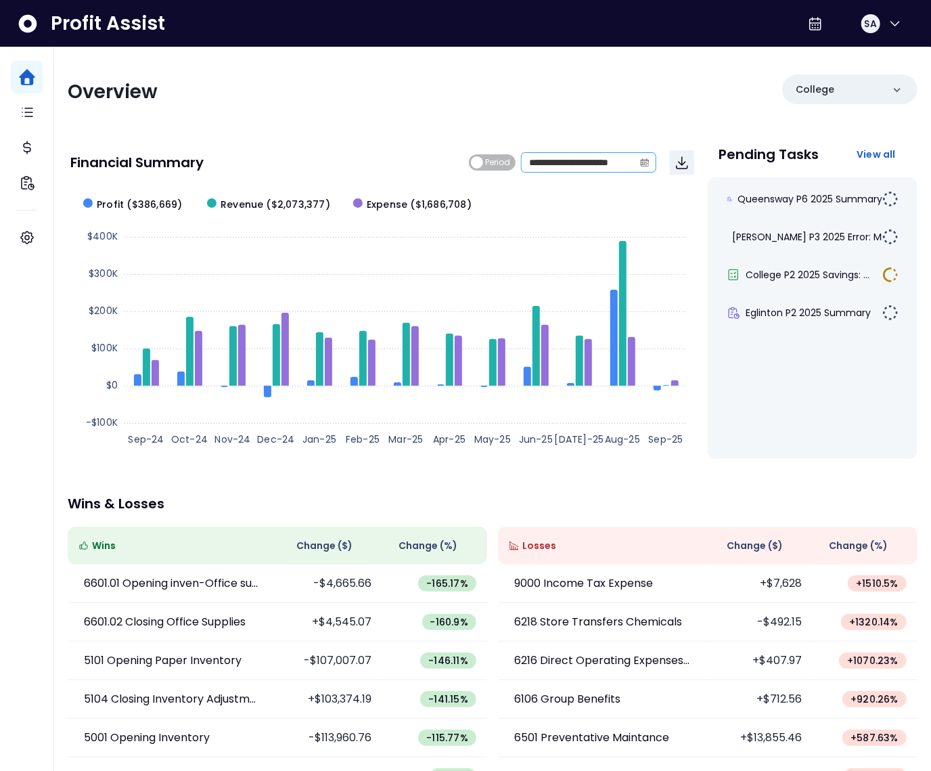
click at [640, 160] on icon "calendar" at bounding box center [644, 162] width 9 height 9
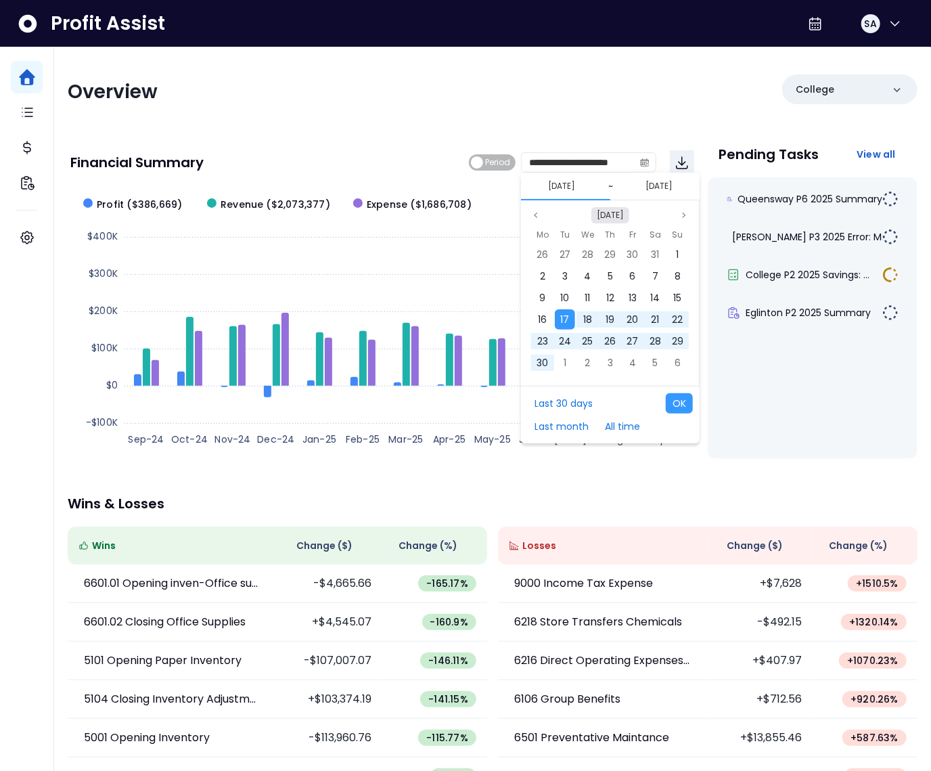
click at [617, 217] on button "[DATE]" at bounding box center [611, 215] width 38 height 16
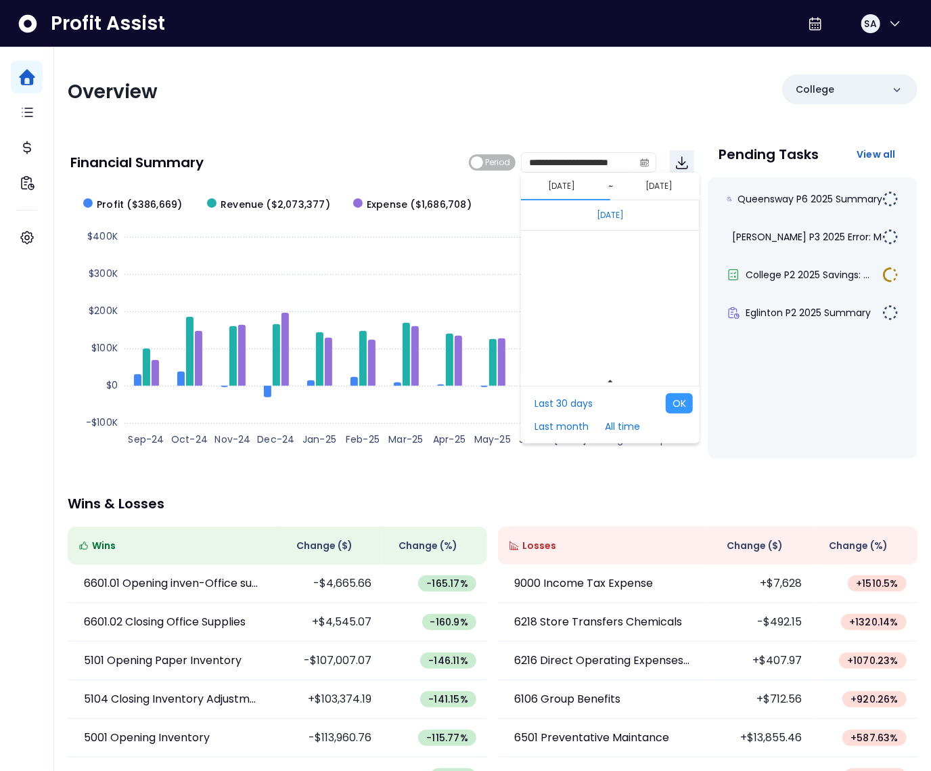
scroll to position [9063, 0]
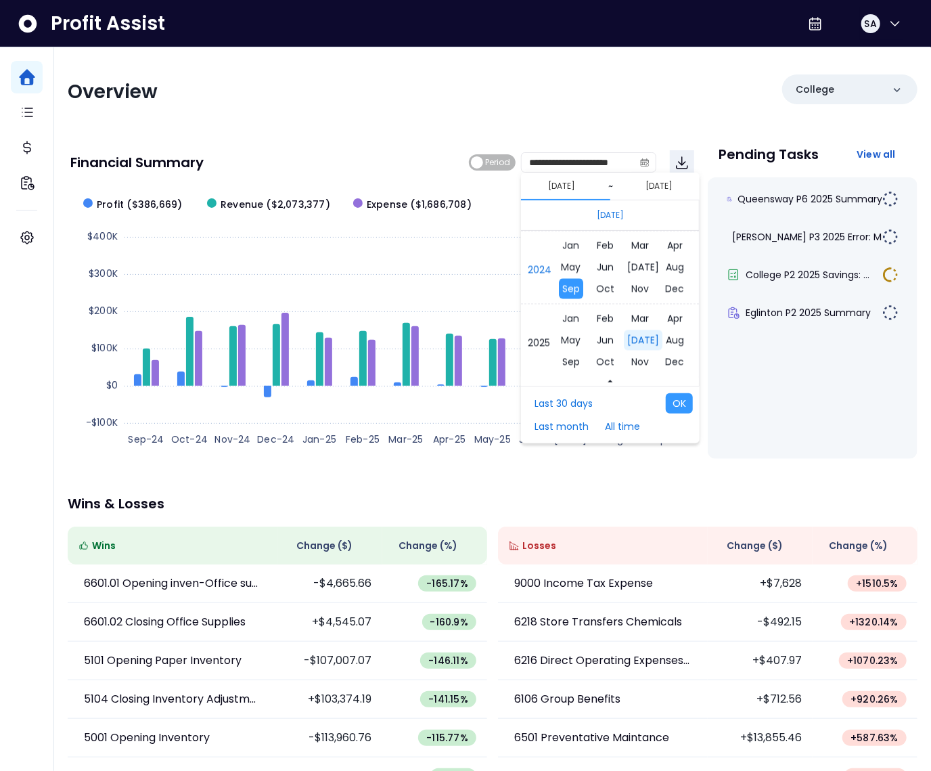
click at [629, 341] on span "[DATE]" at bounding box center [643, 340] width 39 height 20
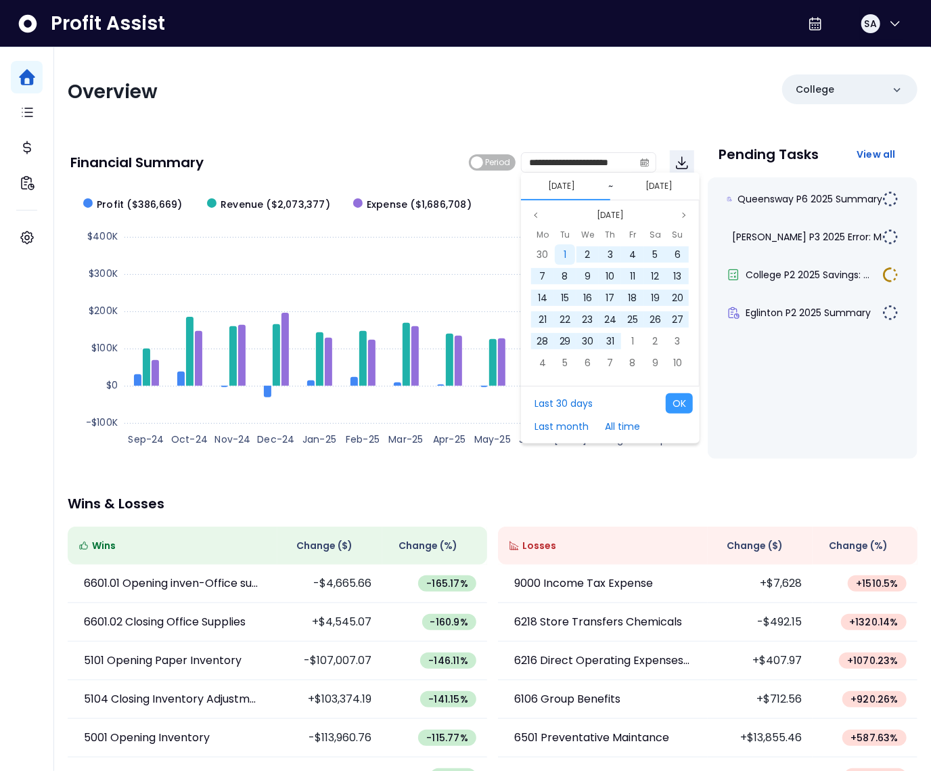
click at [564, 253] on span "1" at bounding box center [565, 255] width 3 height 14
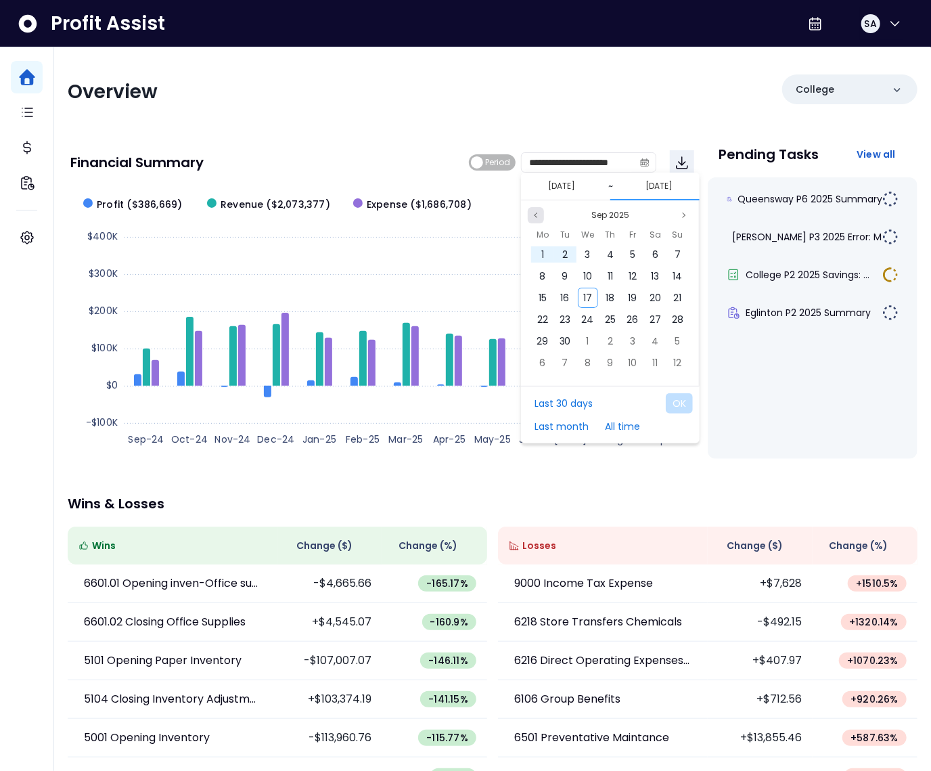
click at [538, 216] on icon "page previous" at bounding box center [536, 215] width 8 height 8
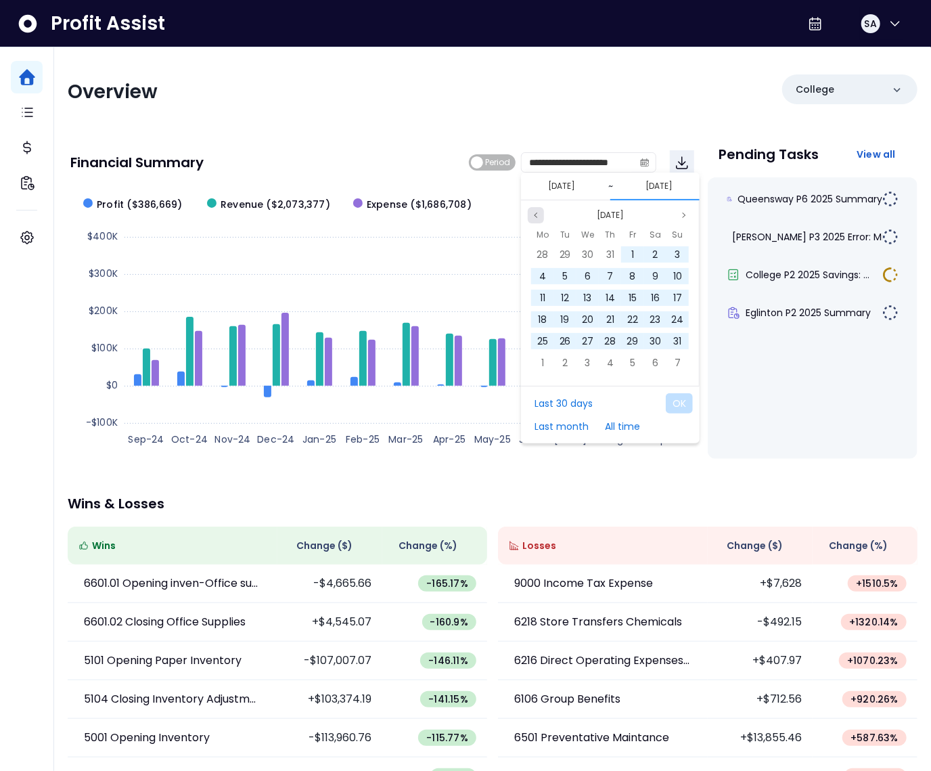
click at [538, 215] on icon "page previous" at bounding box center [536, 215] width 8 height 8
click at [609, 338] on span "31" at bounding box center [610, 341] width 8 height 14
click at [682, 406] on button "OK" at bounding box center [679, 403] width 27 height 20
type input "**********"
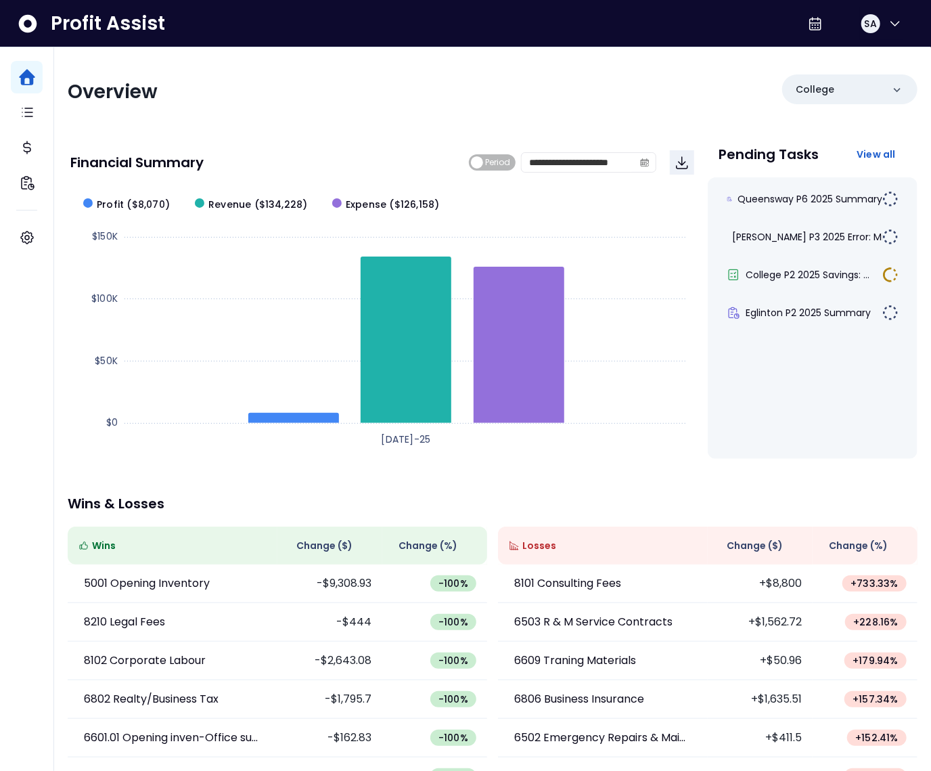
click at [742, 545] on span "Change ( $ )" at bounding box center [755, 546] width 56 height 14
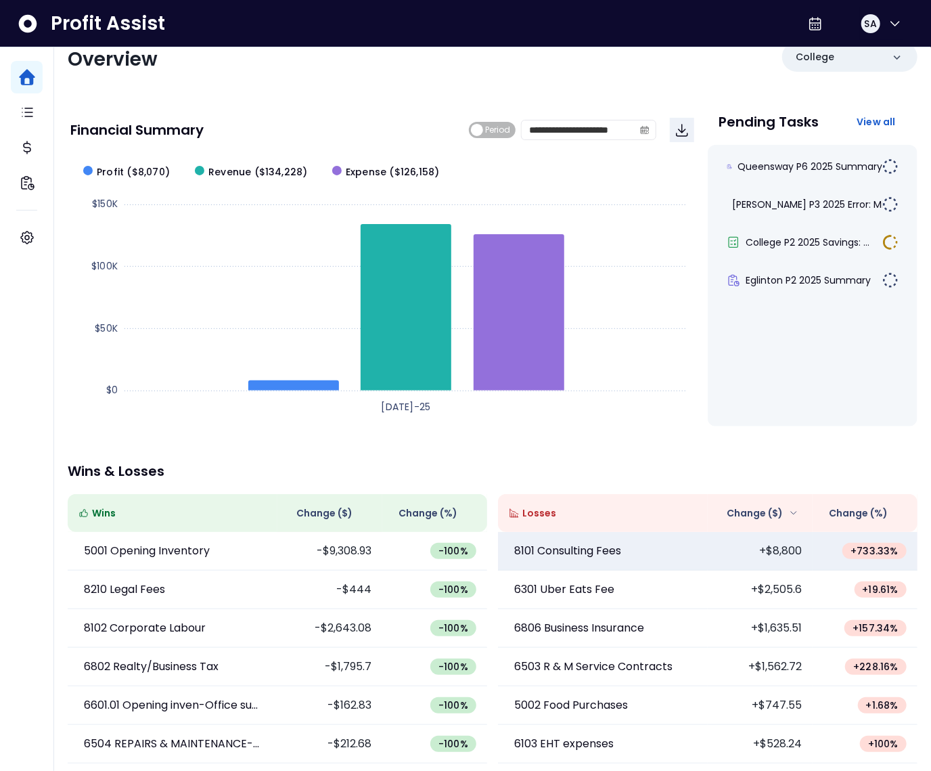
scroll to position [33, 0]
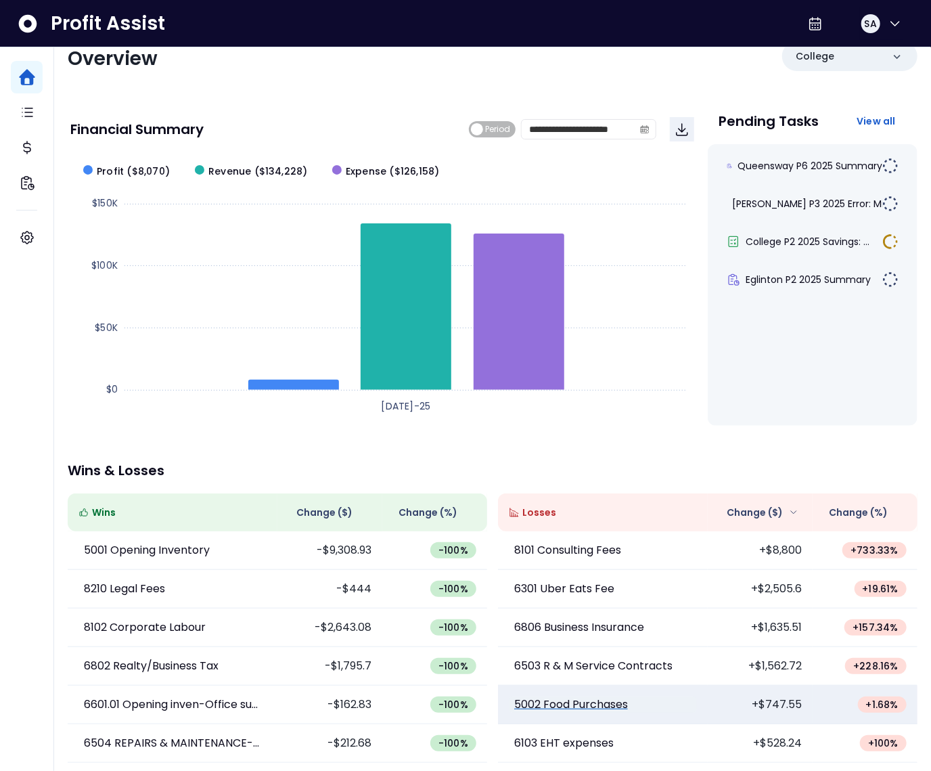
click at [582, 707] on p "5002 Food Purchases" at bounding box center [571, 704] width 114 height 16
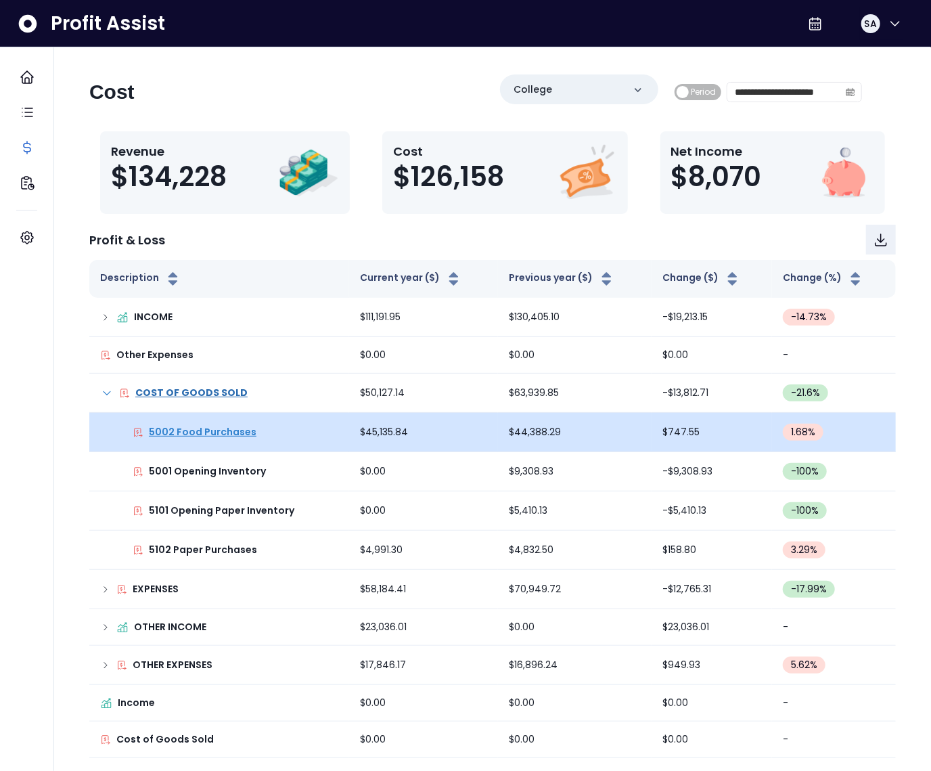
click at [206, 435] on p "5002 Food Purchases" at bounding box center [203, 432] width 108 height 14
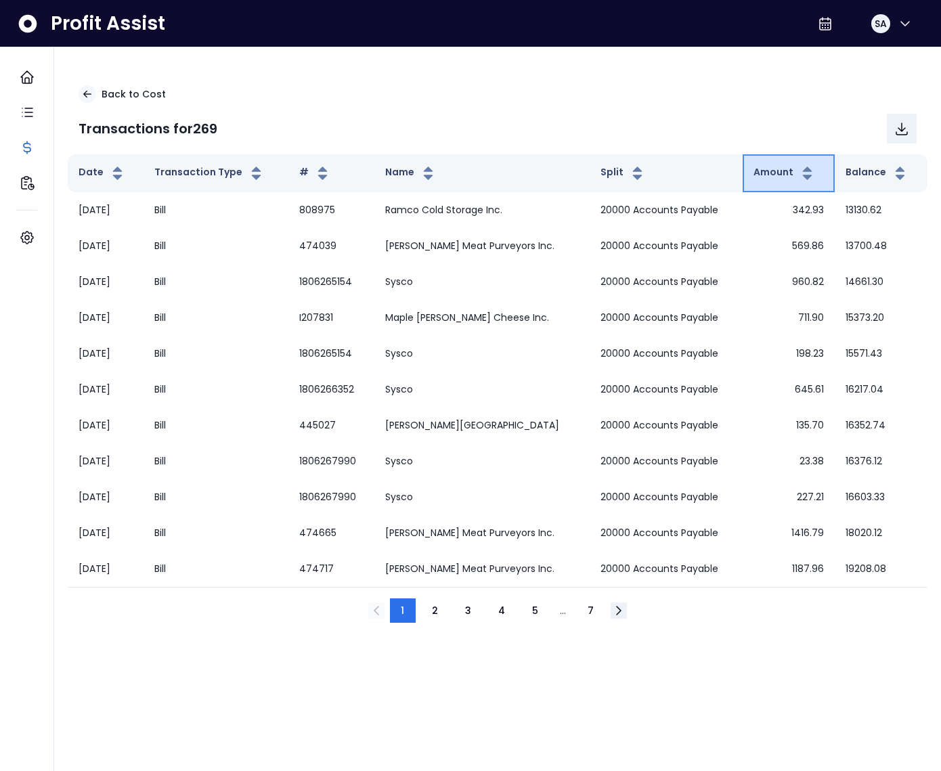
click at [772, 165] on button "Amount" at bounding box center [784, 173] width 62 height 16
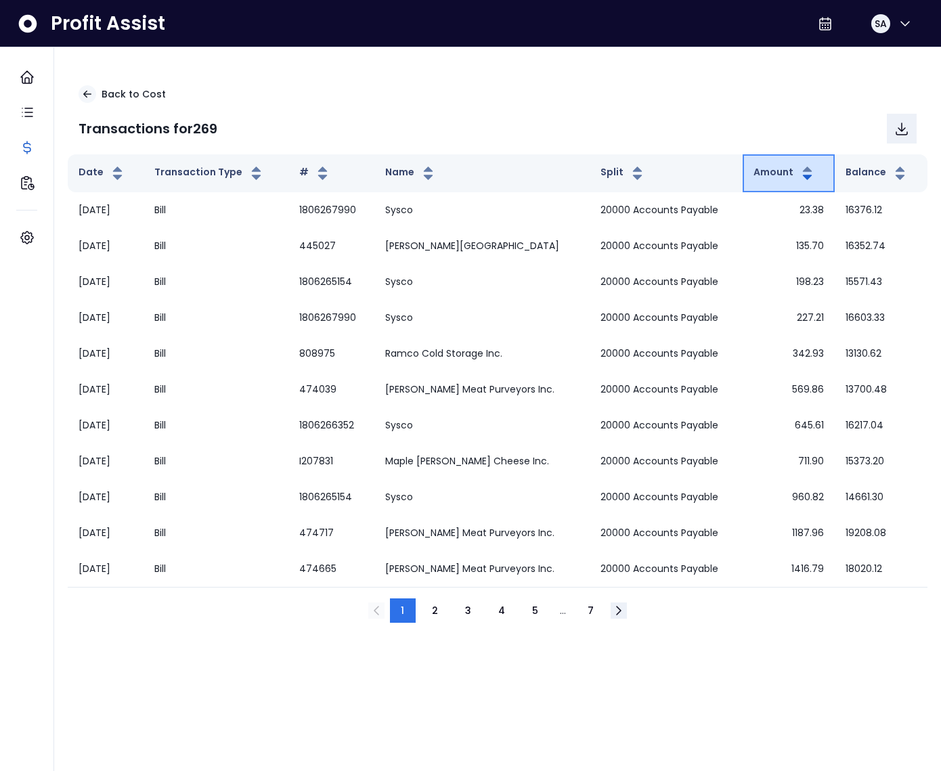
click at [772, 165] on button "Amount" at bounding box center [784, 173] width 62 height 16
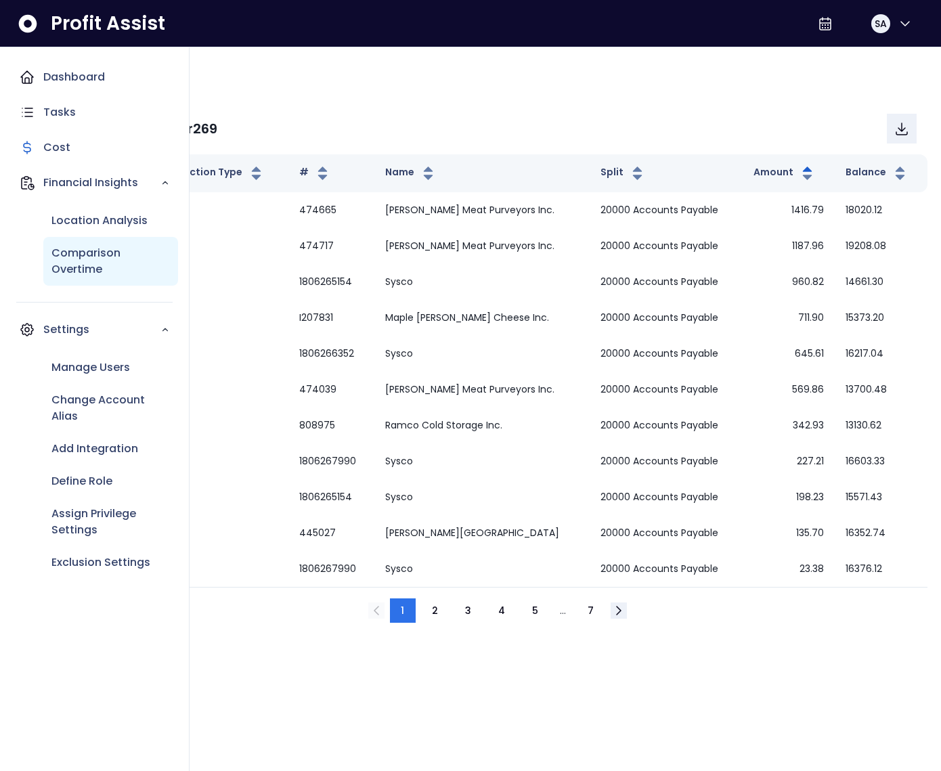
click at [61, 259] on p "Comparison Overtime" at bounding box center [110, 261] width 118 height 32
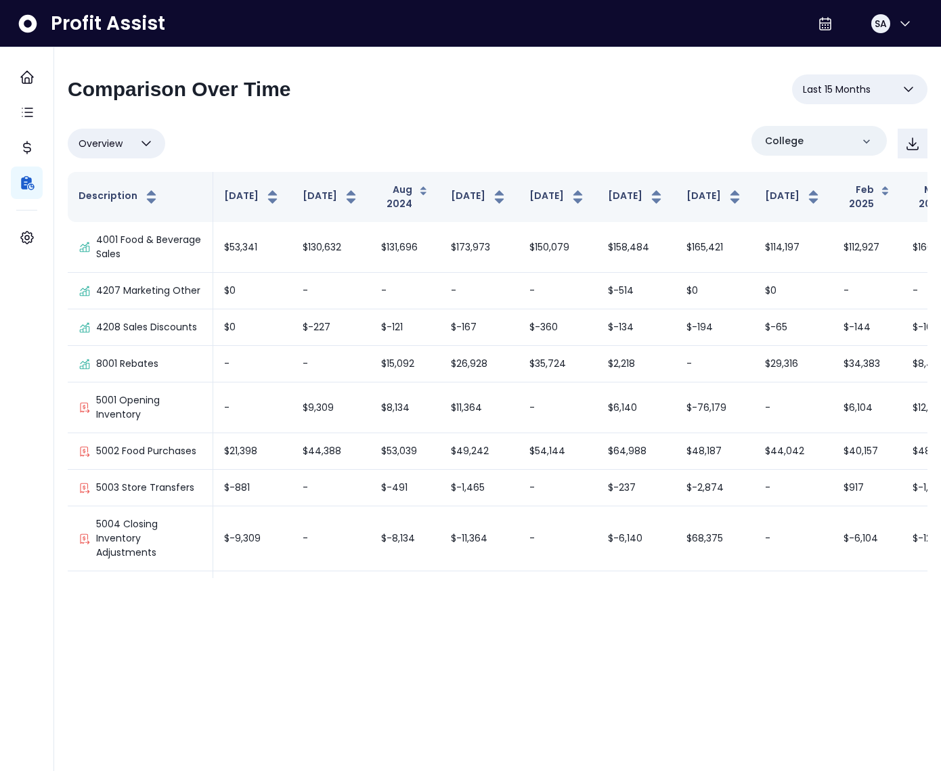
click at [887, 95] on button "Last 15 Months" at bounding box center [859, 89] width 135 height 30
click at [527, 141] on div "Overview Overview % of cost % of sales % of budget ******** College" at bounding box center [498, 143] width 860 height 35
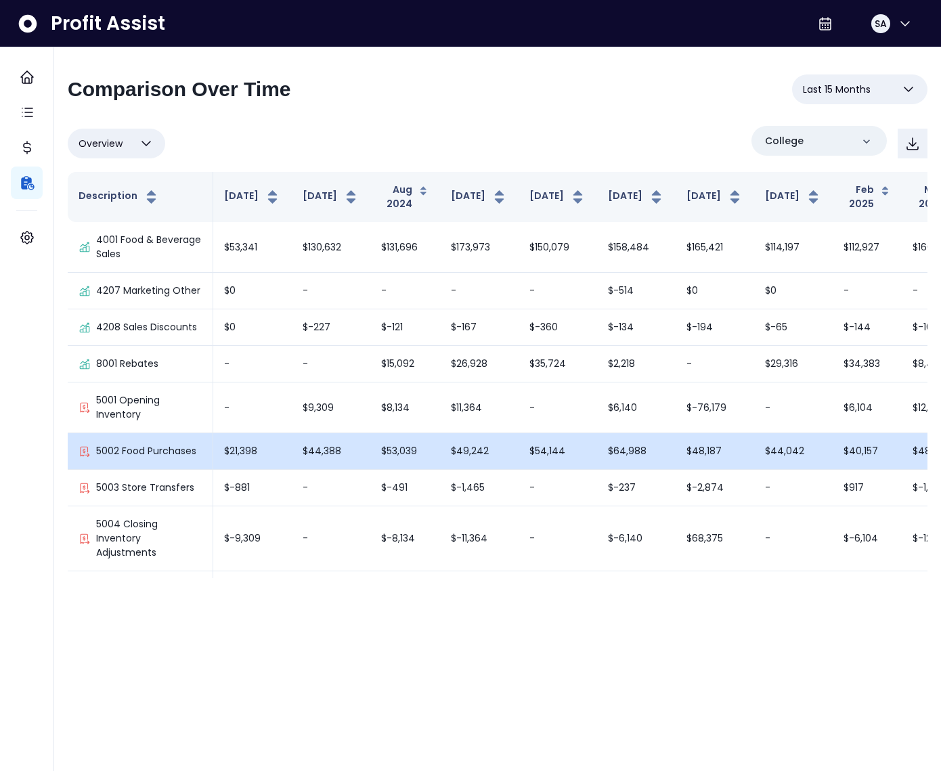
click at [370, 453] on td "$53,039" at bounding box center [405, 451] width 70 height 37
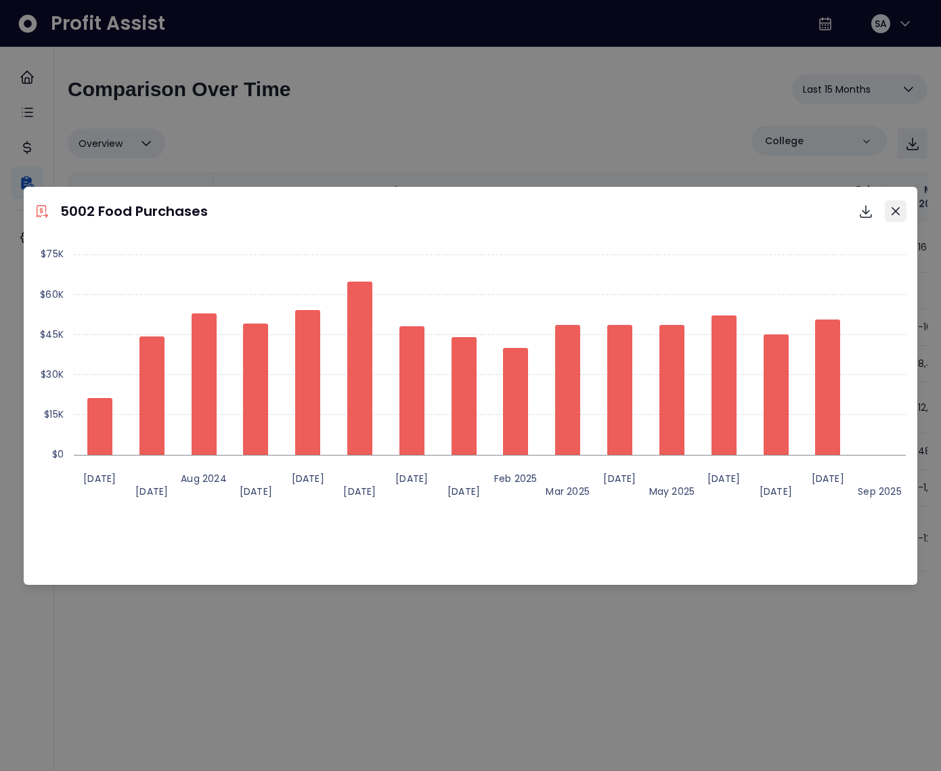
click at [894, 213] on icon "Close" at bounding box center [895, 210] width 8 height 8
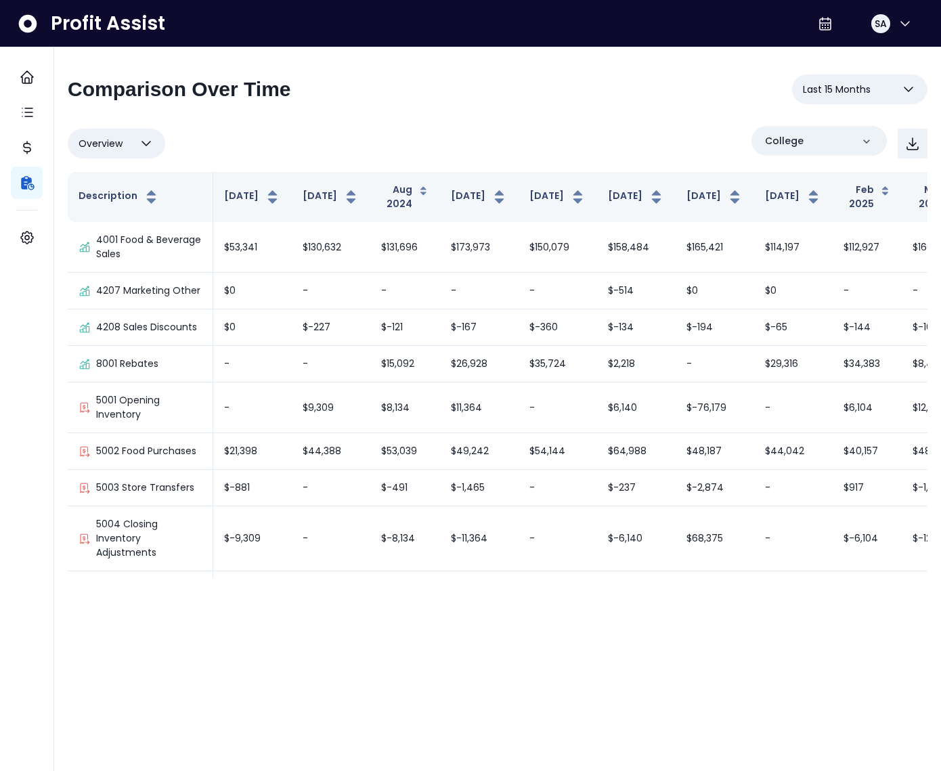
click at [115, 149] on span "Overview" at bounding box center [101, 143] width 44 height 16
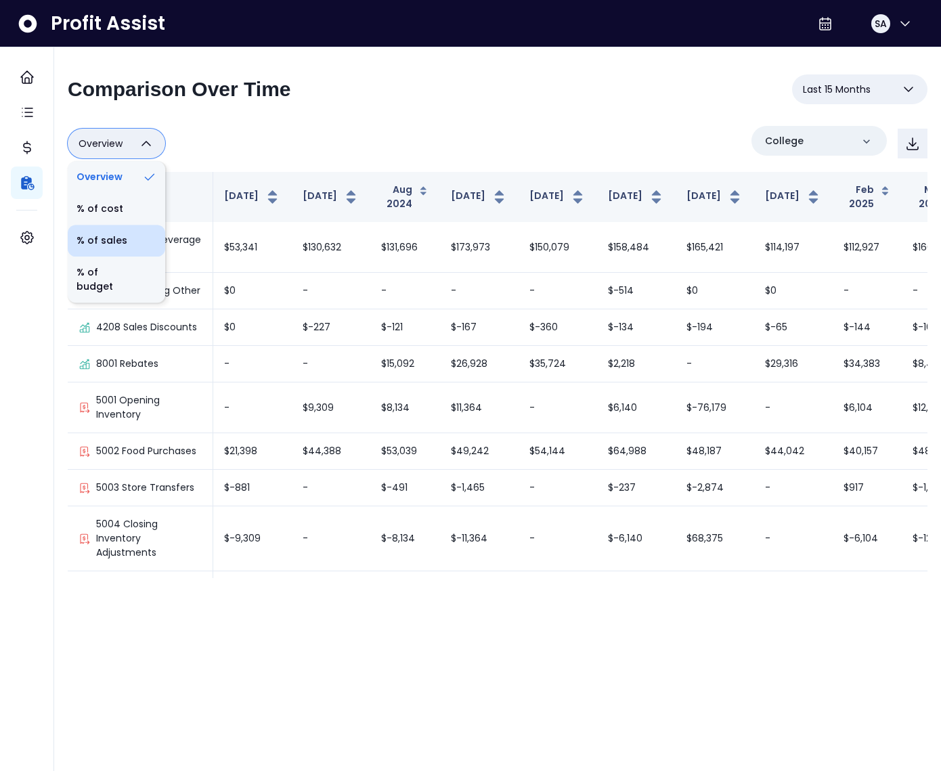
click at [102, 240] on li "% of sales" at bounding box center [116, 241] width 97 height 32
type input "*********"
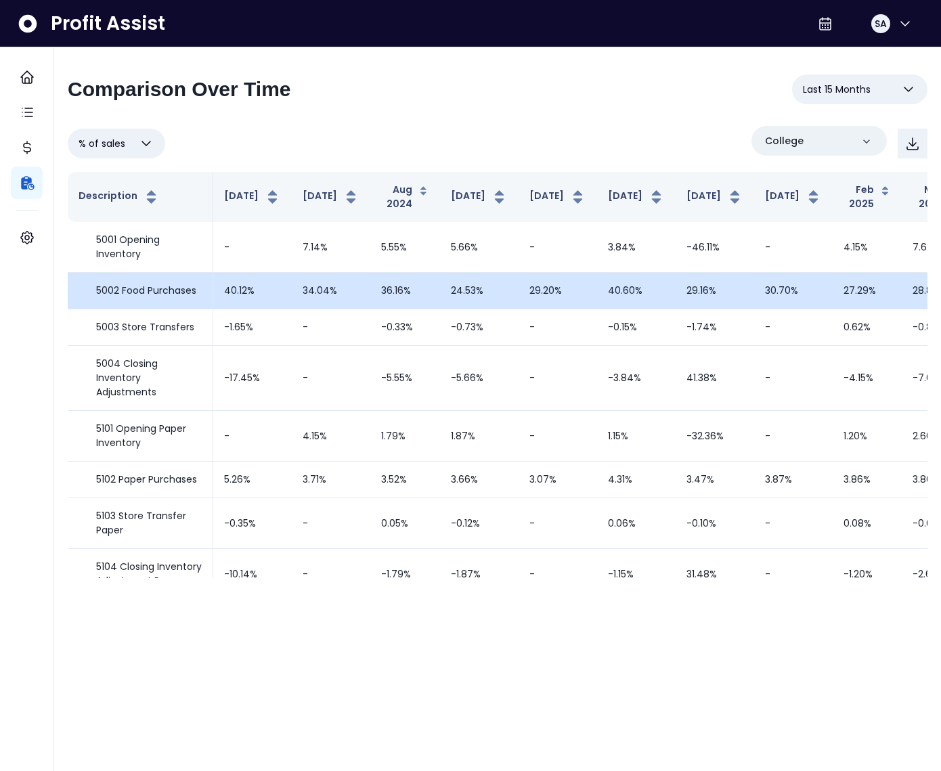
click at [152, 288] on p "5002 Food Purchases" at bounding box center [146, 291] width 100 height 14
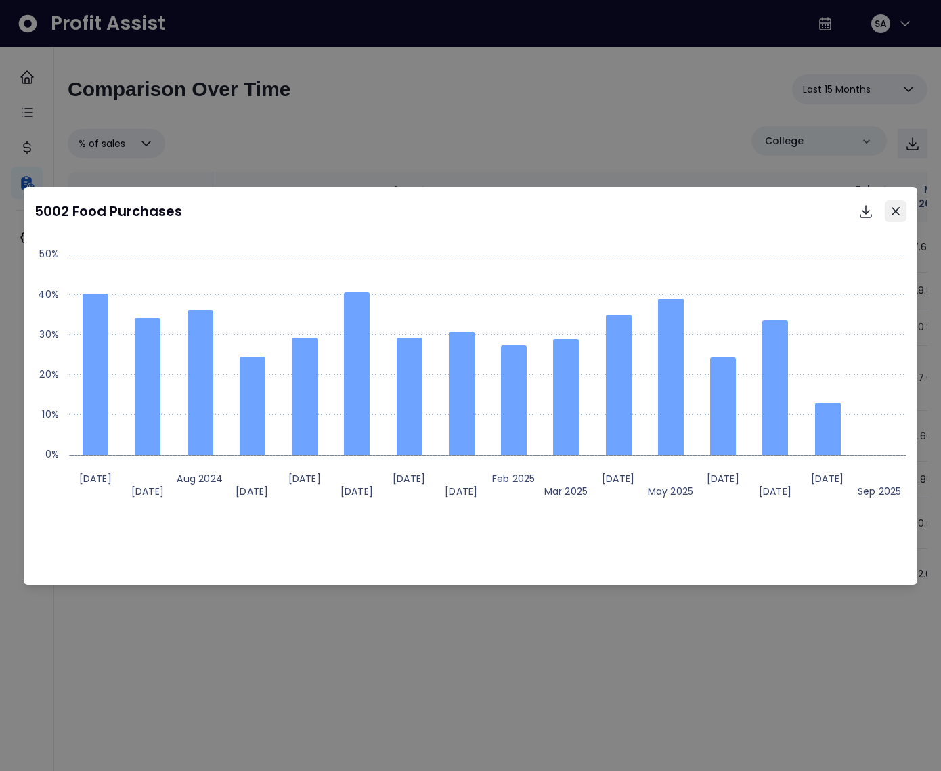
click at [895, 213] on icon "Close" at bounding box center [895, 211] width 8 height 8
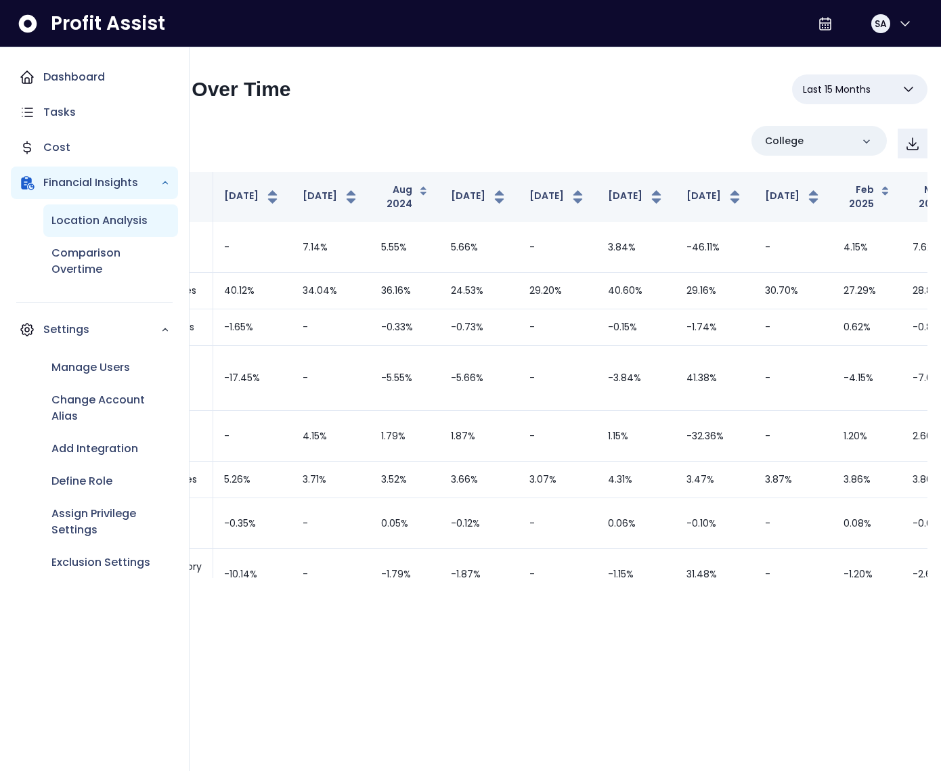
click at [71, 217] on p "Location Analysis" at bounding box center [99, 221] width 96 height 16
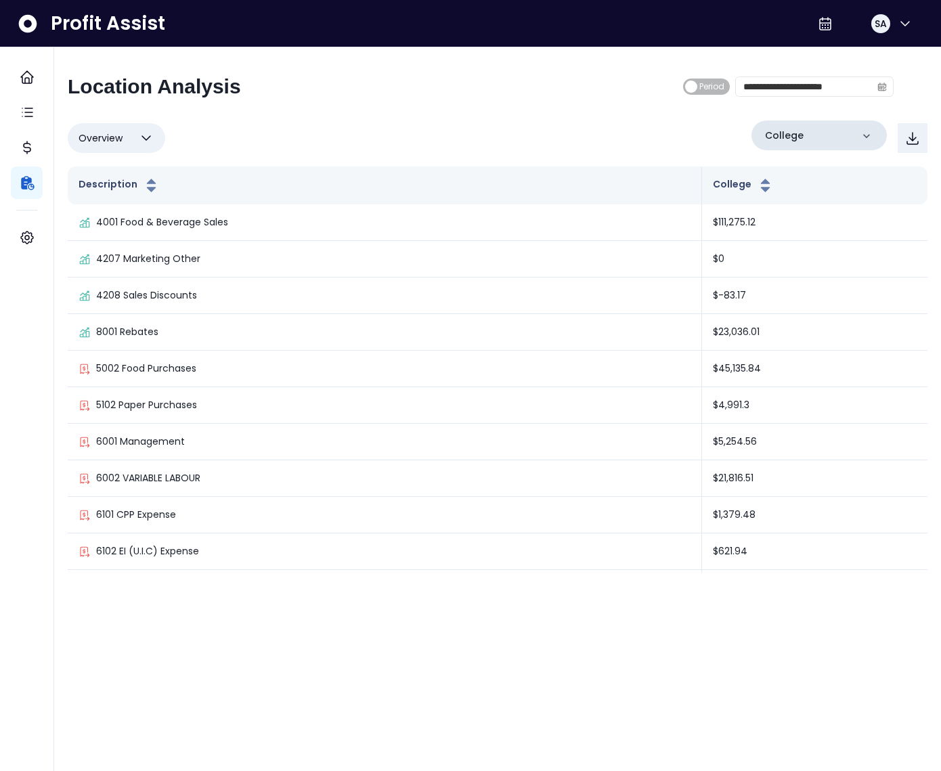
click at [795, 148] on div "College" at bounding box center [818, 135] width 135 height 30
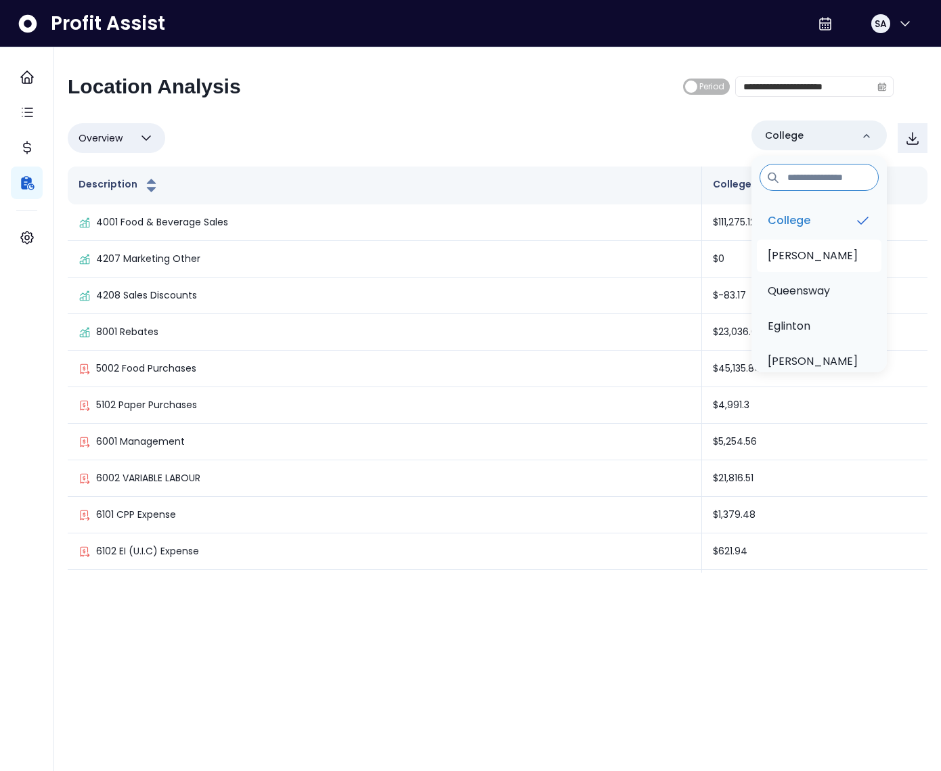
click at [806, 249] on p "[PERSON_NAME]" at bounding box center [813, 256] width 90 height 16
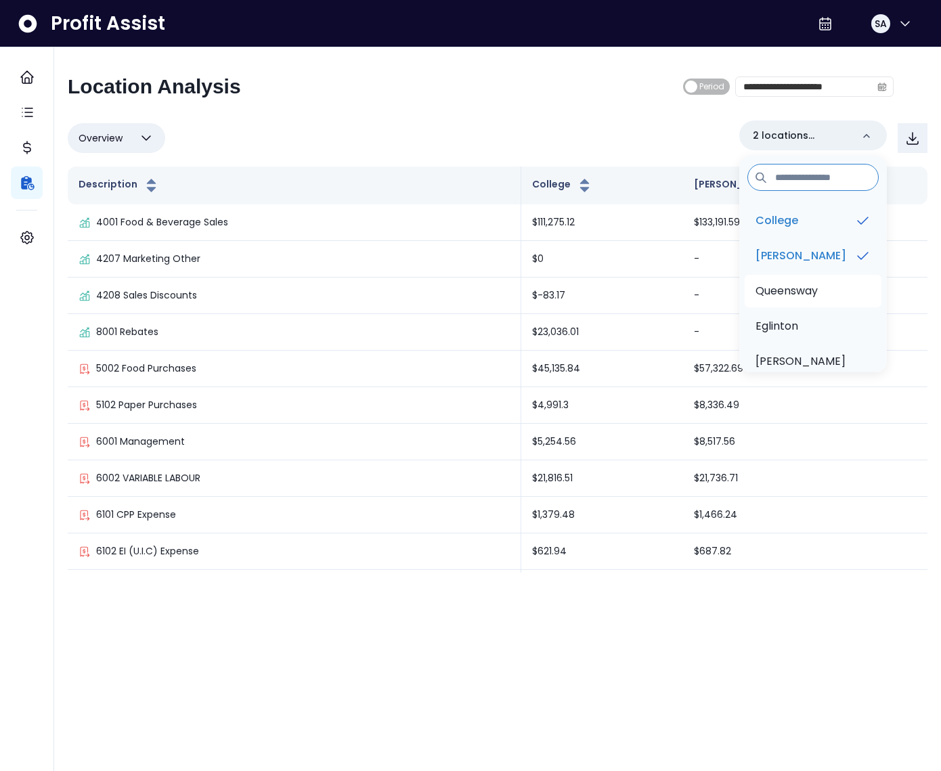
click at [811, 288] on p "Queensway" at bounding box center [786, 291] width 62 height 16
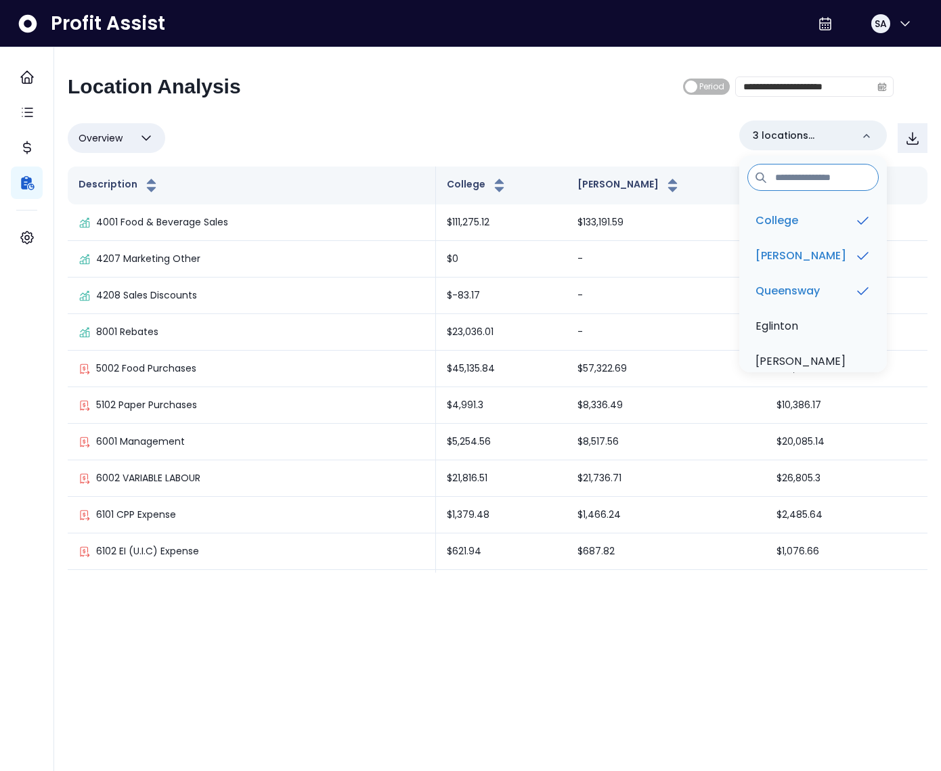
click at [551, 122] on div "Overview Overview % of cost % of sales % of budget ******** 3 locations selecte…" at bounding box center [498, 137] width 860 height 35
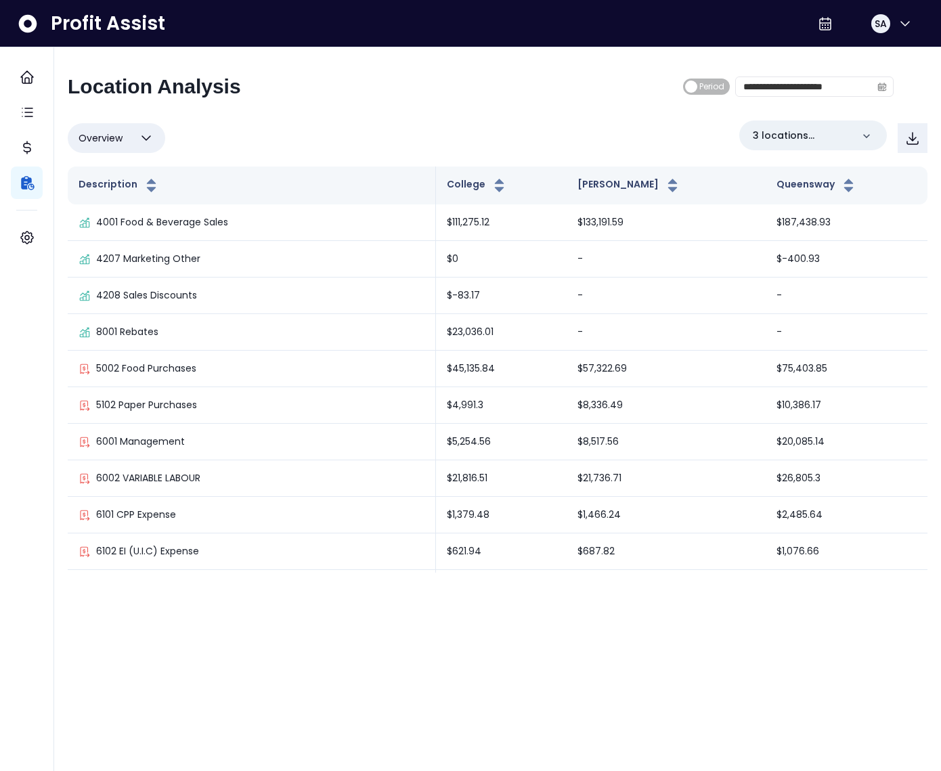
click at [120, 139] on span "Overview" at bounding box center [101, 138] width 44 height 16
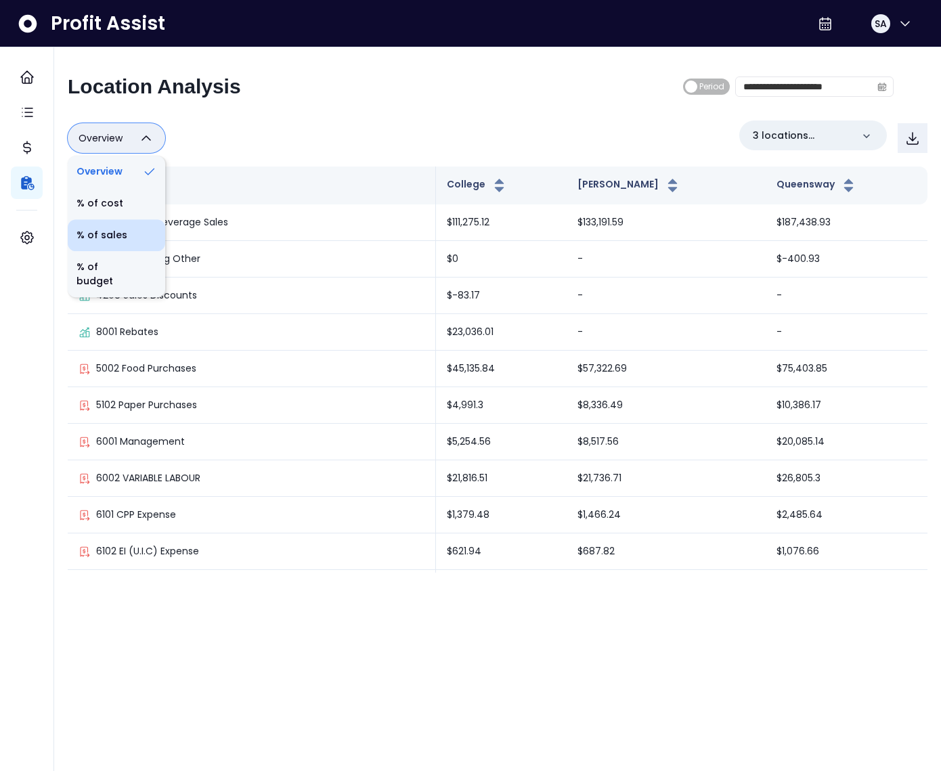
click at [122, 227] on li "% of sales" at bounding box center [116, 235] width 97 height 32
type input "*********"
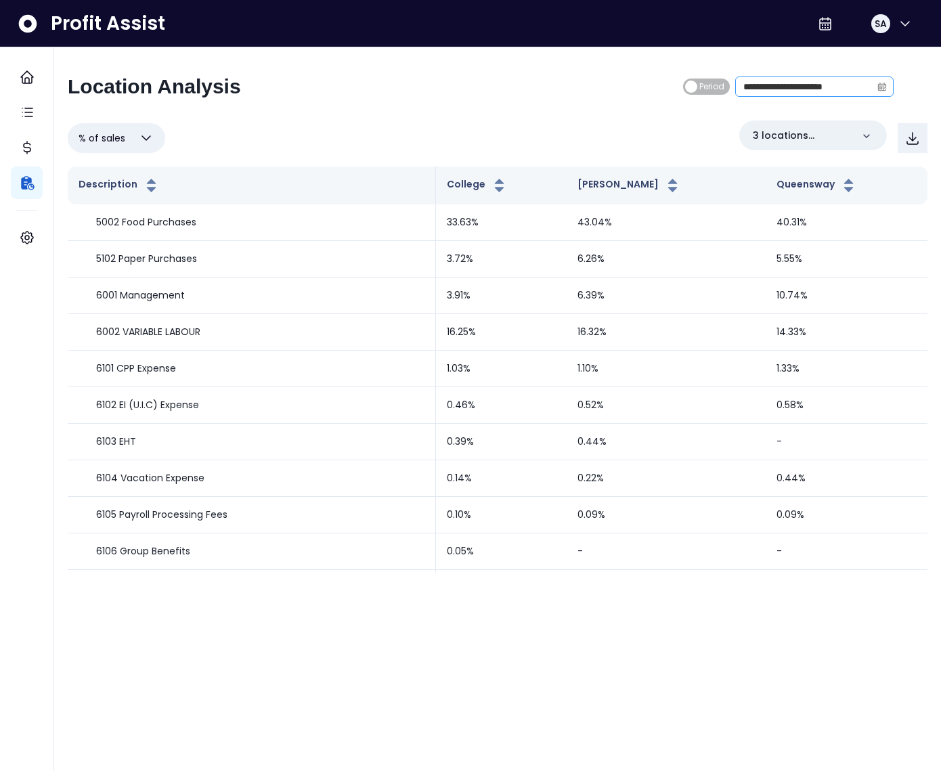
click at [879, 91] on span at bounding box center [882, 86] width 22 height 19
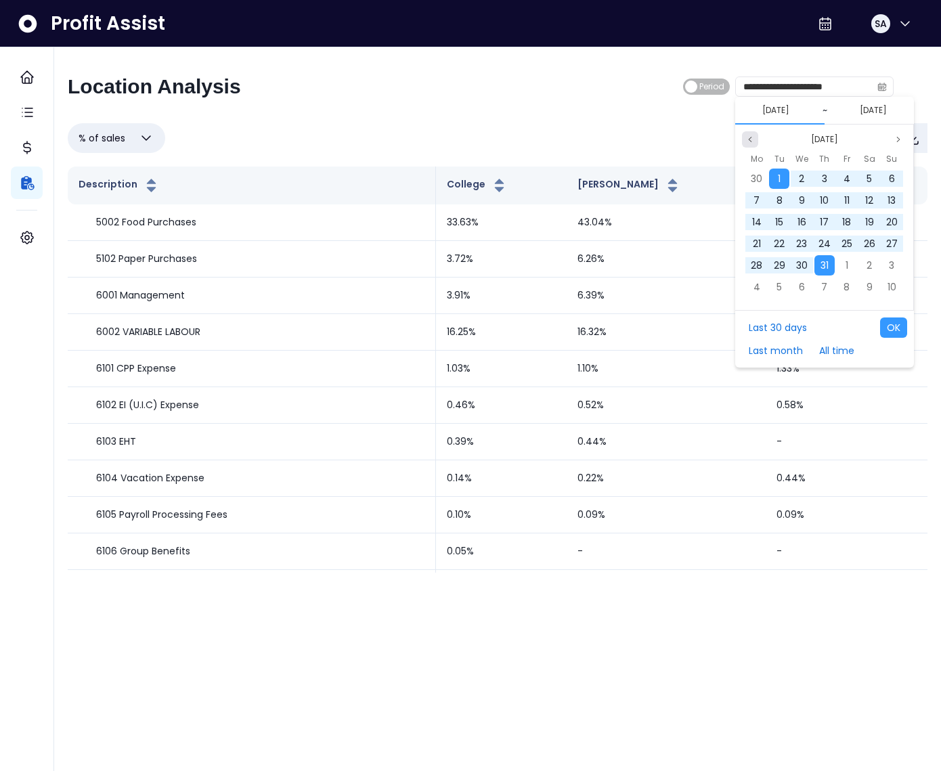
click at [751, 141] on icon "page previous" at bounding box center [750, 139] width 8 height 8
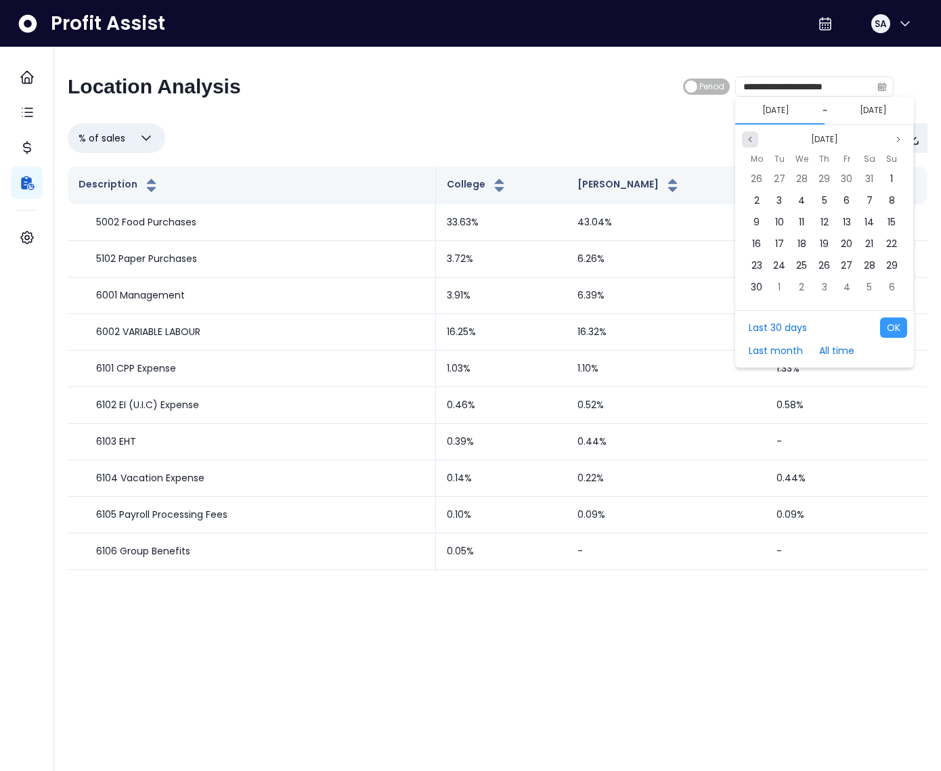
click at [751, 141] on icon "page previous" at bounding box center [750, 139] width 8 height 8
click at [828, 174] on div "1" at bounding box center [824, 179] width 20 height 20
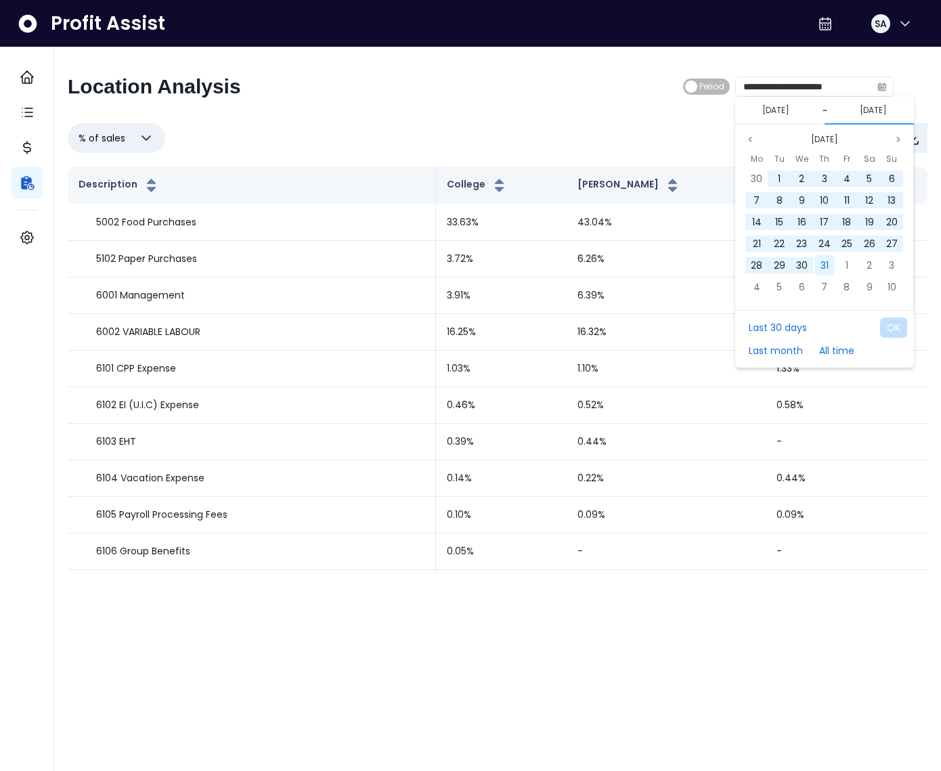
click at [831, 266] on div "31" at bounding box center [824, 265] width 20 height 20
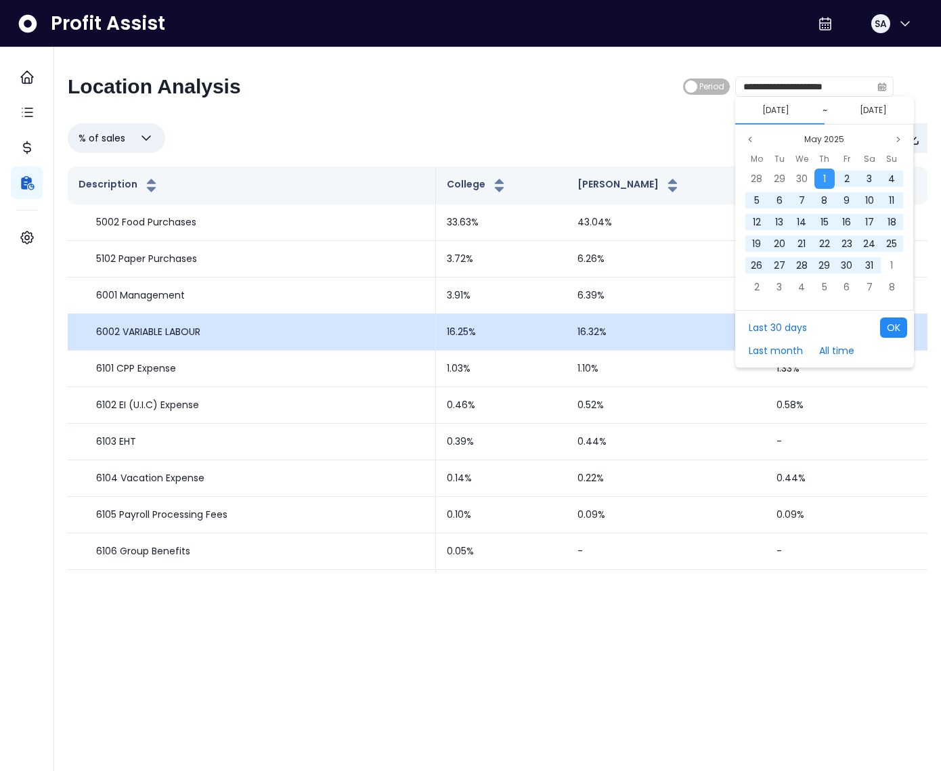
click at [897, 327] on button "OK" at bounding box center [893, 327] width 27 height 20
type input "**********"
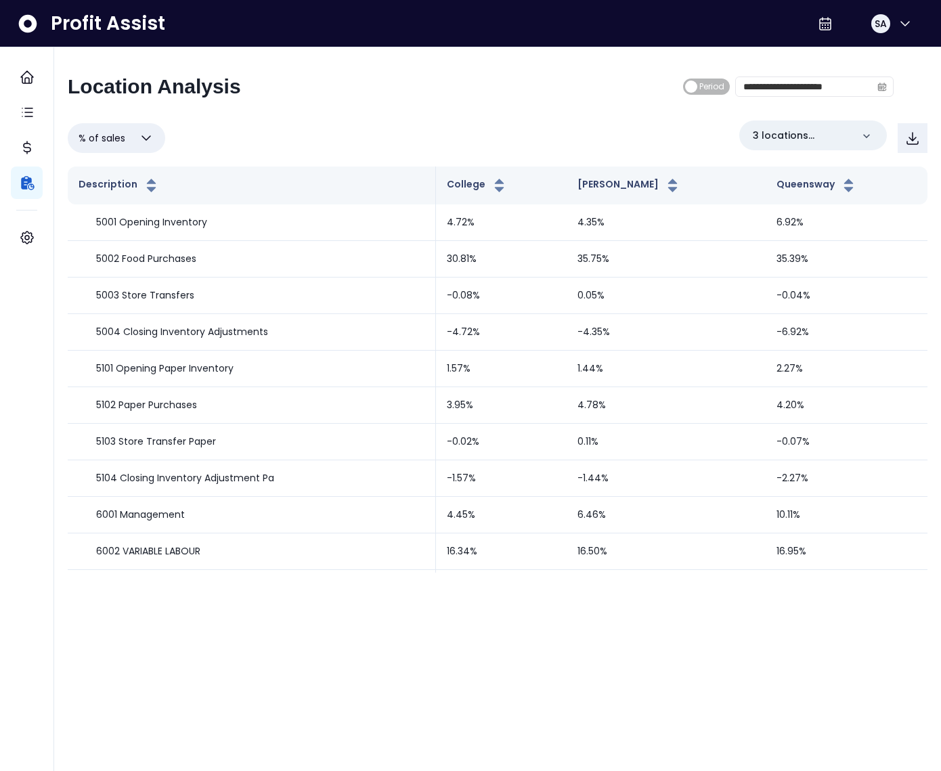
click at [429, 125] on div "% of sales Overview % of cost % of sales % of budget ********* 3 locations sele…" at bounding box center [498, 137] width 860 height 35
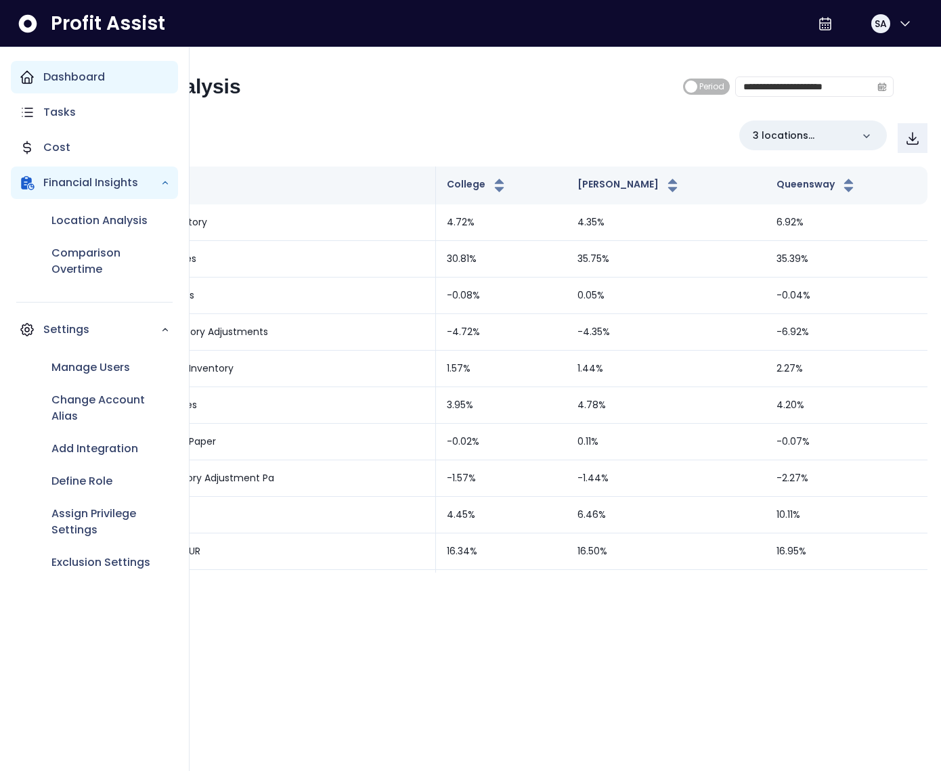
click at [62, 76] on p "Dashboard" at bounding box center [74, 77] width 62 height 16
